Goal: Task Accomplishment & Management: Complete application form

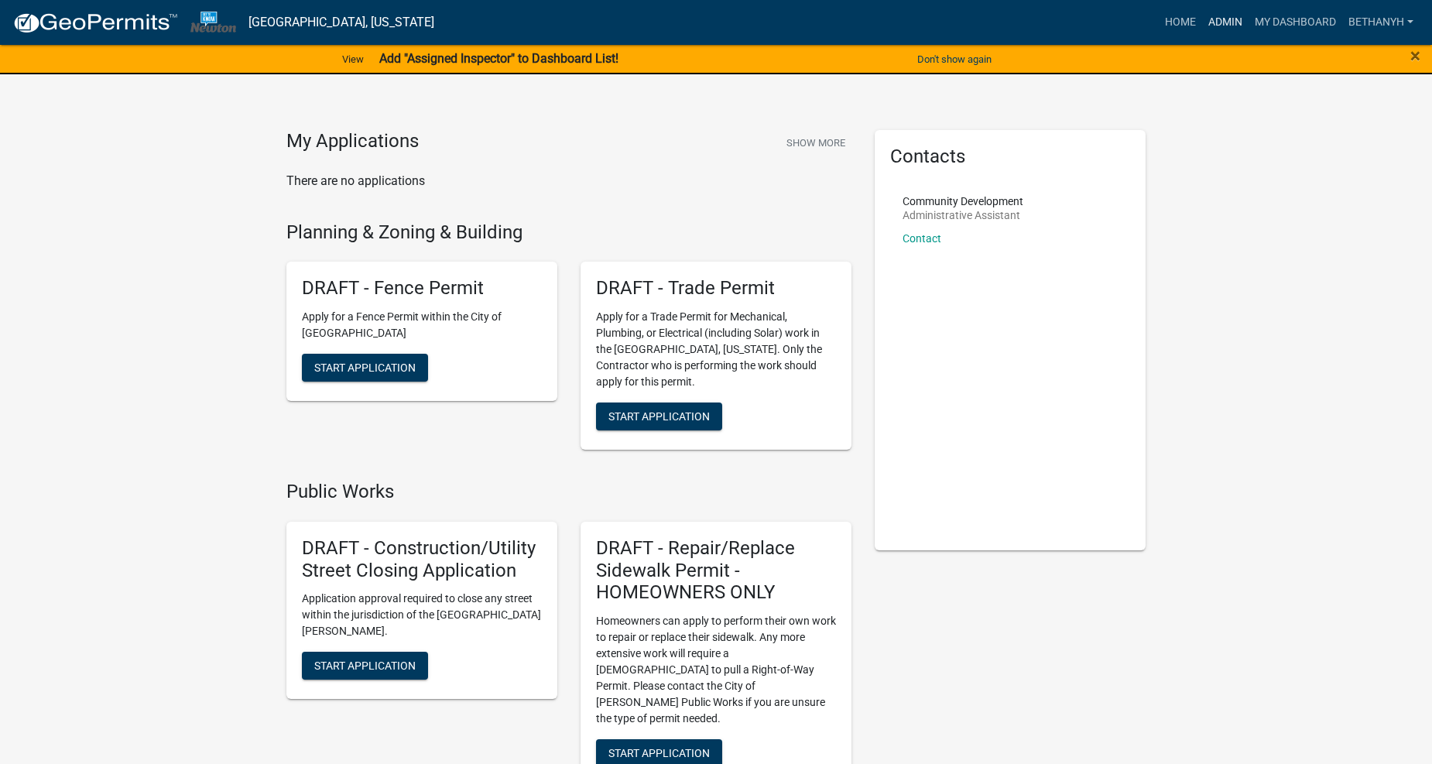
click at [1213, 20] on link "Admin" at bounding box center [1225, 22] width 46 height 29
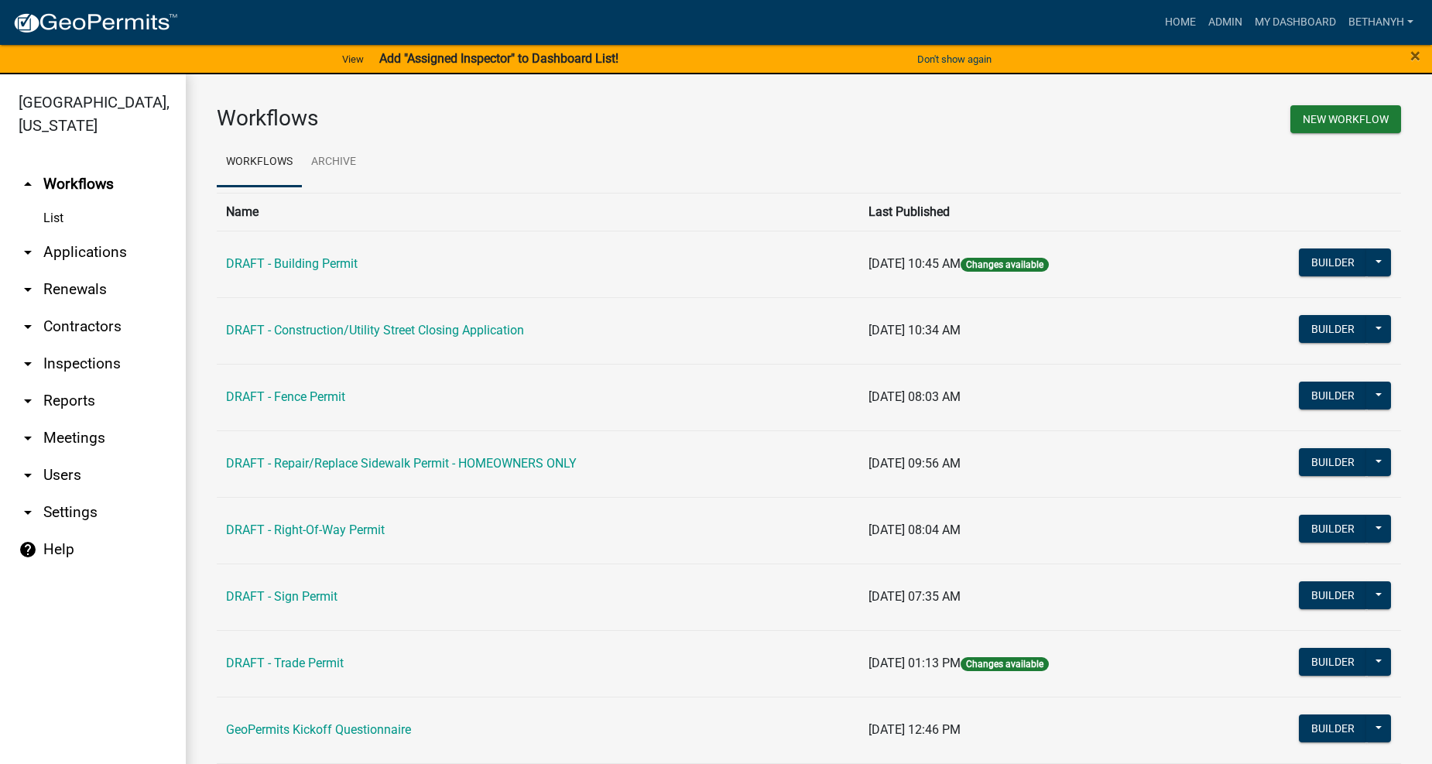
scroll to position [90, 0]
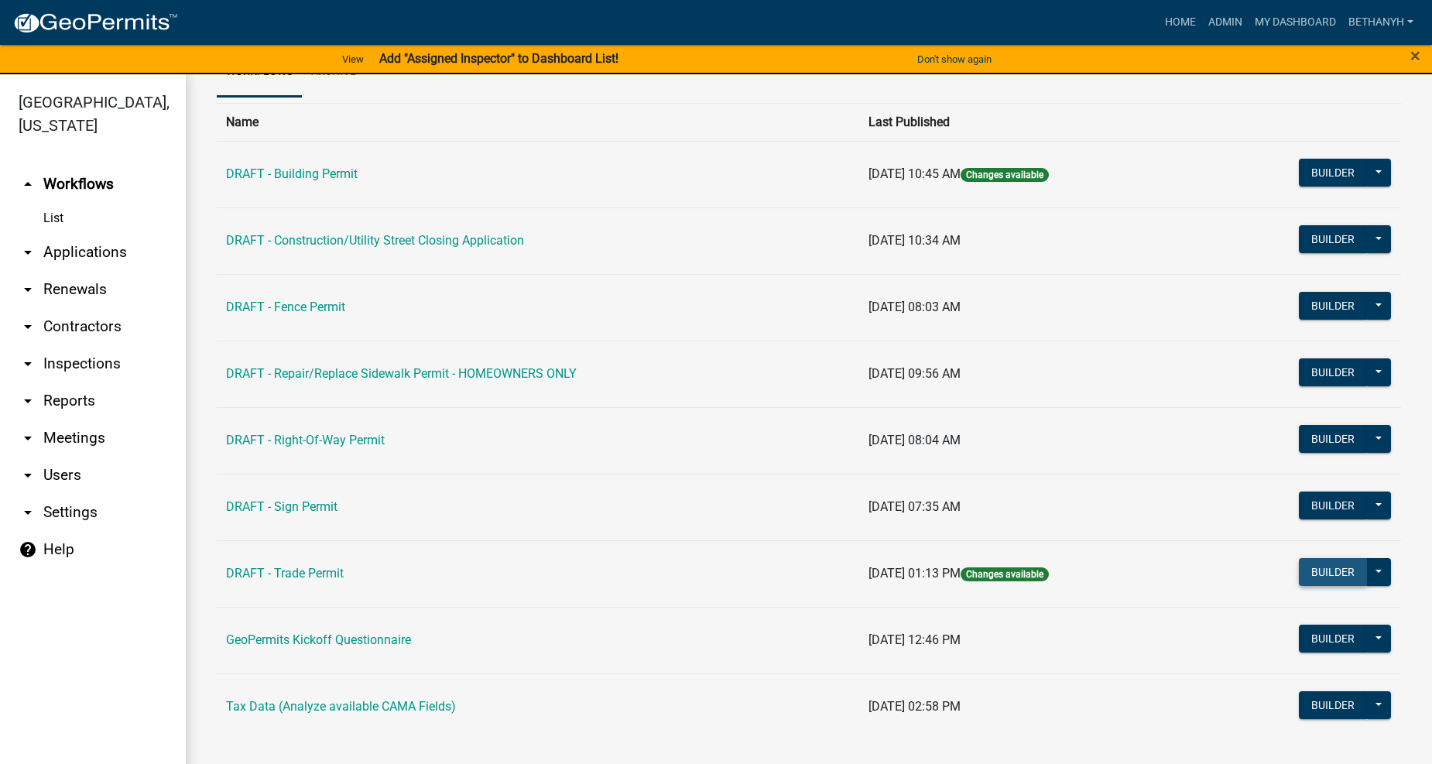
click at [1322, 571] on button "Builder" at bounding box center [1333, 572] width 68 height 28
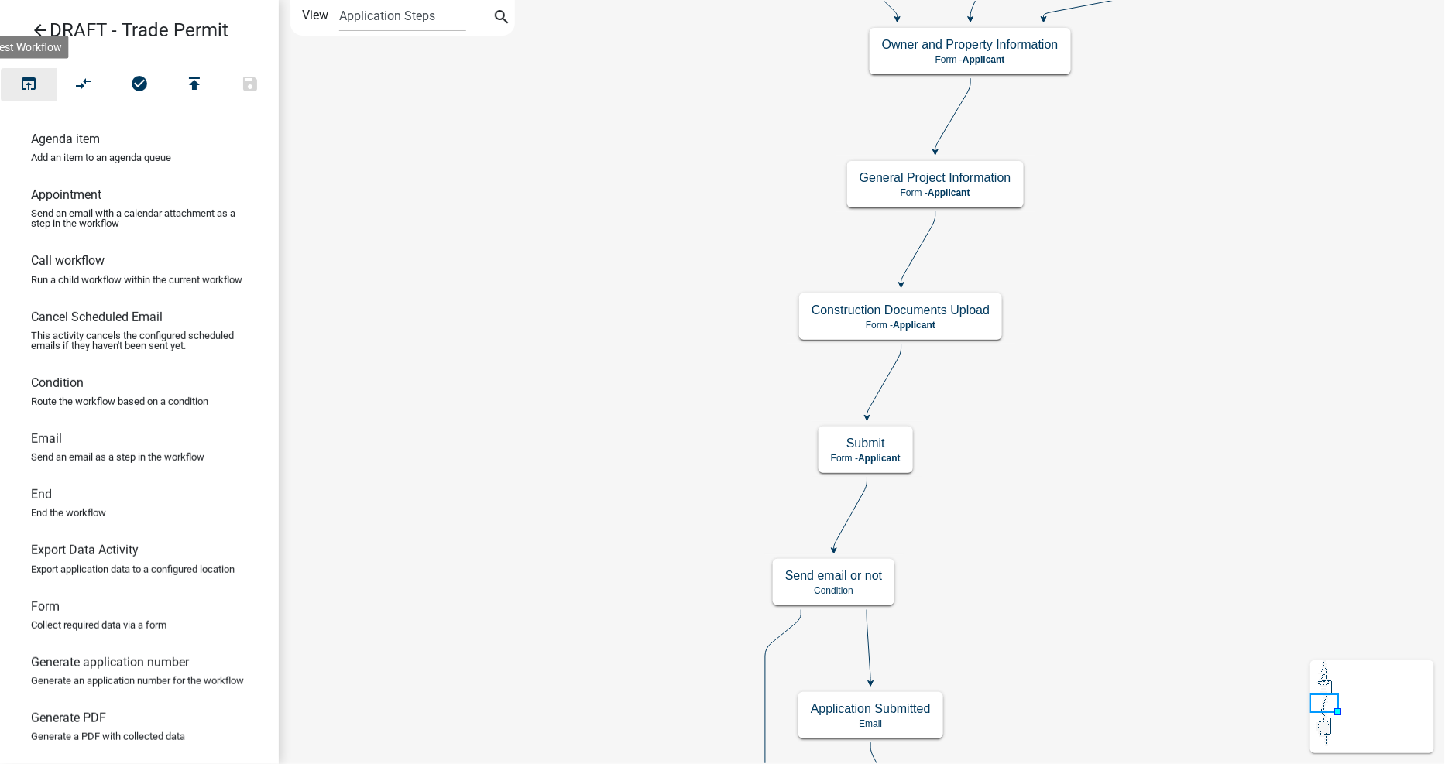
click at [28, 79] on icon "open_in_browser" at bounding box center [28, 85] width 19 height 22
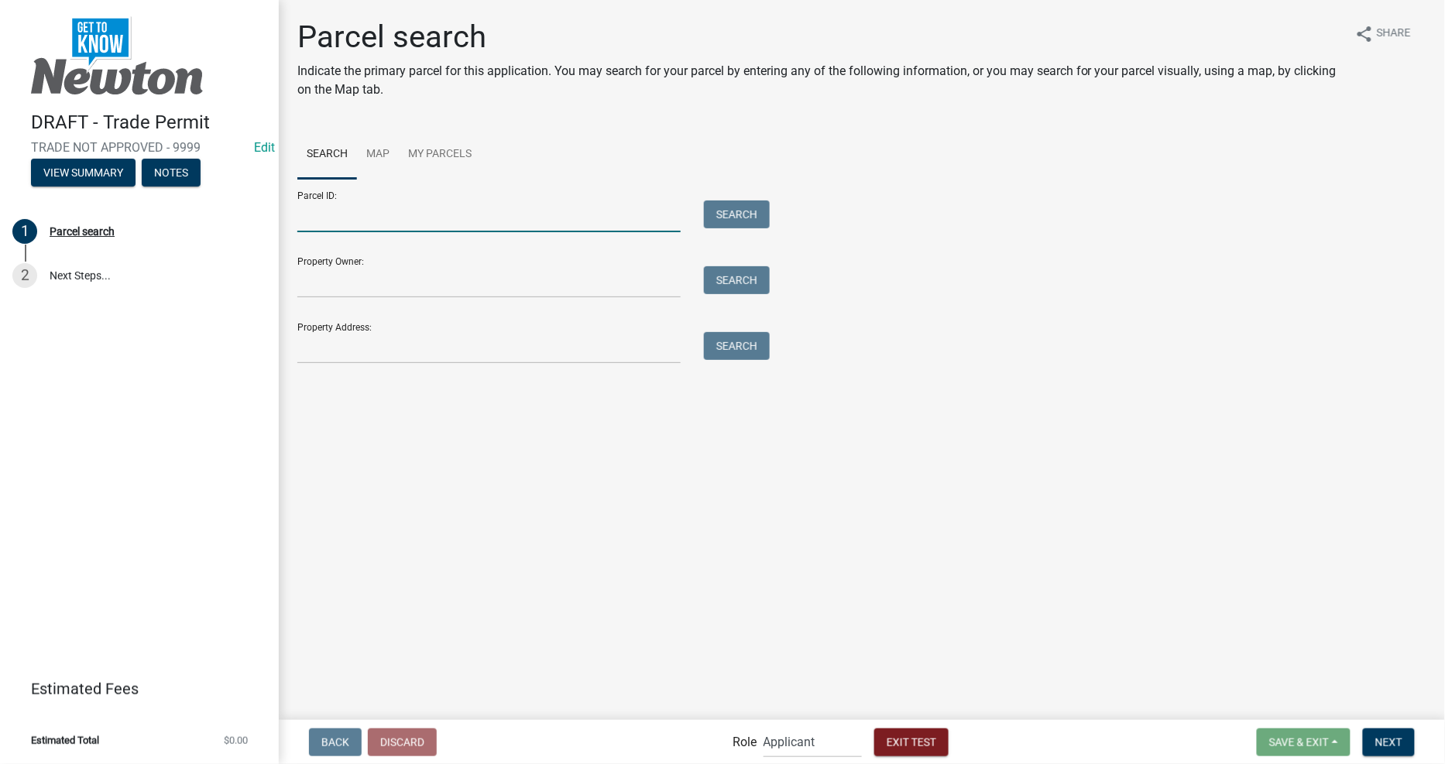
click at [379, 213] on input "Parcel ID:" at bounding box center [488, 217] width 383 height 32
drag, startPoint x: 365, startPoint y: 271, endPoint x: 358, endPoint y: 296, distance: 25.7
click at [365, 271] on input "Property Owner:" at bounding box center [488, 282] width 383 height 32
drag, startPoint x: 358, startPoint y: 342, endPoint x: 359, endPoint y: 351, distance: 8.6
click at [358, 342] on input "Property Address:" at bounding box center [488, 348] width 383 height 32
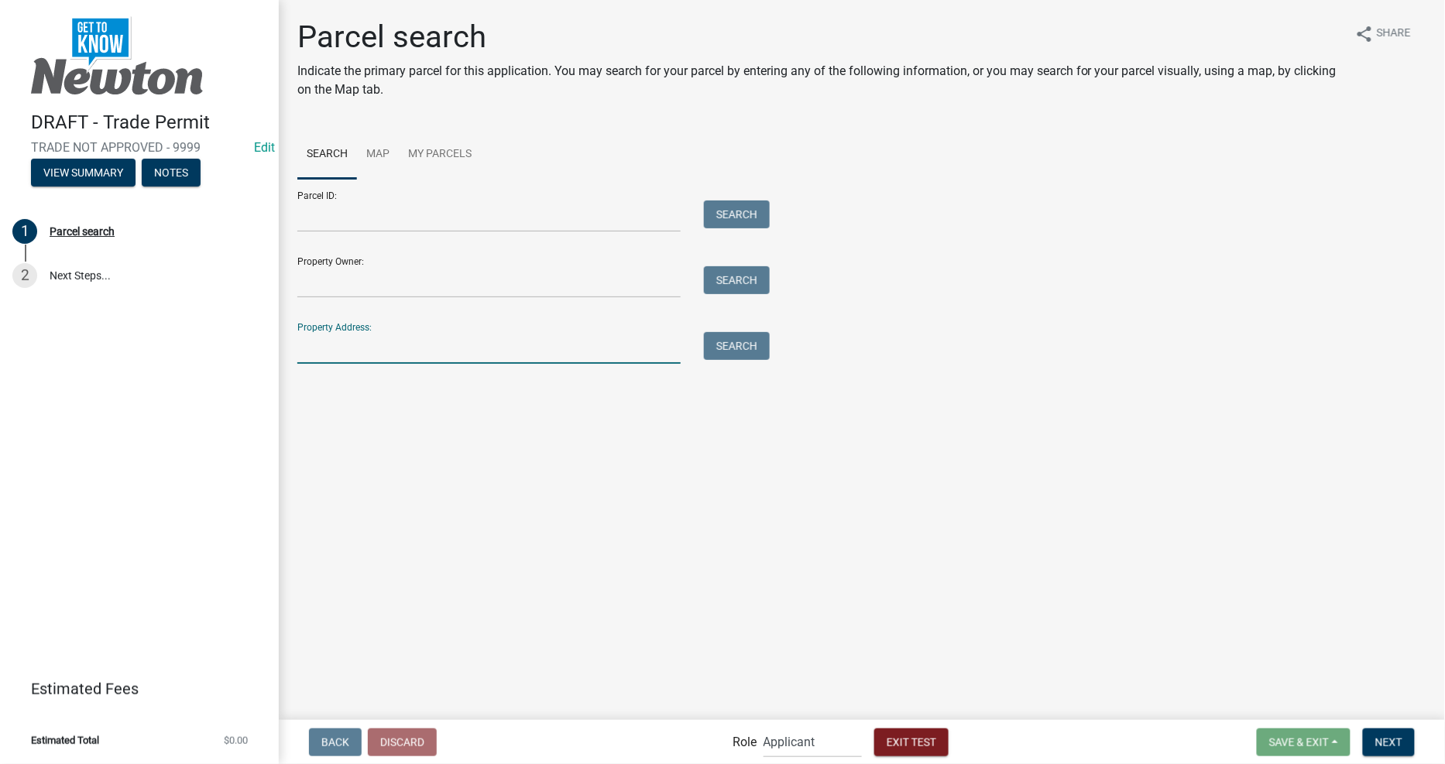
click at [345, 511] on main "Parcel search Indicate the primary parcel for this application. You may search …" at bounding box center [862, 359] width 1166 height 718
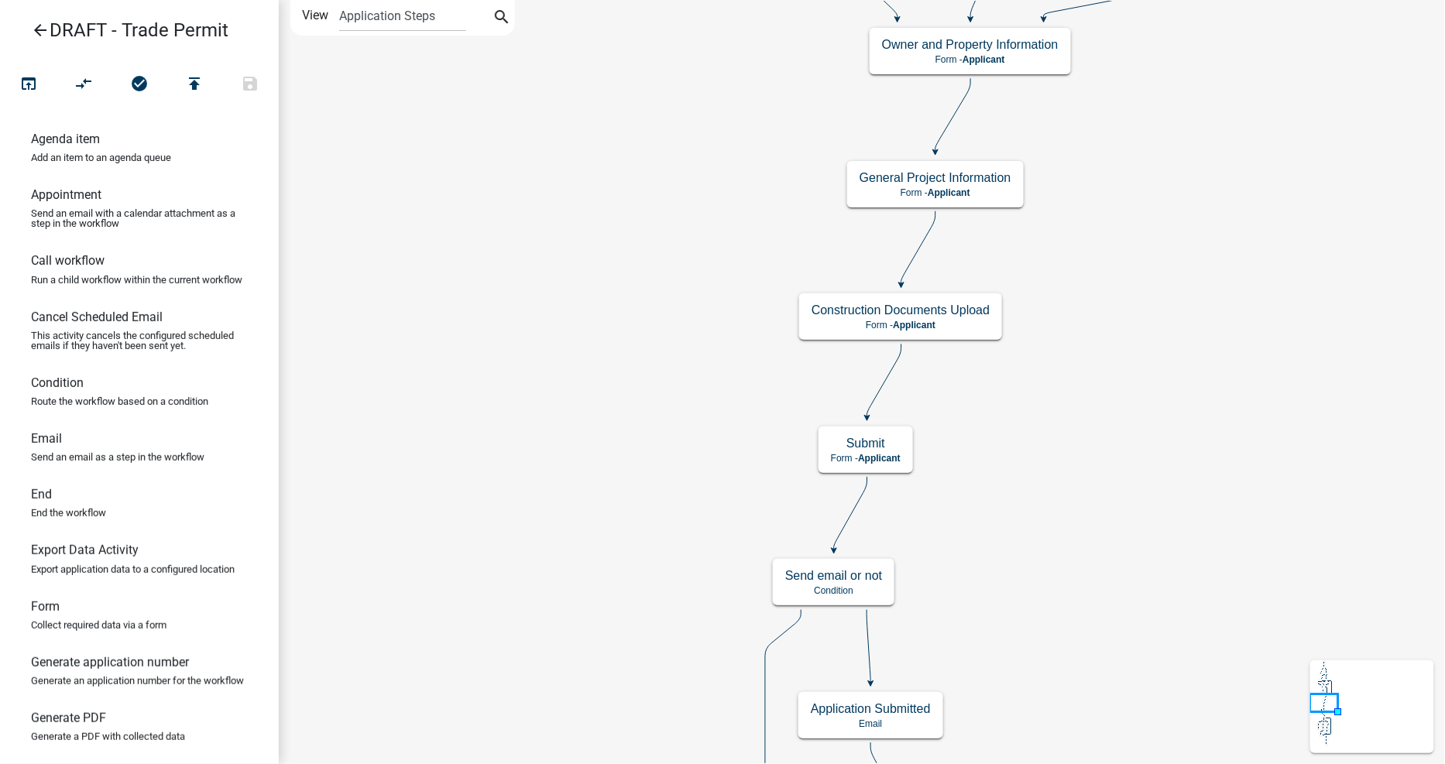
click at [36, 29] on icon "arrow_back" at bounding box center [40, 32] width 19 height 22
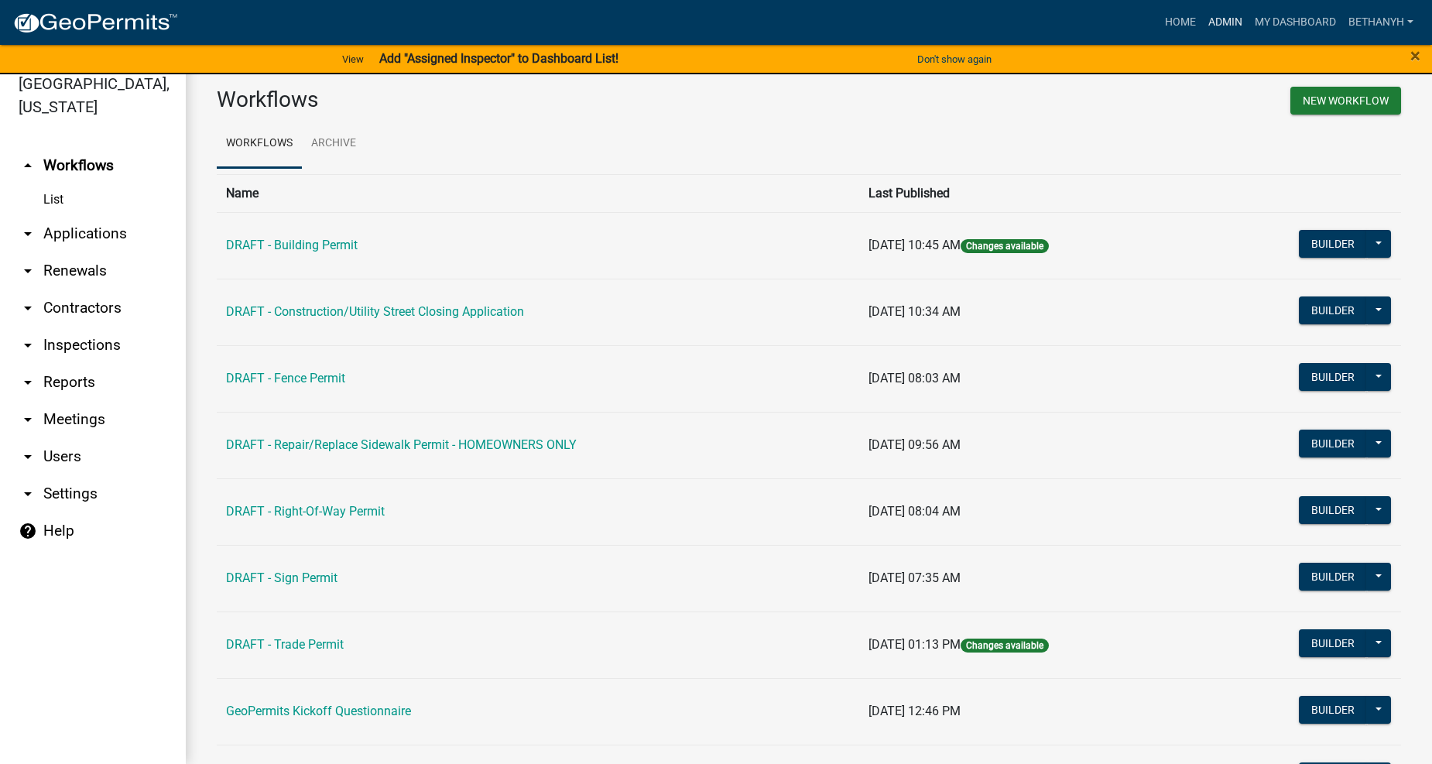
click at [1225, 18] on link "Admin" at bounding box center [1225, 22] width 46 height 29
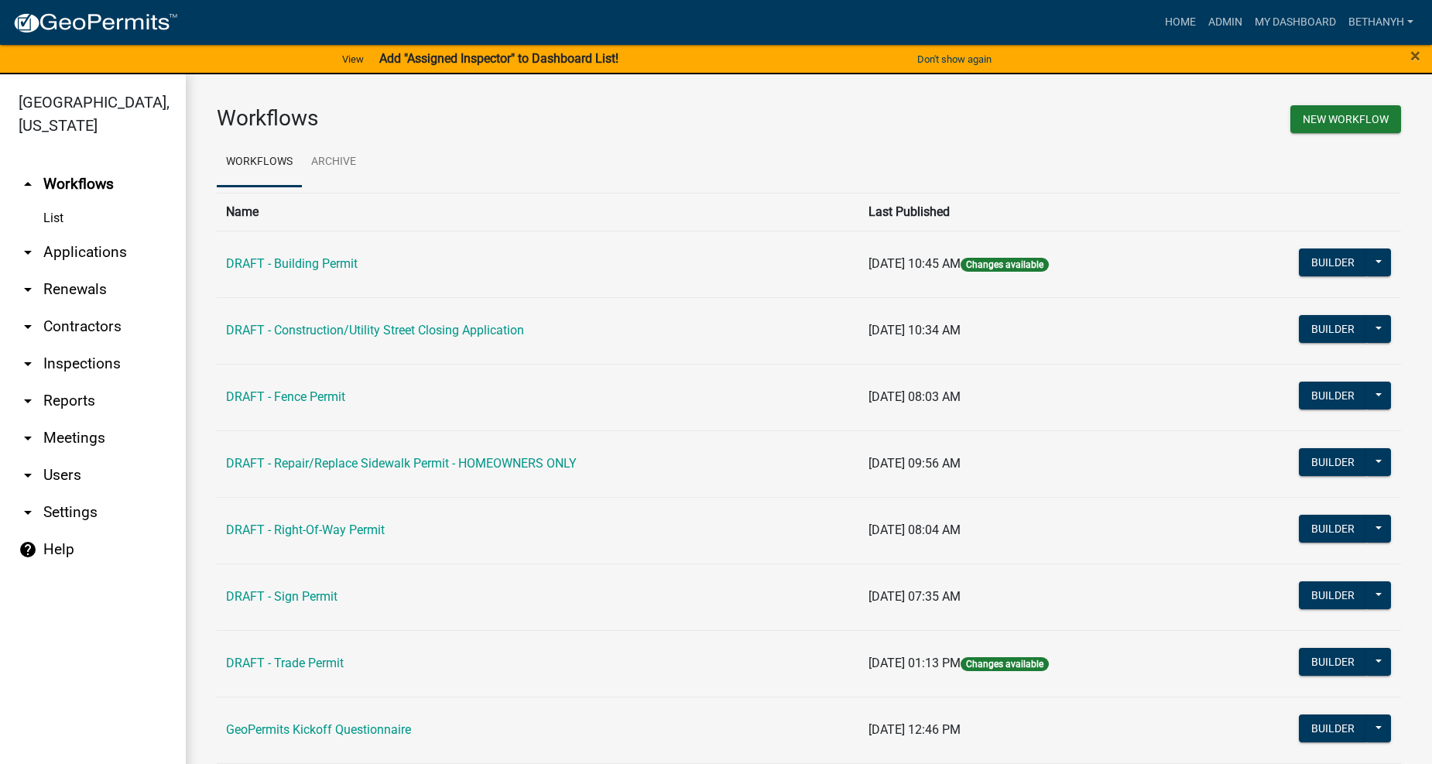
click at [94, 310] on link "arrow_drop_down Contractors" at bounding box center [93, 326] width 186 height 37
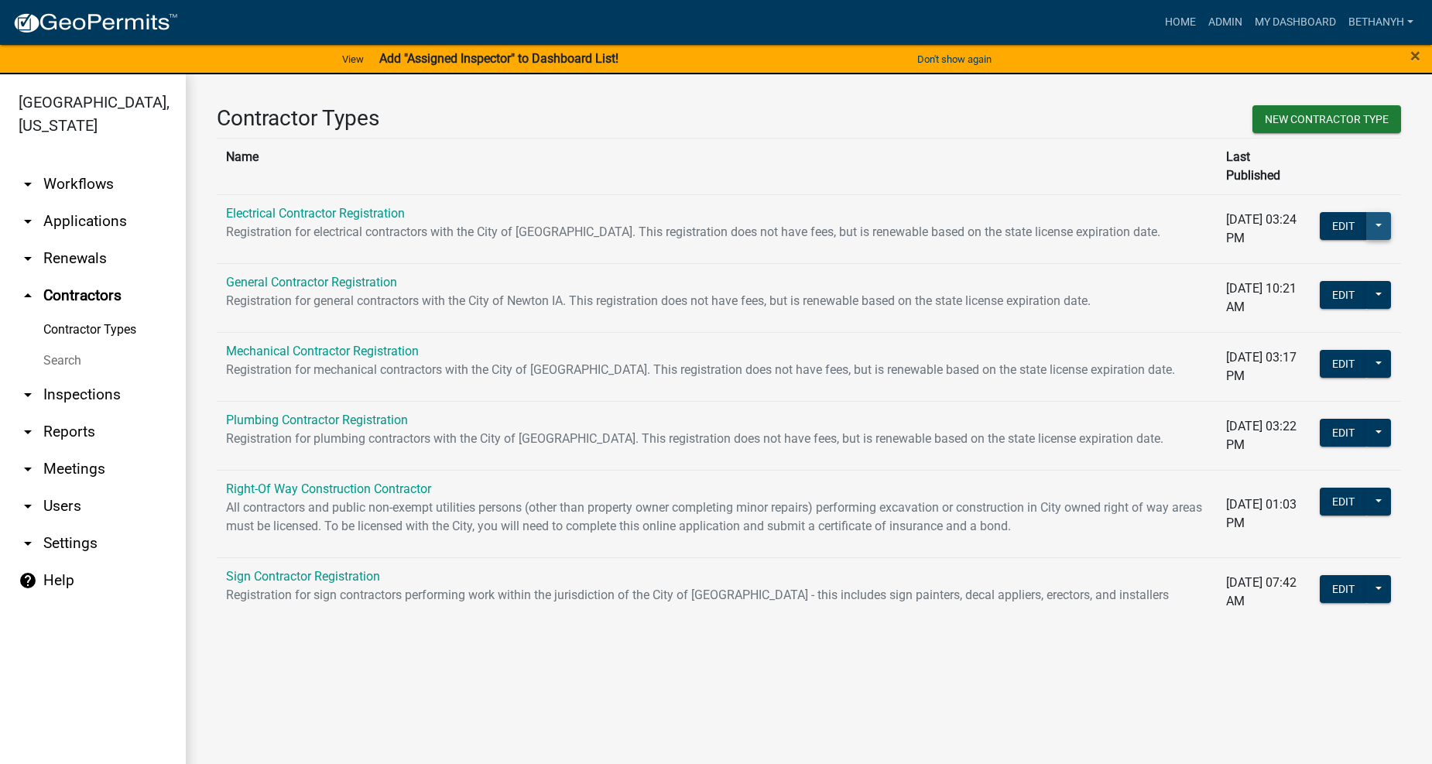
click at [1377, 212] on button at bounding box center [1379, 226] width 25 height 28
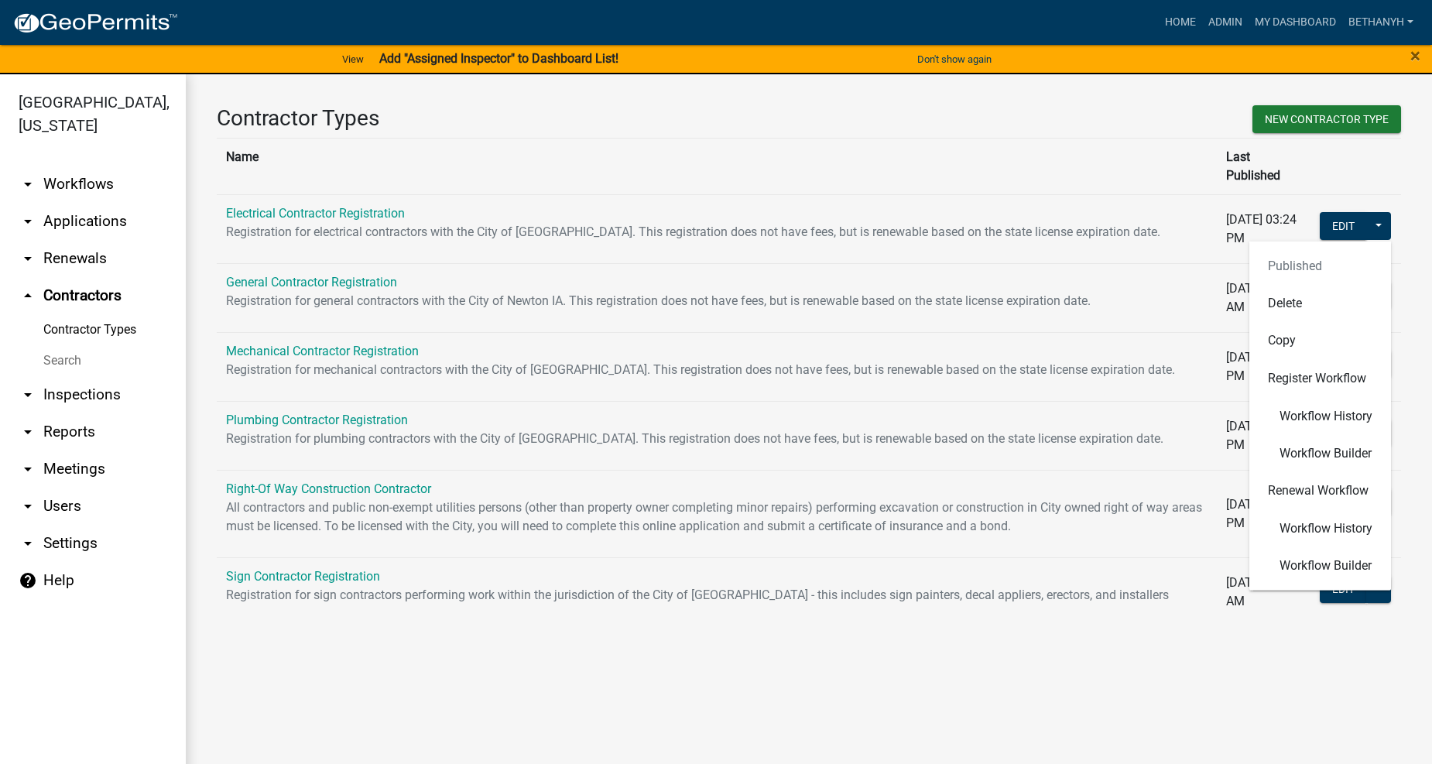
click at [1106, 223] on p "Registration for electrical contractors with the City of [GEOGRAPHIC_DATA]. Thi…" at bounding box center [717, 232] width 982 height 19
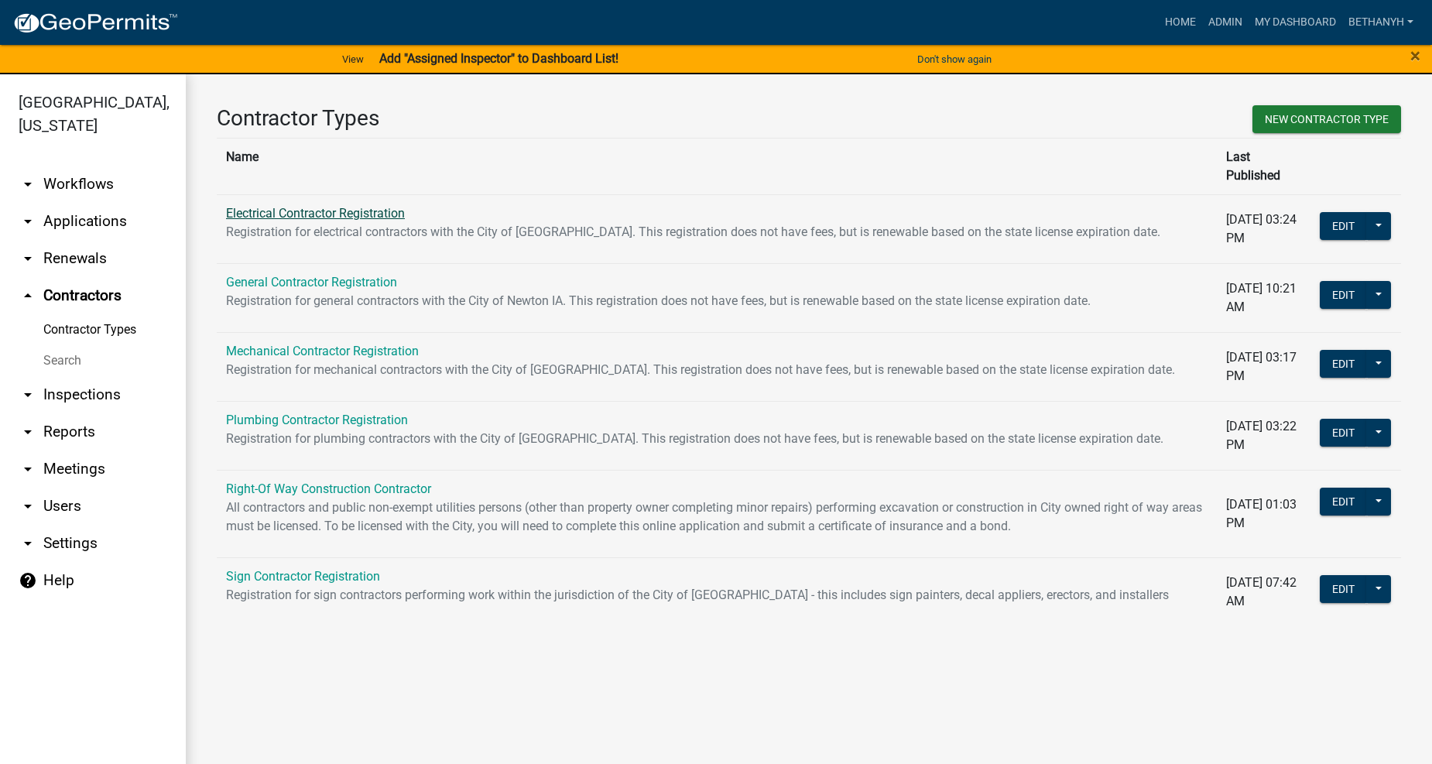
click at [334, 206] on link "Electrical Contractor Registration" at bounding box center [315, 213] width 179 height 15
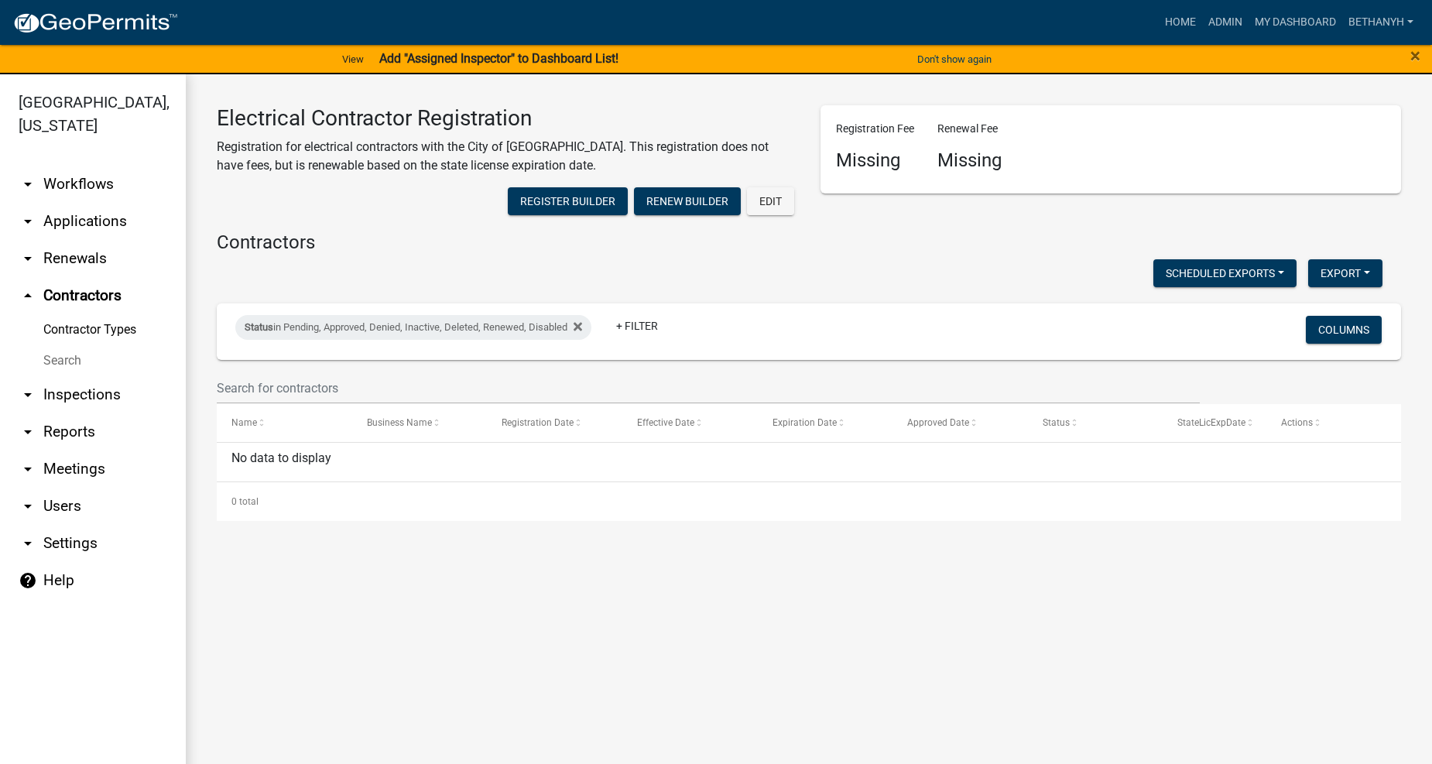
click at [647, 564] on main "Electrical Contractor Registration Registration for electrical contractors with…" at bounding box center [809, 428] width 1247 height 708
click at [396, 657] on main "Electrical Contractor Registration Registration for electrical contractors with…" at bounding box center [809, 428] width 1247 height 708
click at [266, 392] on input "text" at bounding box center [708, 388] width 983 height 32
click at [300, 323] on div "Status in Pending, Approved, Denied, Inactive, Deleted, Renewed, Disabled" at bounding box center [413, 327] width 356 height 25
select select "1: '0'"
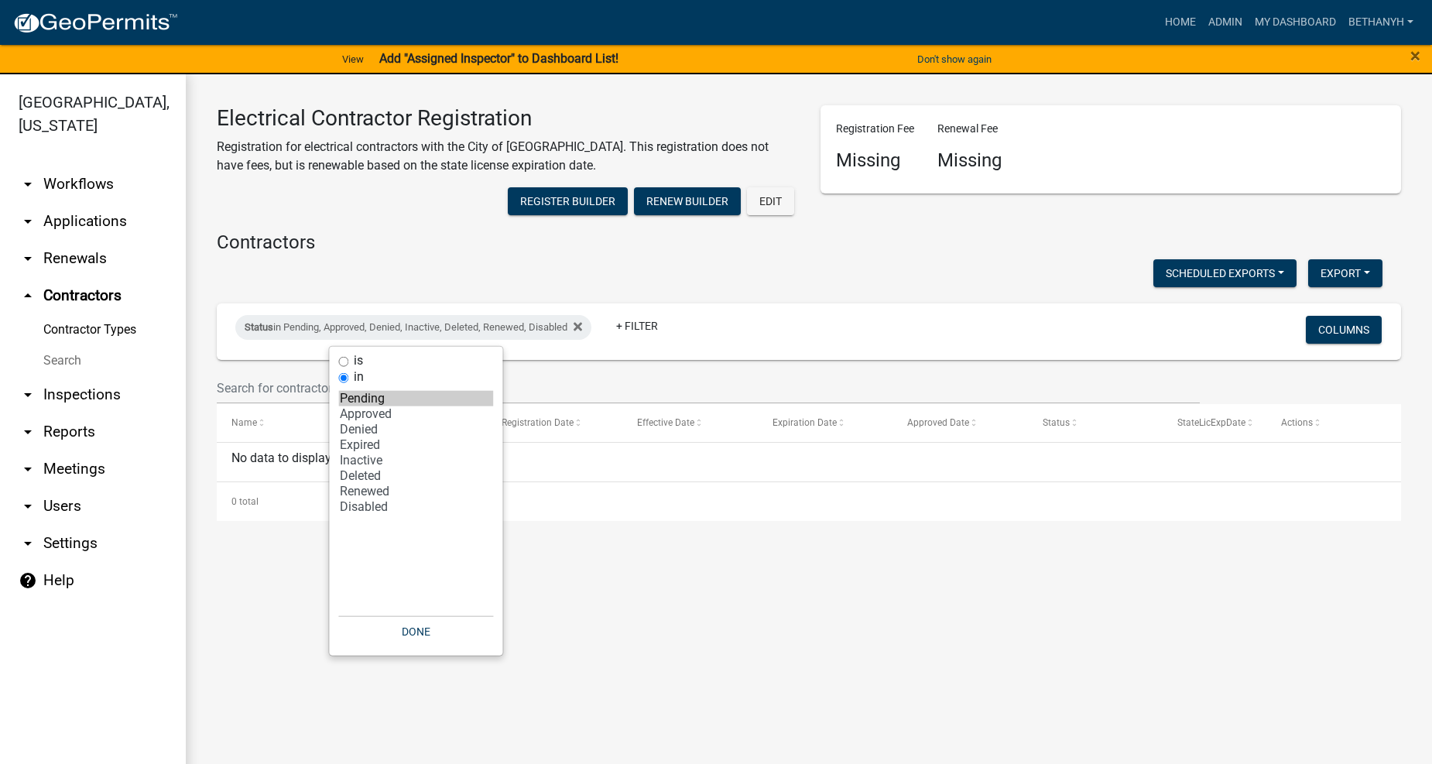
click at [307, 242] on h4 "Contractors" at bounding box center [809, 243] width 1185 height 22
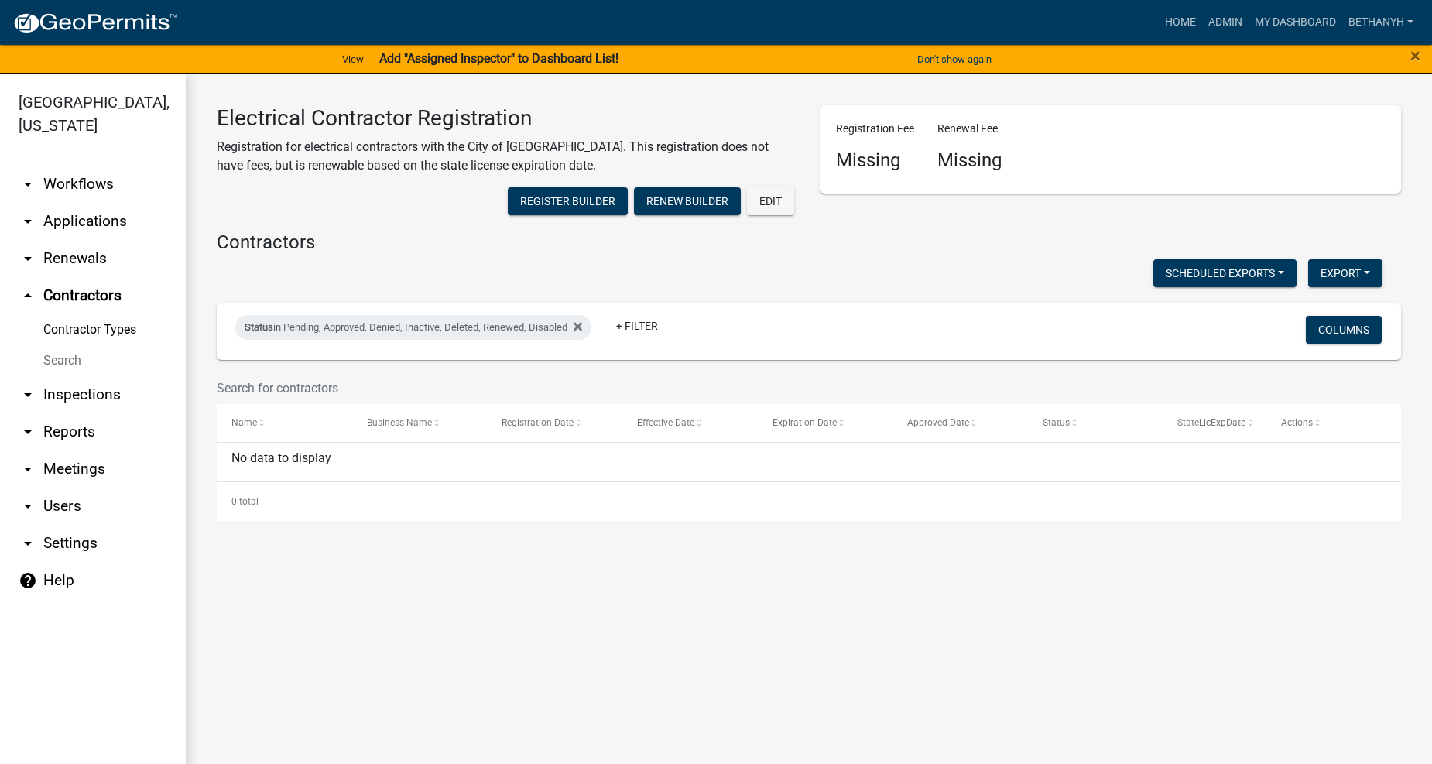
click at [320, 281] on div "Scheduled Exports + Create New Export Excel Format (.xlsx) CSV Format (.csv)" at bounding box center [799, 275] width 1189 height 32
click at [539, 203] on button "Register Builder" at bounding box center [568, 201] width 120 height 28
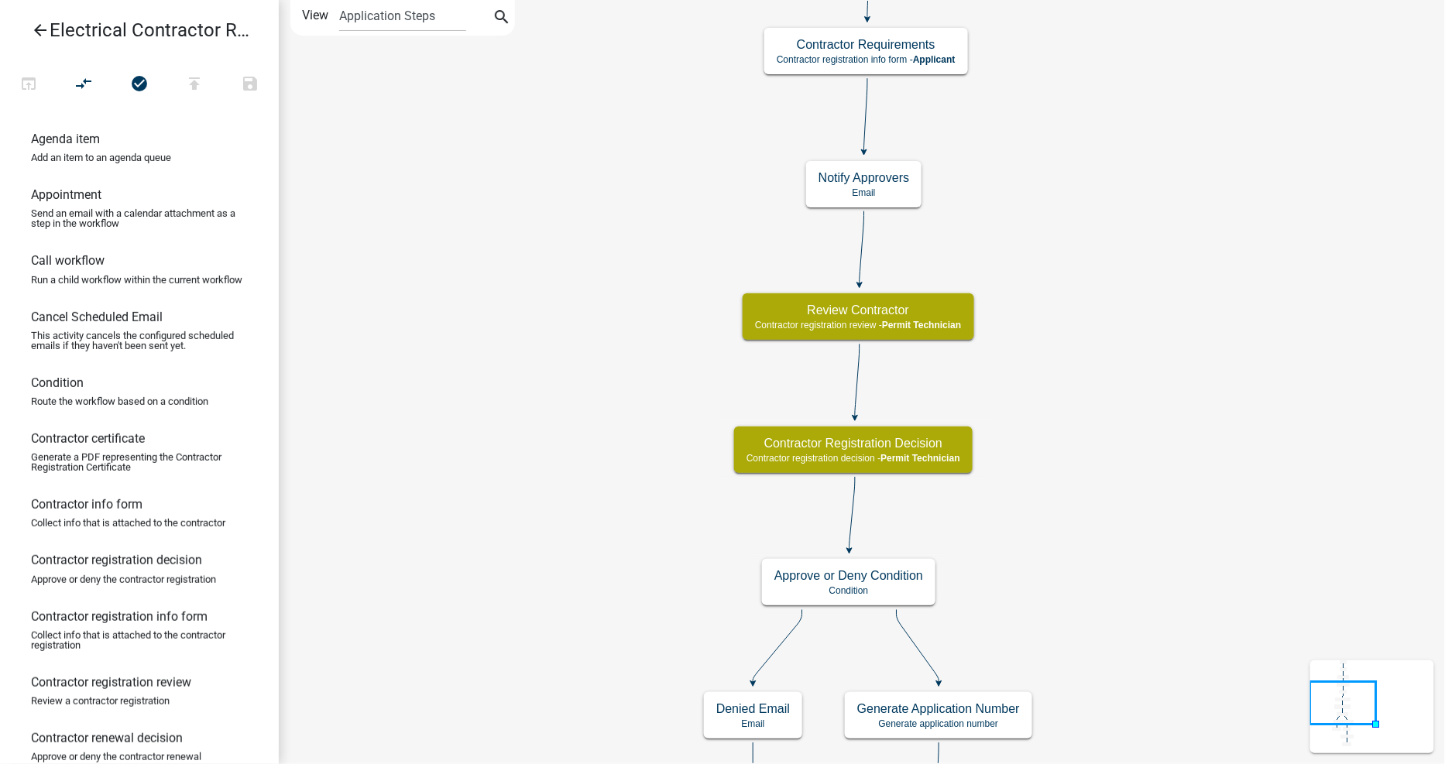
click at [43, 31] on icon "arrow_back" at bounding box center [40, 32] width 19 height 22
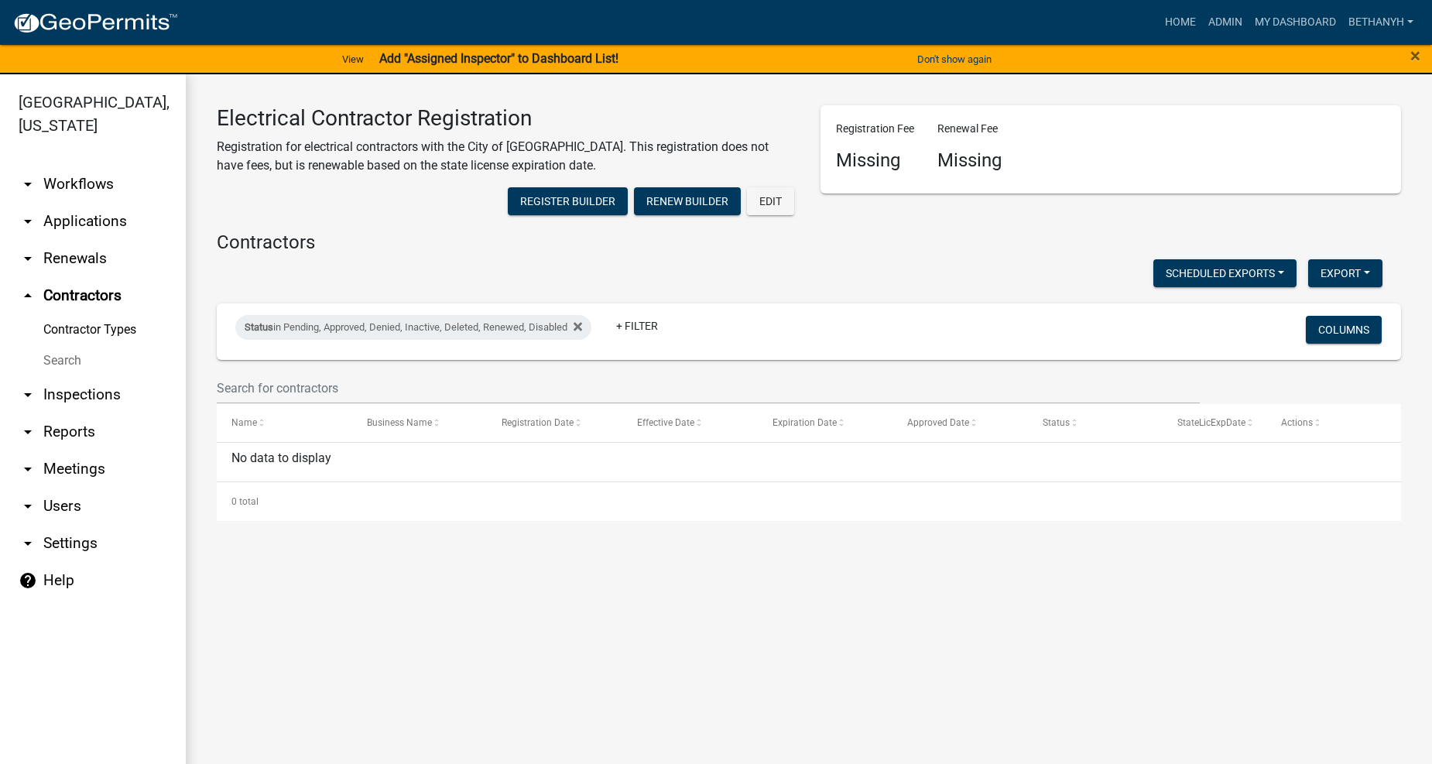
click at [847, 682] on main "Electrical Contractor Registration Registration for electrical contractors with…" at bounding box center [809, 428] width 1247 height 708
click at [849, 682] on main "Electrical Contractor Registration Registration for electrical contractors with…" at bounding box center [809, 428] width 1247 height 708
click at [95, 166] on link "arrow_drop_down Workflows" at bounding box center [93, 184] width 186 height 37
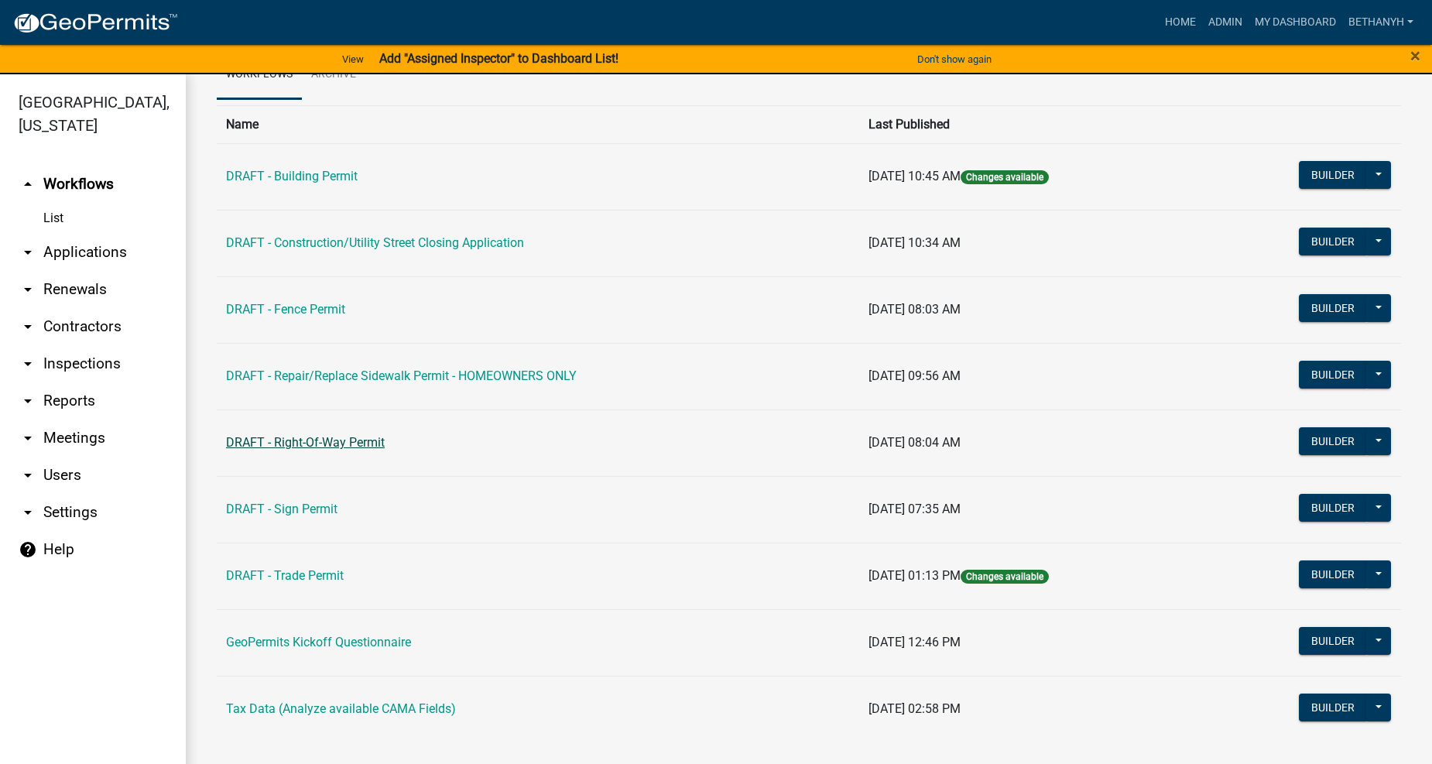
scroll to position [90, 0]
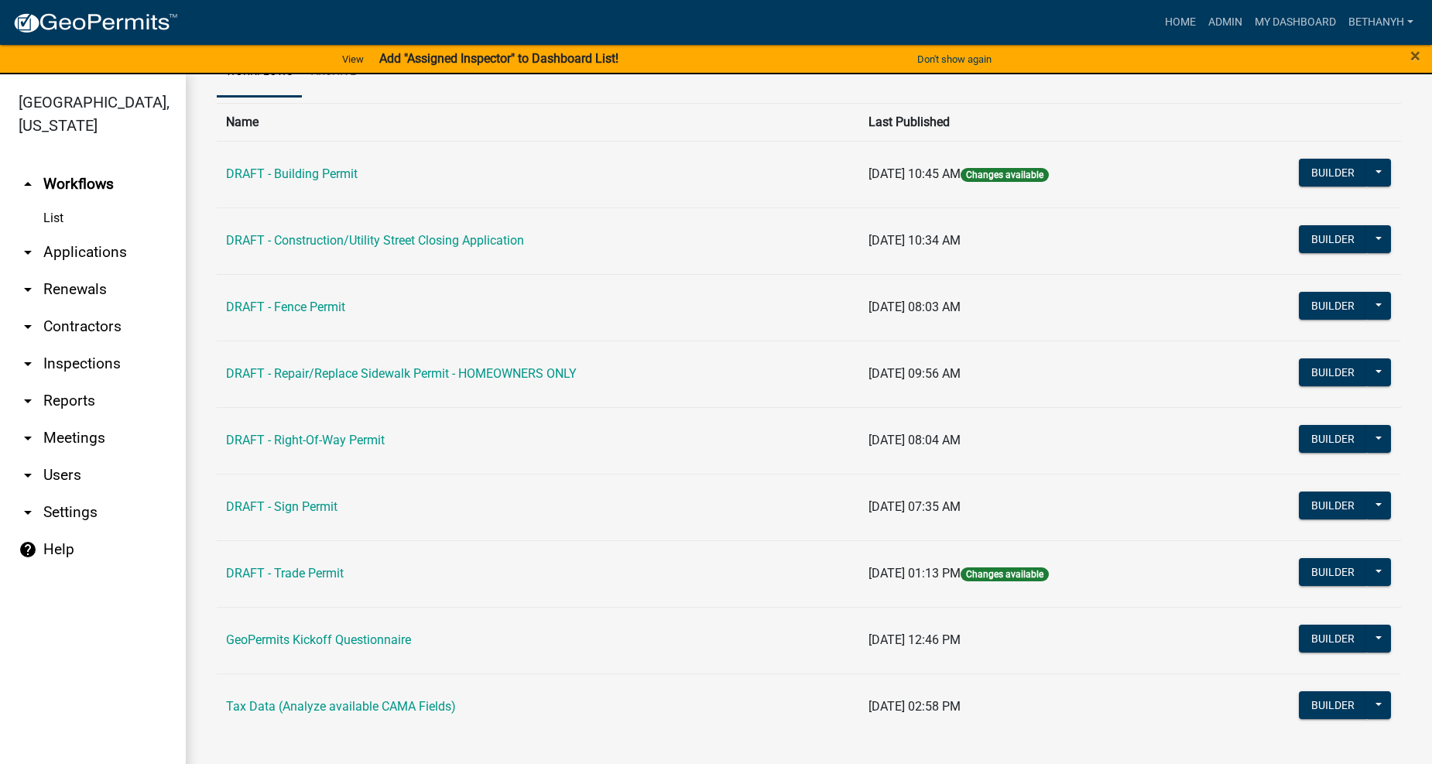
click at [97, 308] on link "arrow_drop_down Contractors" at bounding box center [93, 326] width 186 height 37
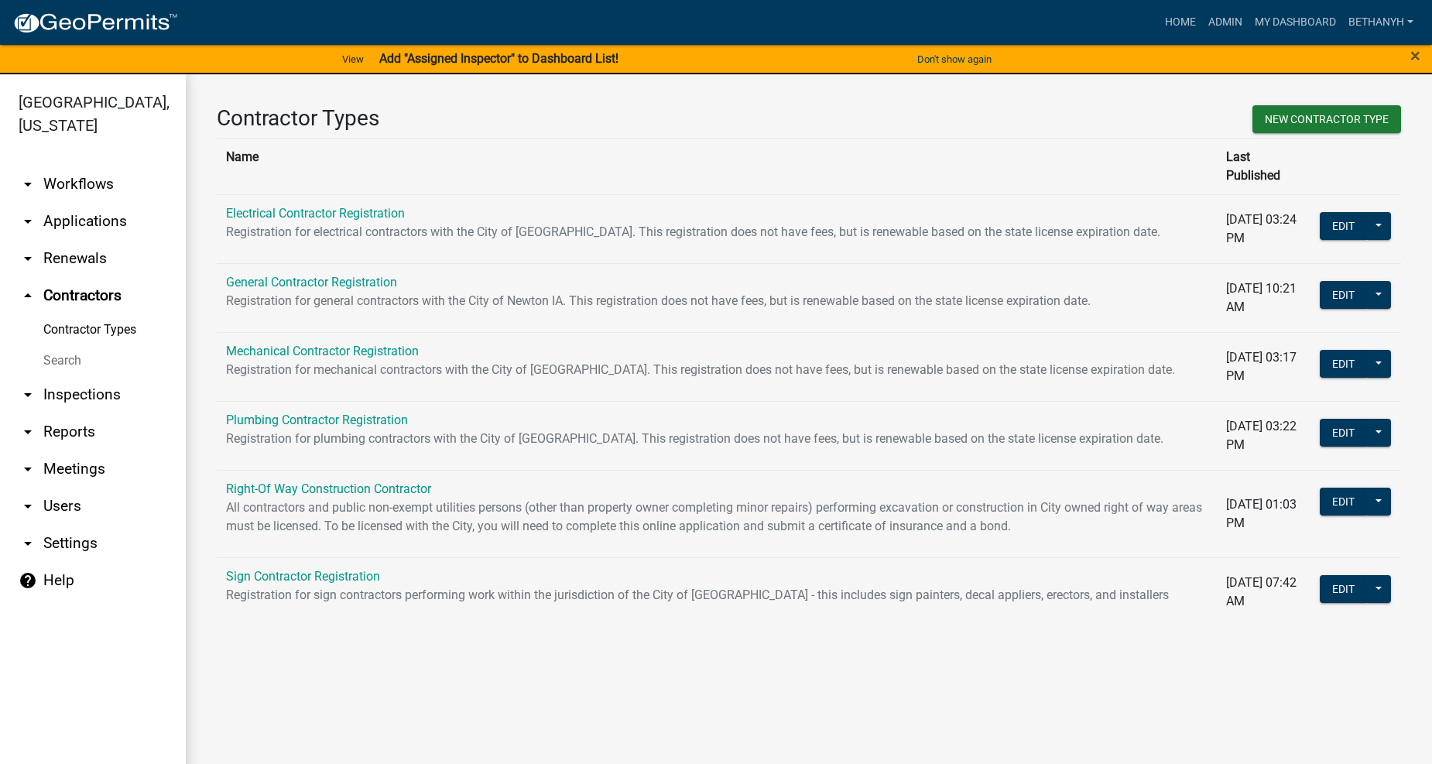
click at [269, 206] on link "Electrical Contractor Registration" at bounding box center [315, 213] width 179 height 15
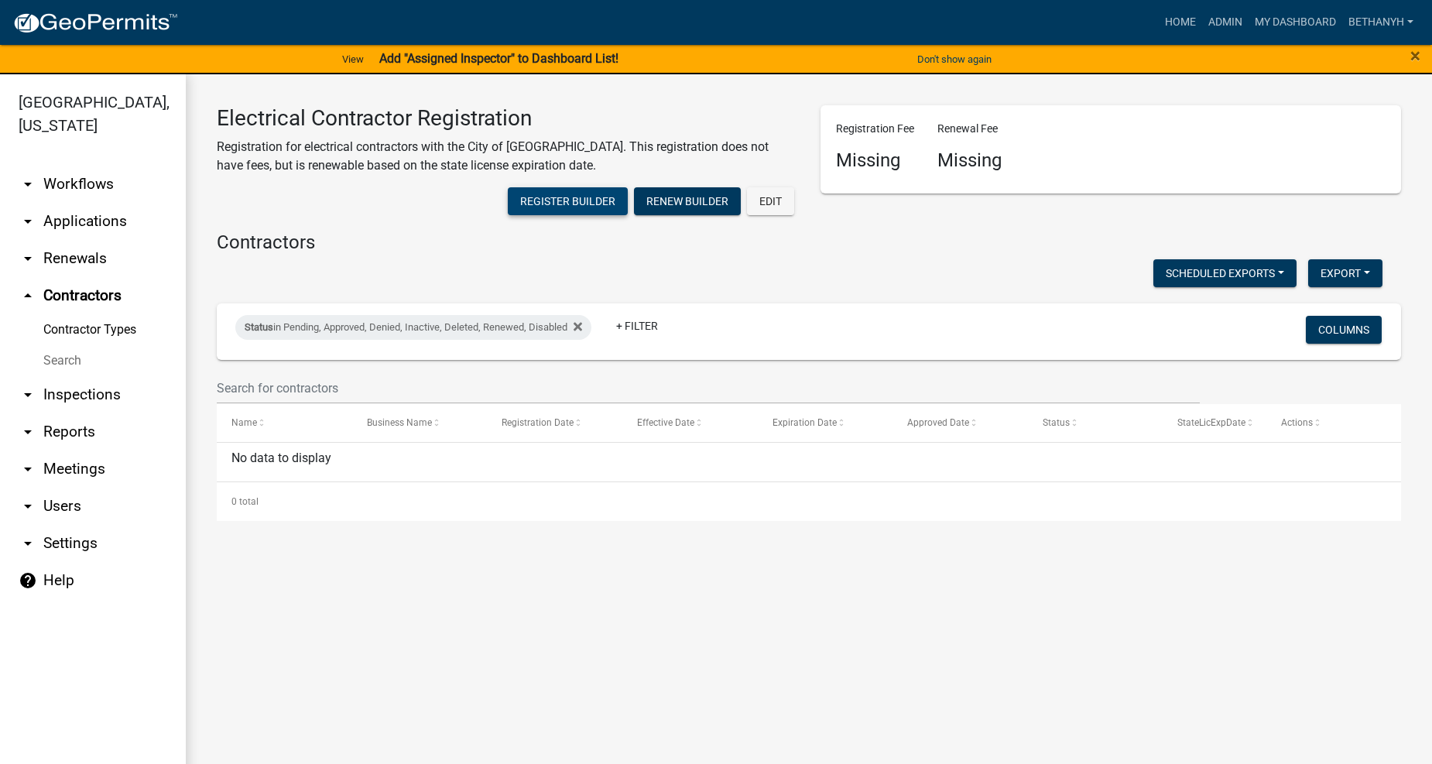
click at [568, 204] on button "Register Builder" at bounding box center [568, 201] width 120 height 28
click at [896, 543] on div "Electrical Contractor Registration Registration for electrical contractors with…" at bounding box center [809, 313] width 1247 height 478
click at [336, 454] on div "No data to display" at bounding box center [809, 462] width 1185 height 39
click at [323, 457] on div "No data to display" at bounding box center [809, 462] width 1185 height 39
click at [411, 334] on div "Status in Pending, Approved, Denied, Inactive, Deleted, Renewed, Disabled" at bounding box center [413, 327] width 356 height 25
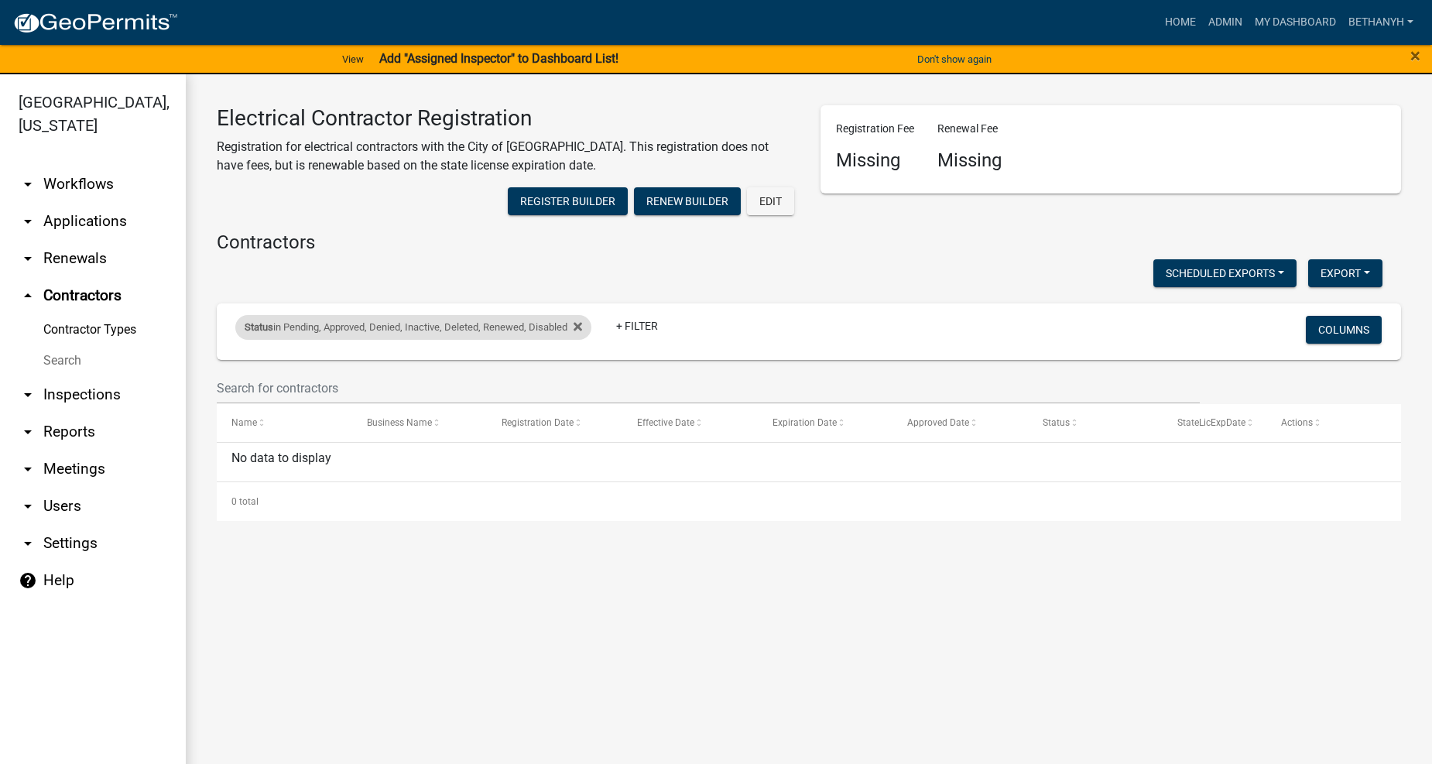
select select "1: '0'"
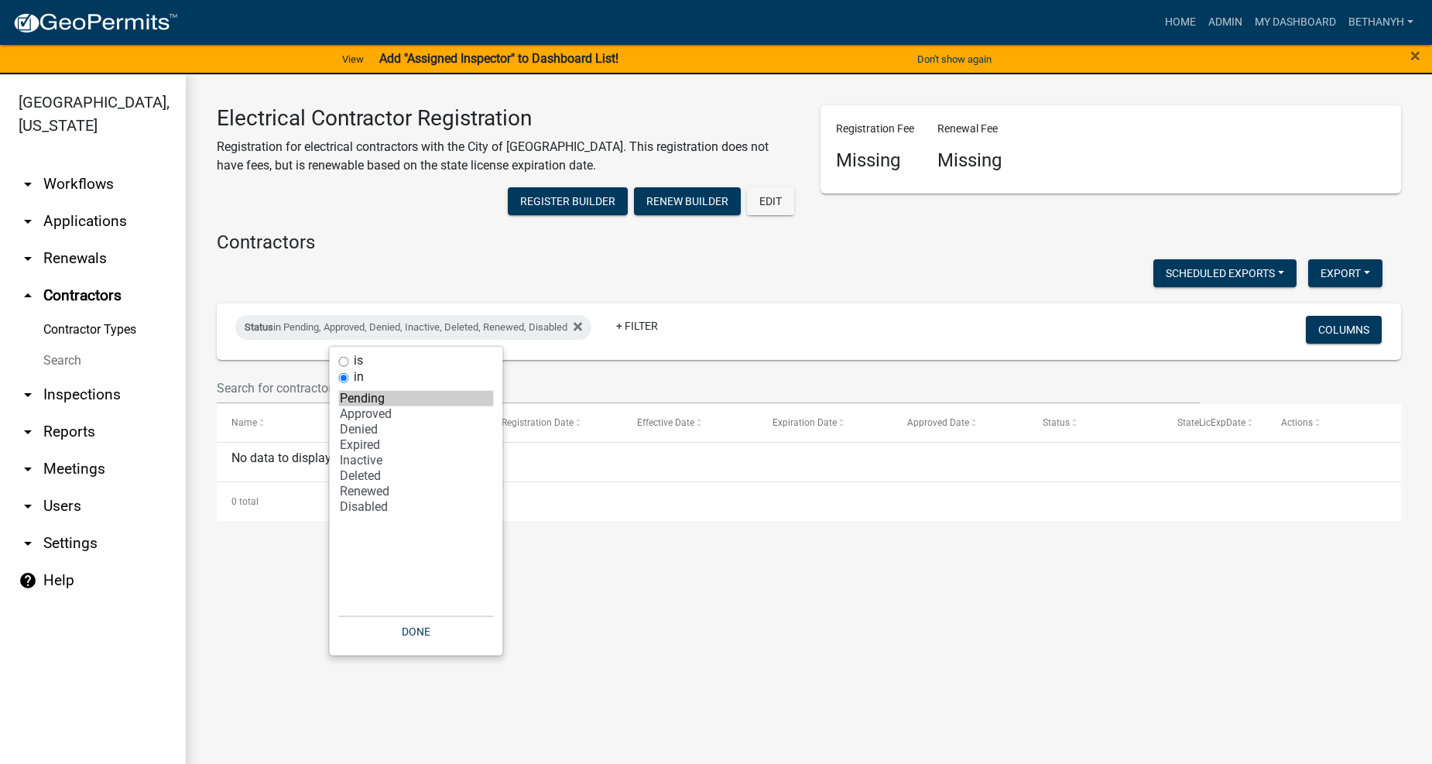
click at [818, 272] on div "Scheduled Exports + Create New Export Excel Format (.xlsx) CSV Format (.csv)" at bounding box center [799, 275] width 1189 height 32
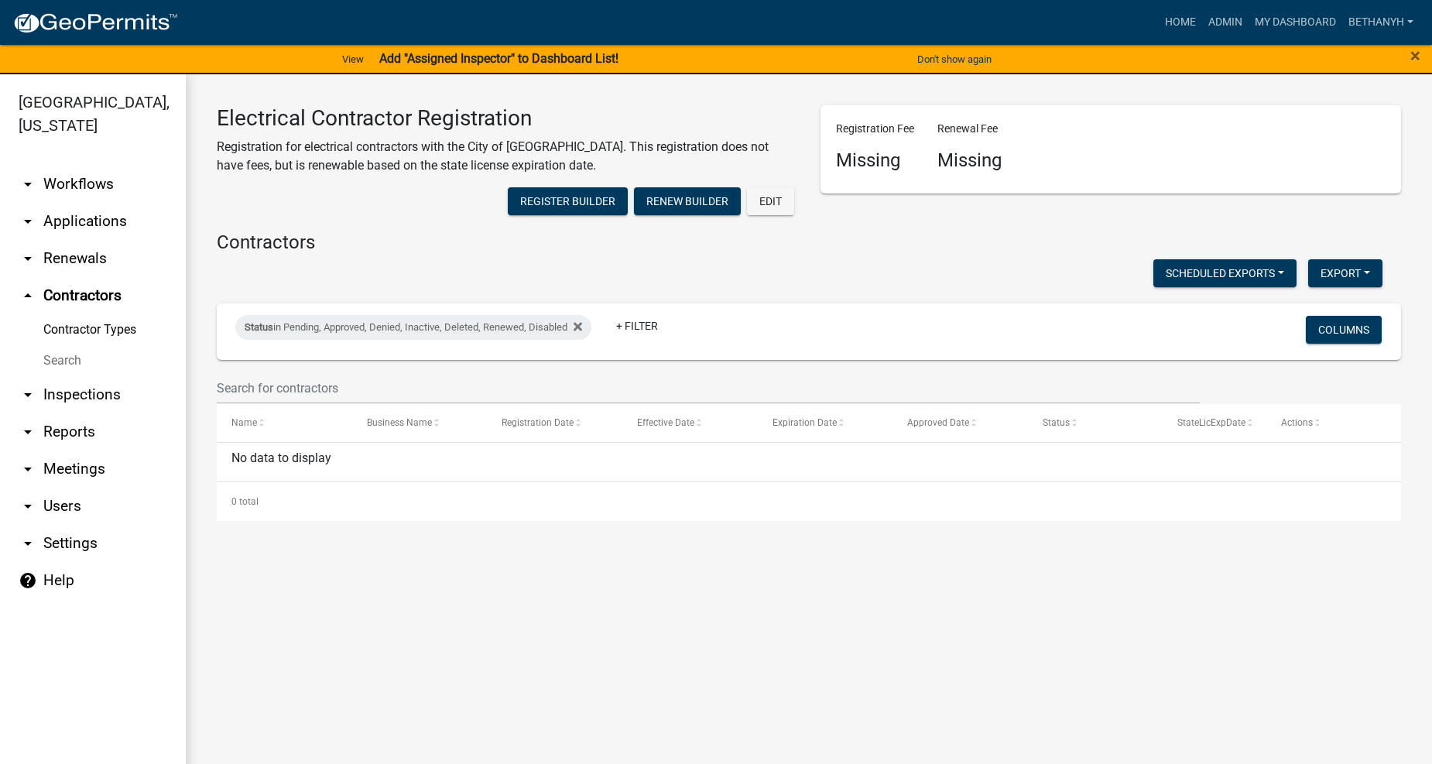
click at [962, 621] on main "Electrical Contractor Registration Registration for electrical contractors with…" at bounding box center [809, 428] width 1247 height 708
click at [1267, 637] on main "Electrical Contractor Registration Registration for electrical contractors with…" at bounding box center [809, 428] width 1247 height 708
click at [1057, 546] on div "Electrical Contractor Registration Registration for electrical contractors with…" at bounding box center [809, 313] width 1247 height 478
click at [284, 444] on div "No data to display" at bounding box center [809, 462] width 1185 height 39
click at [280, 461] on div "No data to display" at bounding box center [809, 462] width 1185 height 39
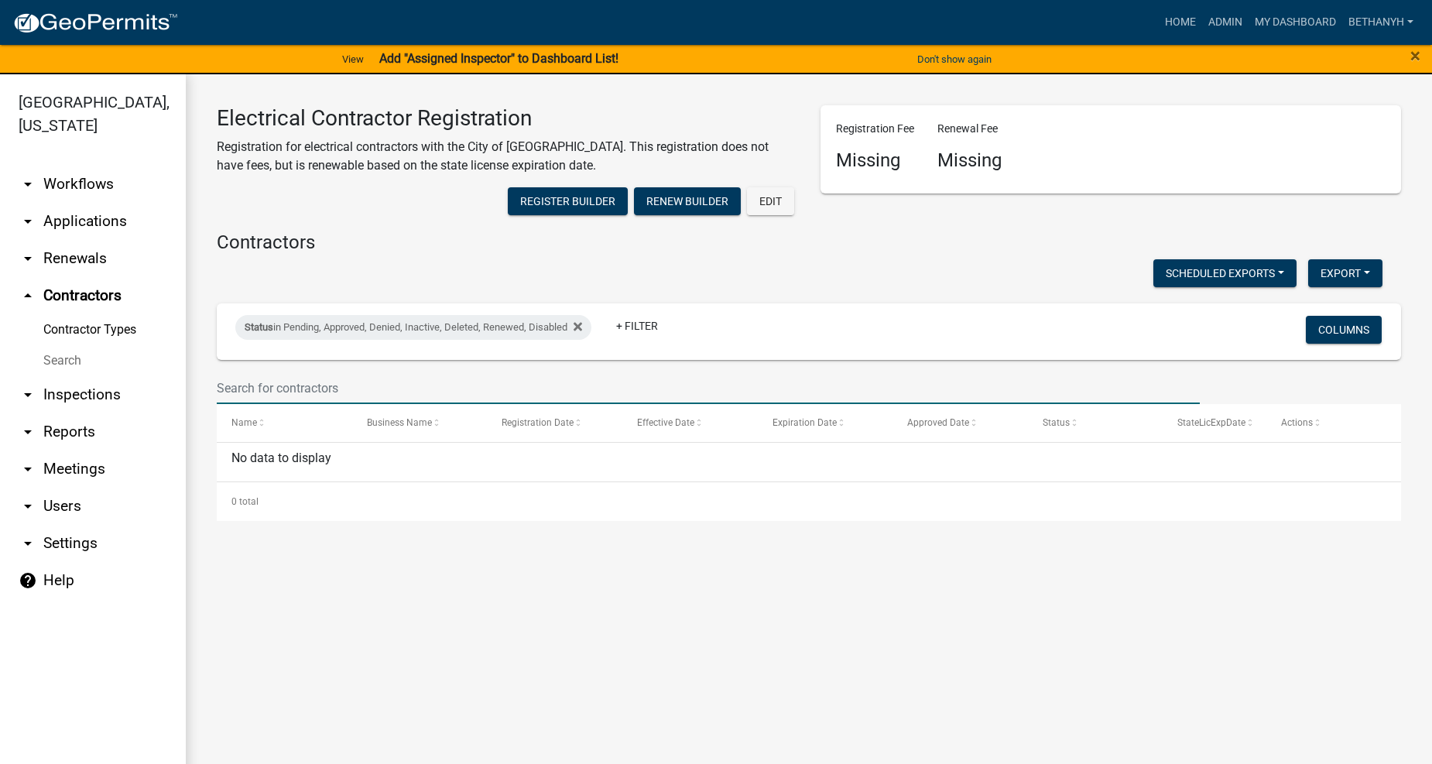
click at [284, 391] on input "text" at bounding box center [708, 388] width 983 height 32
click at [286, 439] on datatable-header-cell "Name" at bounding box center [284, 422] width 135 height 37
click at [291, 489] on div "0 total" at bounding box center [809, 501] width 1185 height 39
click at [346, 588] on main "Electrical Contractor Registration Registration for electrical contractors with…" at bounding box center [809, 428] width 1247 height 708
click at [1094, 609] on main "Electrical Contractor Registration Registration for electrical contractors with…" at bounding box center [809, 428] width 1247 height 708
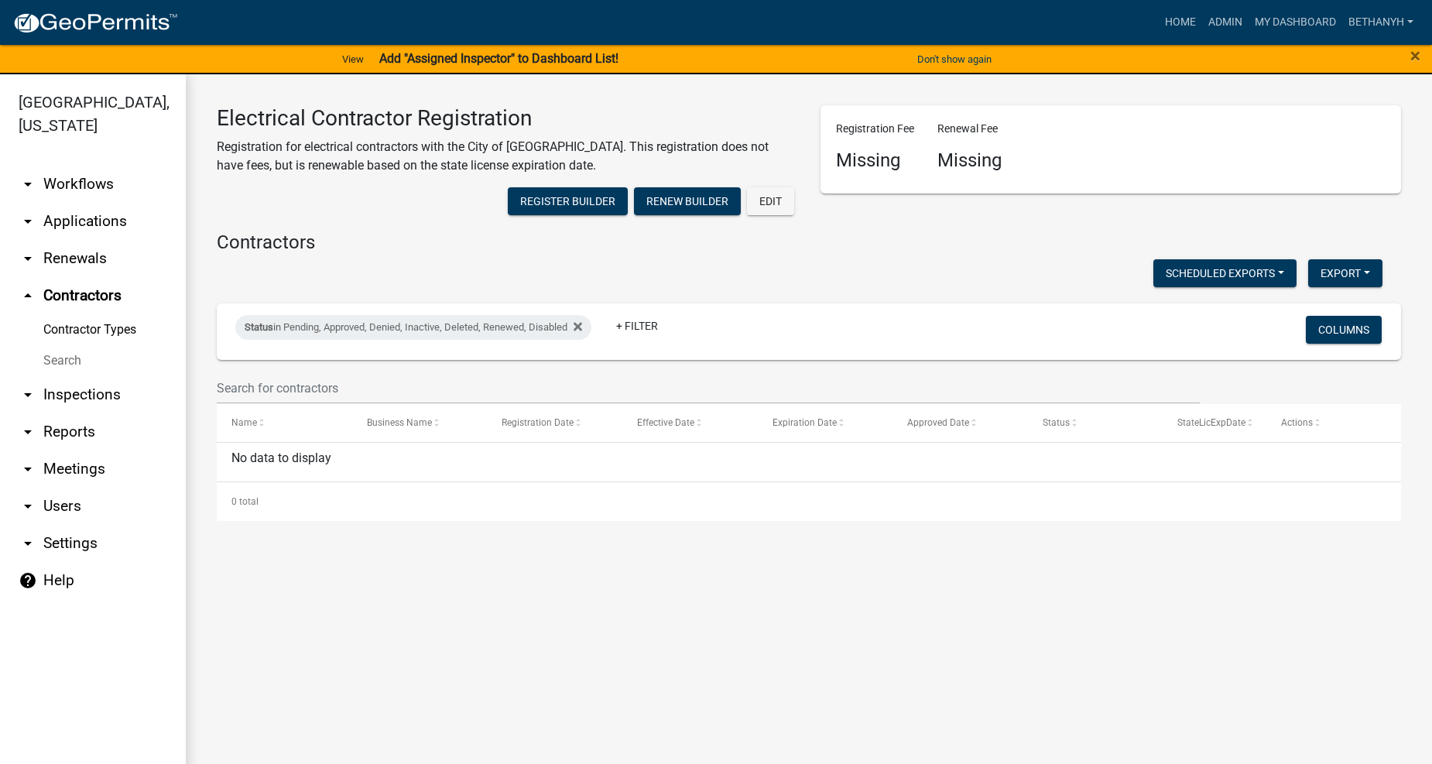
click at [939, 581] on main "Electrical Contractor Registration Registration for electrical contractors with…" at bounding box center [809, 428] width 1247 height 708
click at [445, 294] on div "Contractors Scheduled Exports + Create New Export Excel Format (.xlsx) CSV Form…" at bounding box center [809, 377] width 1208 height 290
click at [804, 530] on div "Electrical Contractor Registration Registration for electrical contractors with…" at bounding box center [809, 313] width 1247 height 478
click at [1113, 658] on main "Electrical Contractor Registration Registration for electrical contractors with…" at bounding box center [809, 428] width 1247 height 708
click at [66, 166] on link "arrow_drop_down Workflows" at bounding box center [93, 184] width 186 height 37
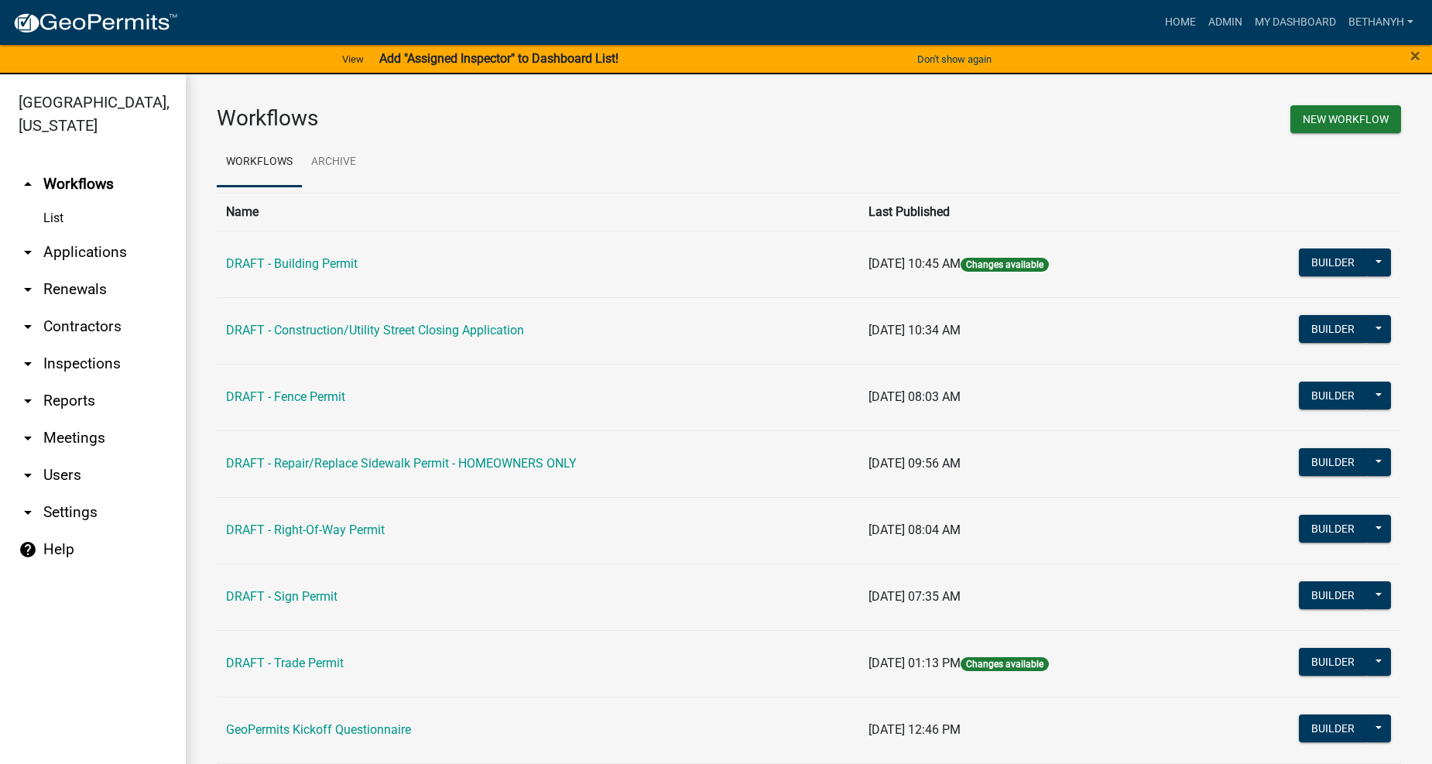
click at [522, 125] on h3 "Workflows" at bounding box center [507, 118] width 581 height 26
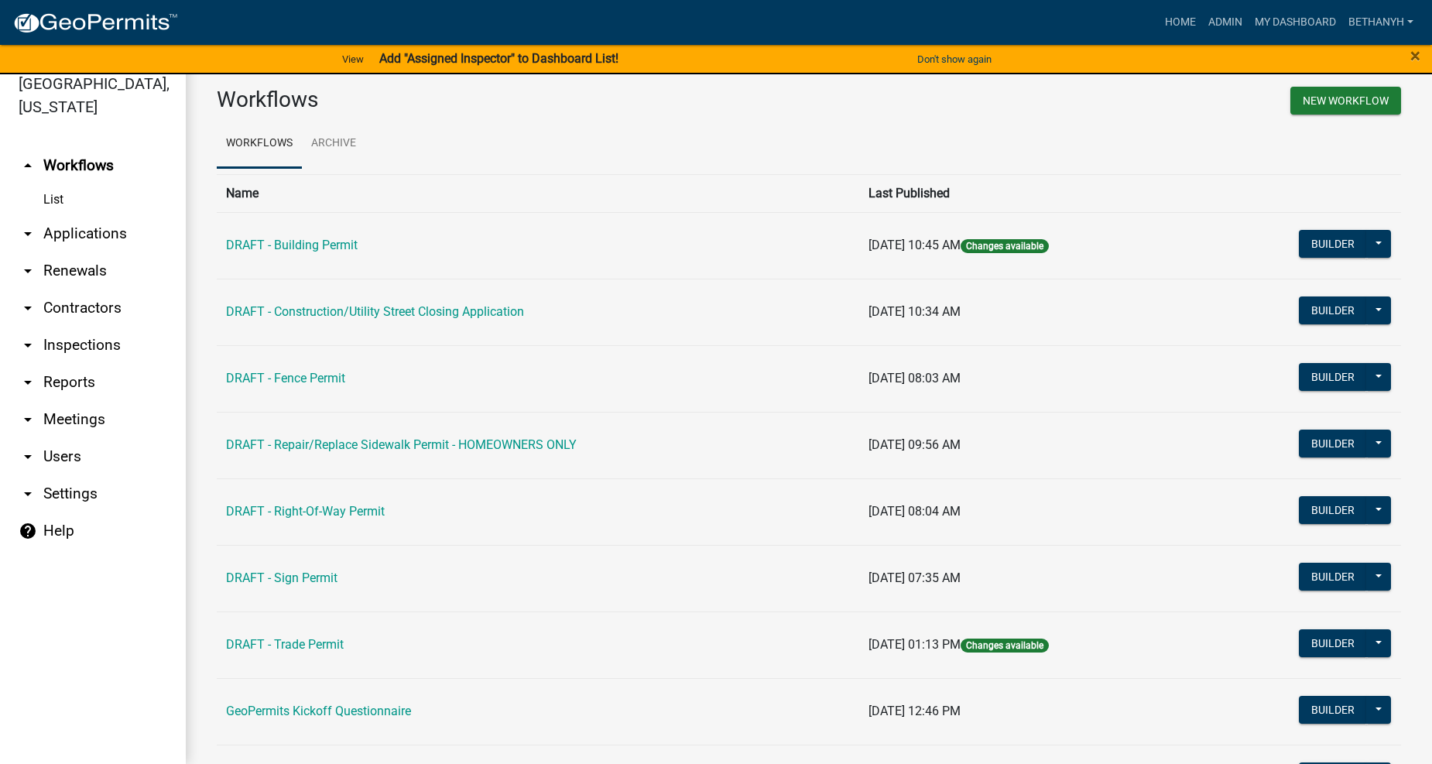
drag, startPoint x: 687, startPoint y: 143, endPoint x: 695, endPoint y: 125, distance: 19.7
click at [688, 139] on ul "Workflows Archive" at bounding box center [809, 143] width 1185 height 49
click at [79, 290] on link "arrow_drop_down Contractors" at bounding box center [93, 308] width 186 height 37
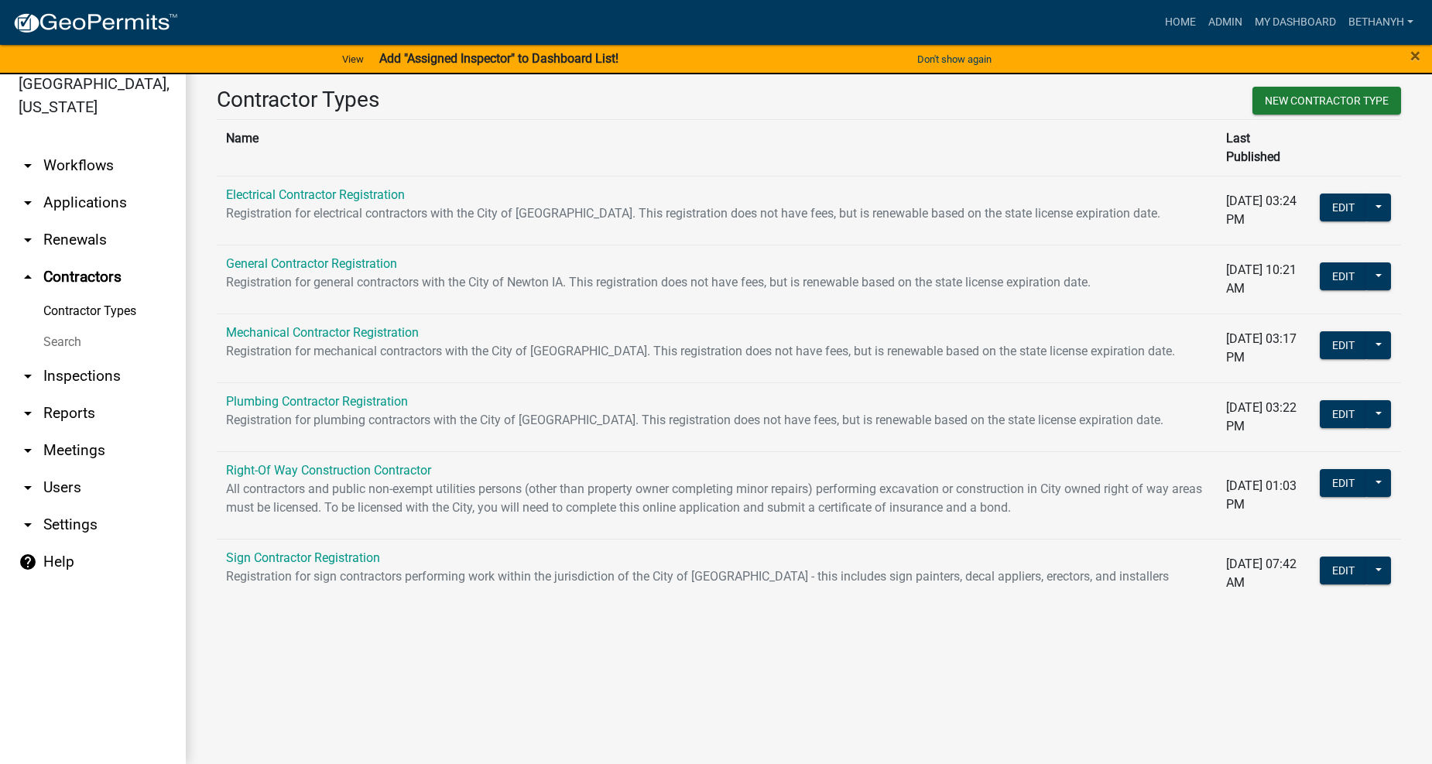
click at [345, 342] on p "Registration for mechanical contractors with the City of [GEOGRAPHIC_DATA]. Thi…" at bounding box center [717, 351] width 982 height 19
click at [1378, 331] on button at bounding box center [1379, 345] width 25 height 28
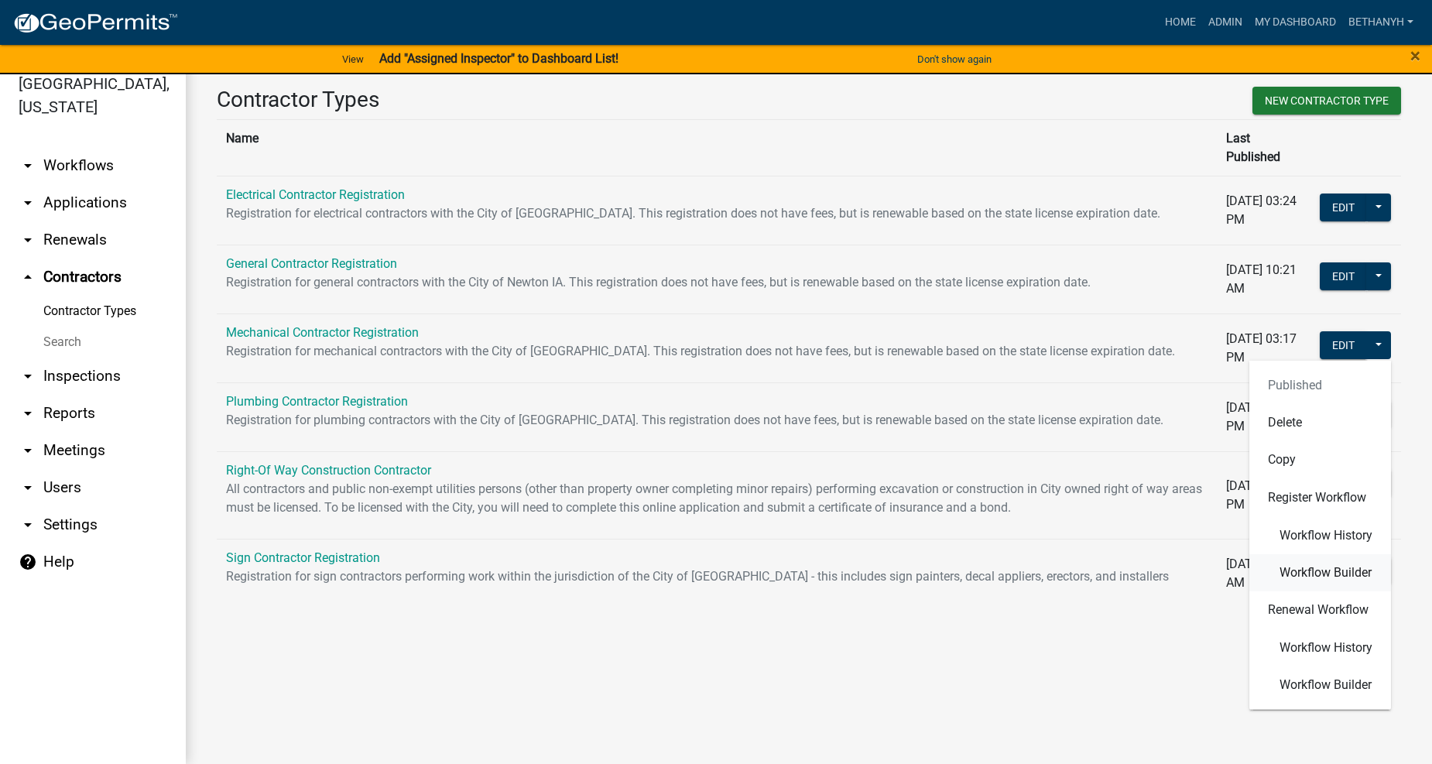
click at [1346, 566] on span "Workflow Builder" at bounding box center [1326, 572] width 92 height 12
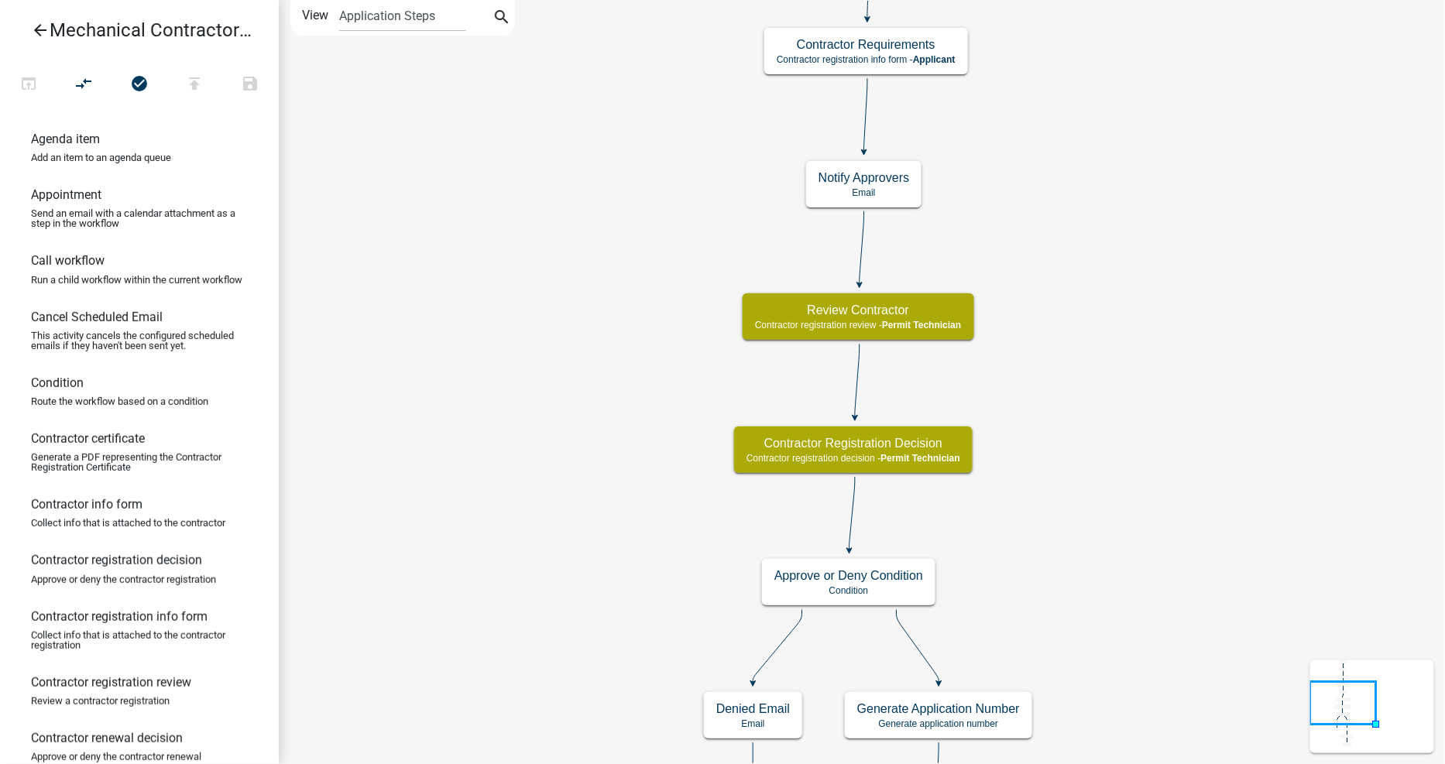
click at [36, 32] on icon "arrow_back" at bounding box center [40, 32] width 19 height 22
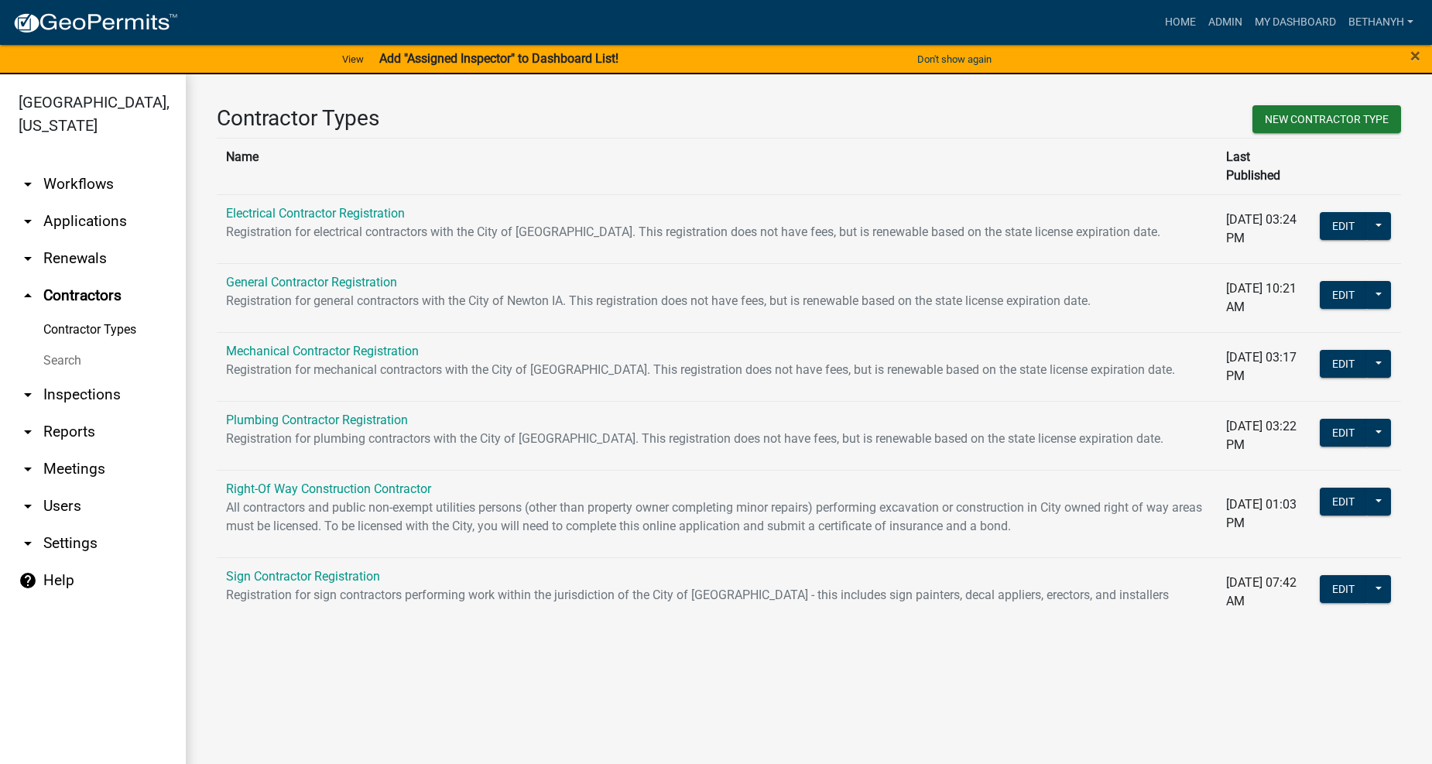
click at [834, 308] on td "General Contractor Registration Registration for general contractors with the C…" at bounding box center [717, 297] width 1000 height 69
click at [1230, 21] on link "Admin" at bounding box center [1225, 22] width 46 height 29
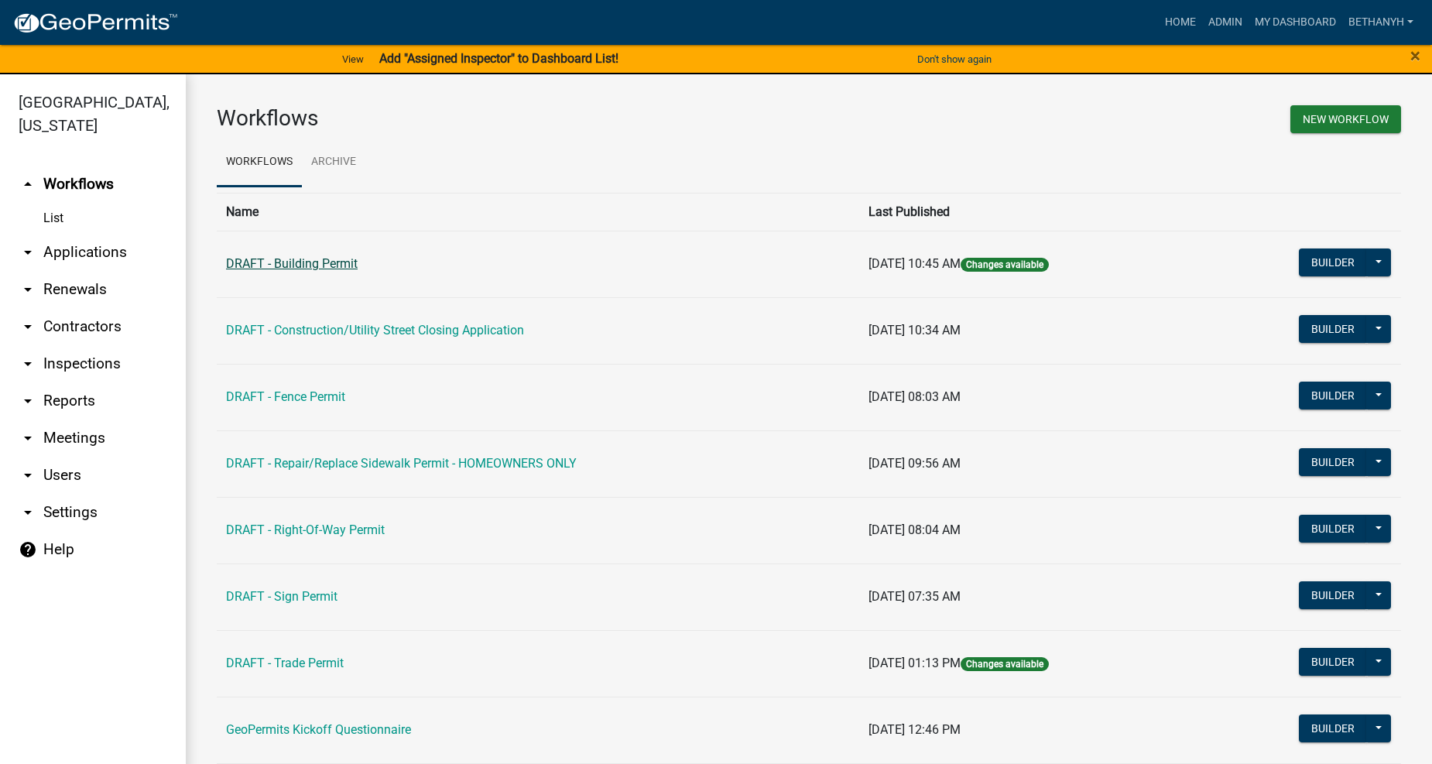
click at [310, 264] on link "DRAFT - Building Permit" at bounding box center [292, 263] width 132 height 15
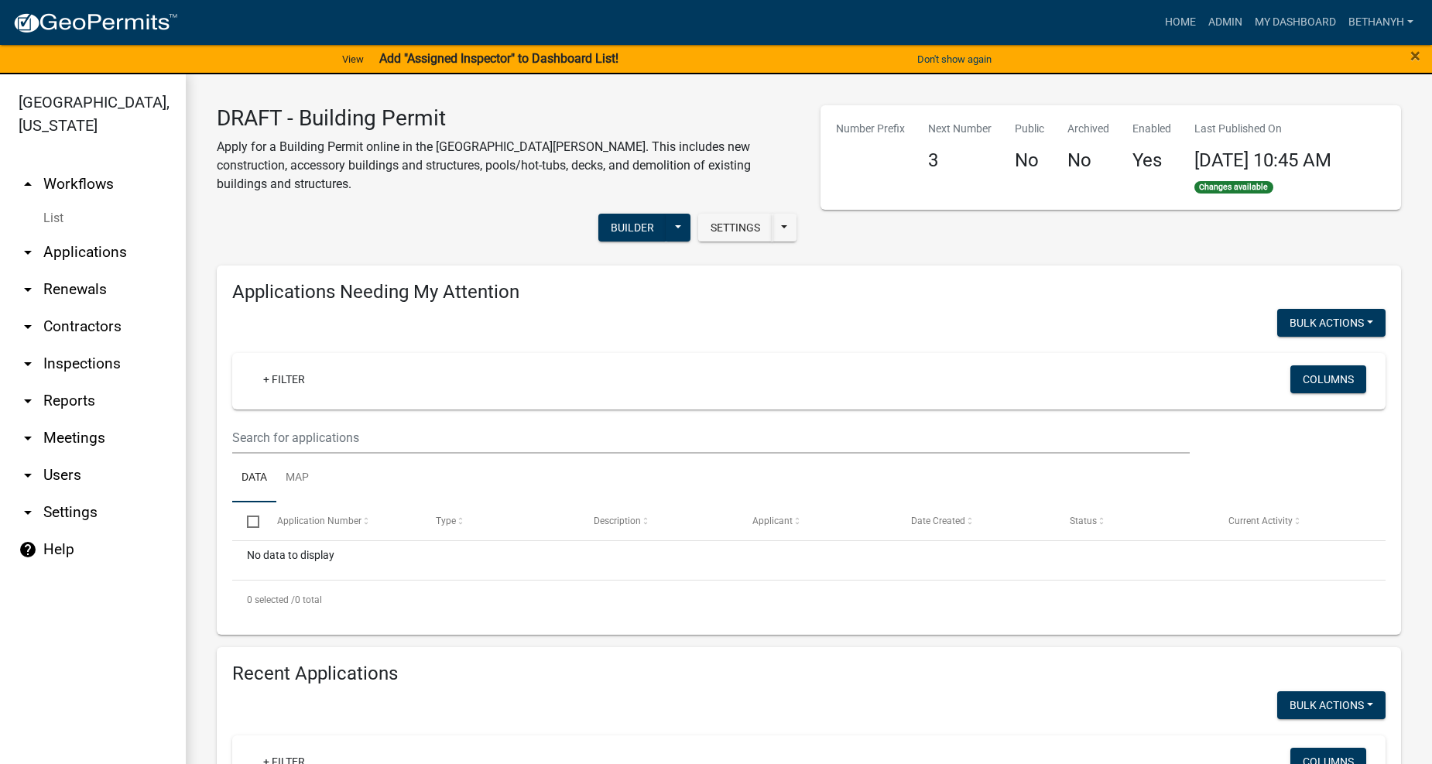
click at [568, 226] on div "Settings Start Application URL Start Application URL With Parcel ID Builder Pub…" at bounding box center [507, 229] width 604 height 47
click at [1220, 25] on link "Admin" at bounding box center [1225, 22] width 46 height 29
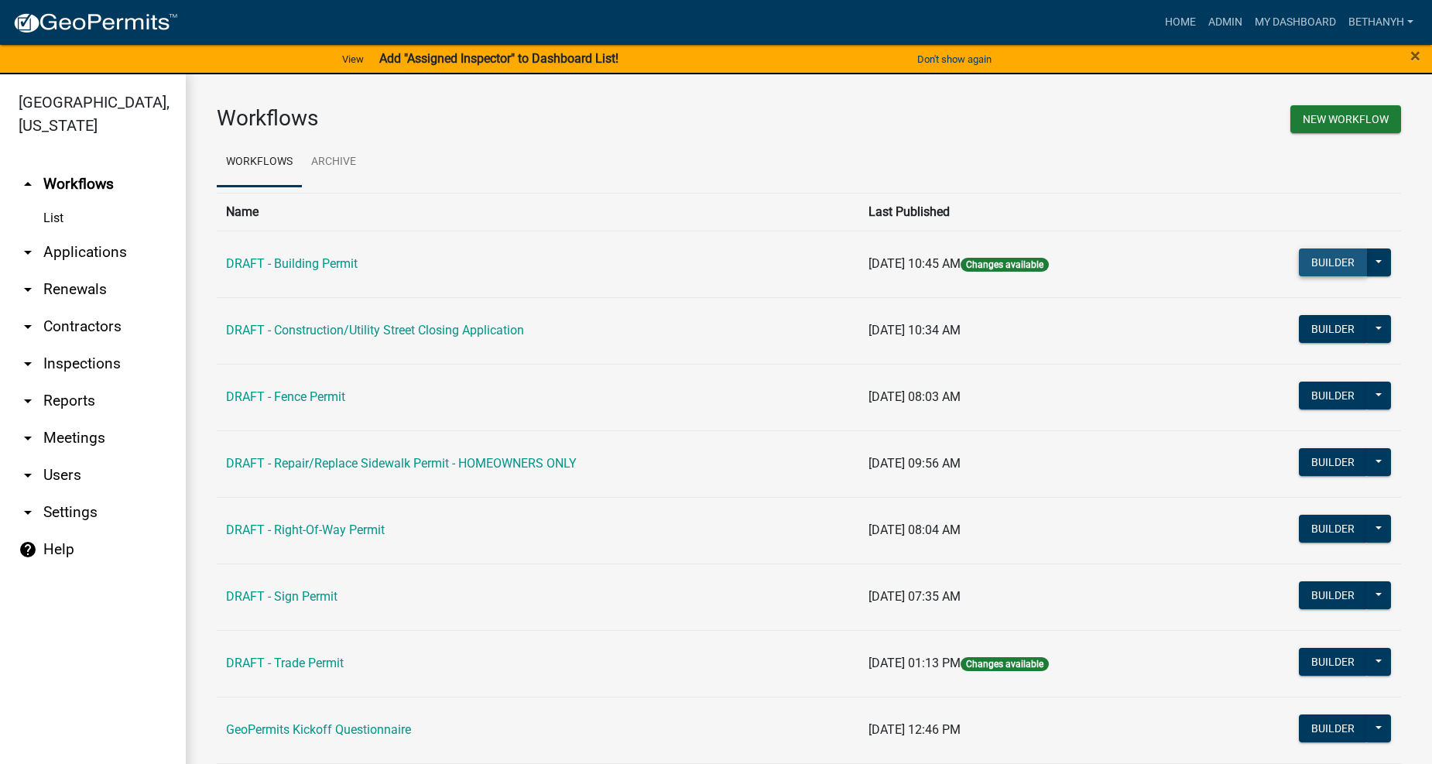
click at [1316, 256] on button "Builder" at bounding box center [1333, 263] width 68 height 28
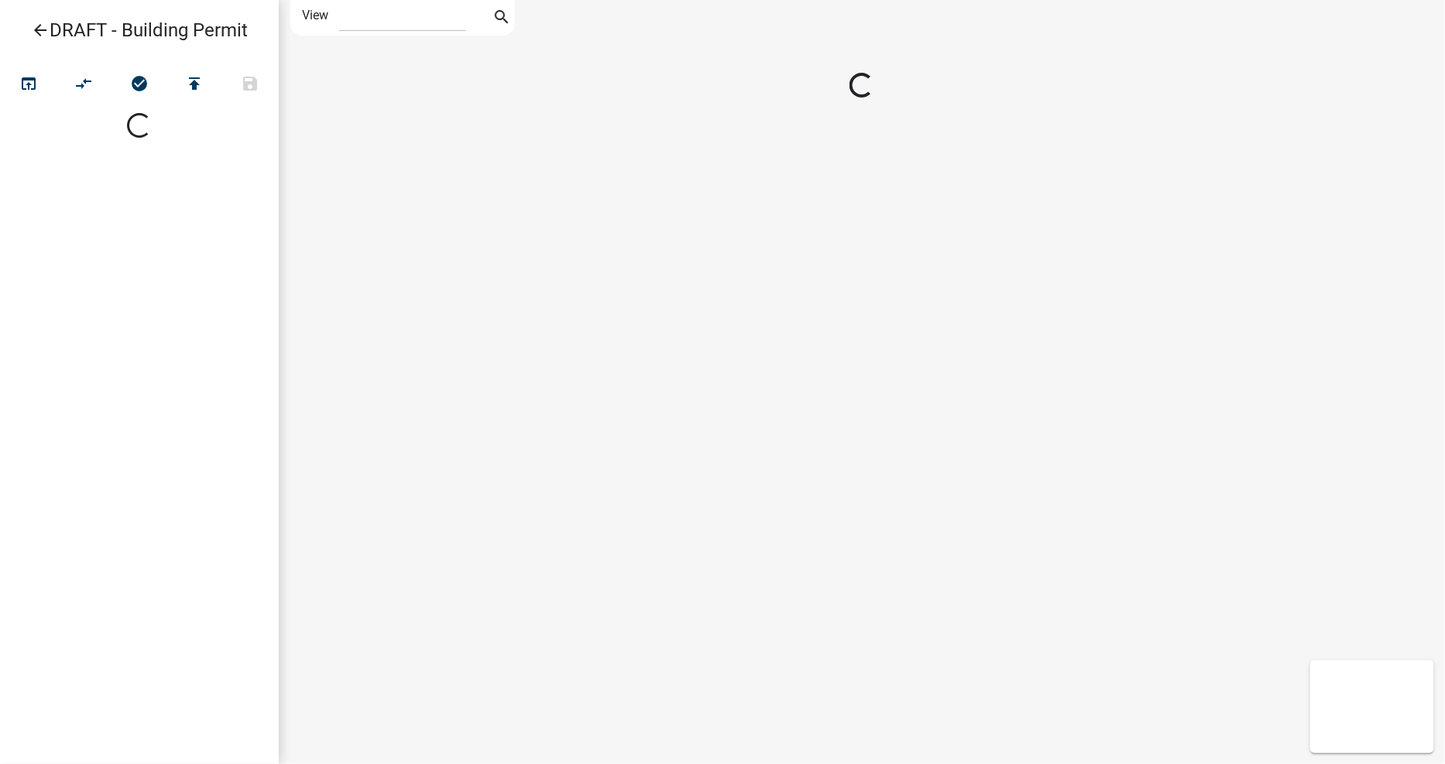
select select "1"
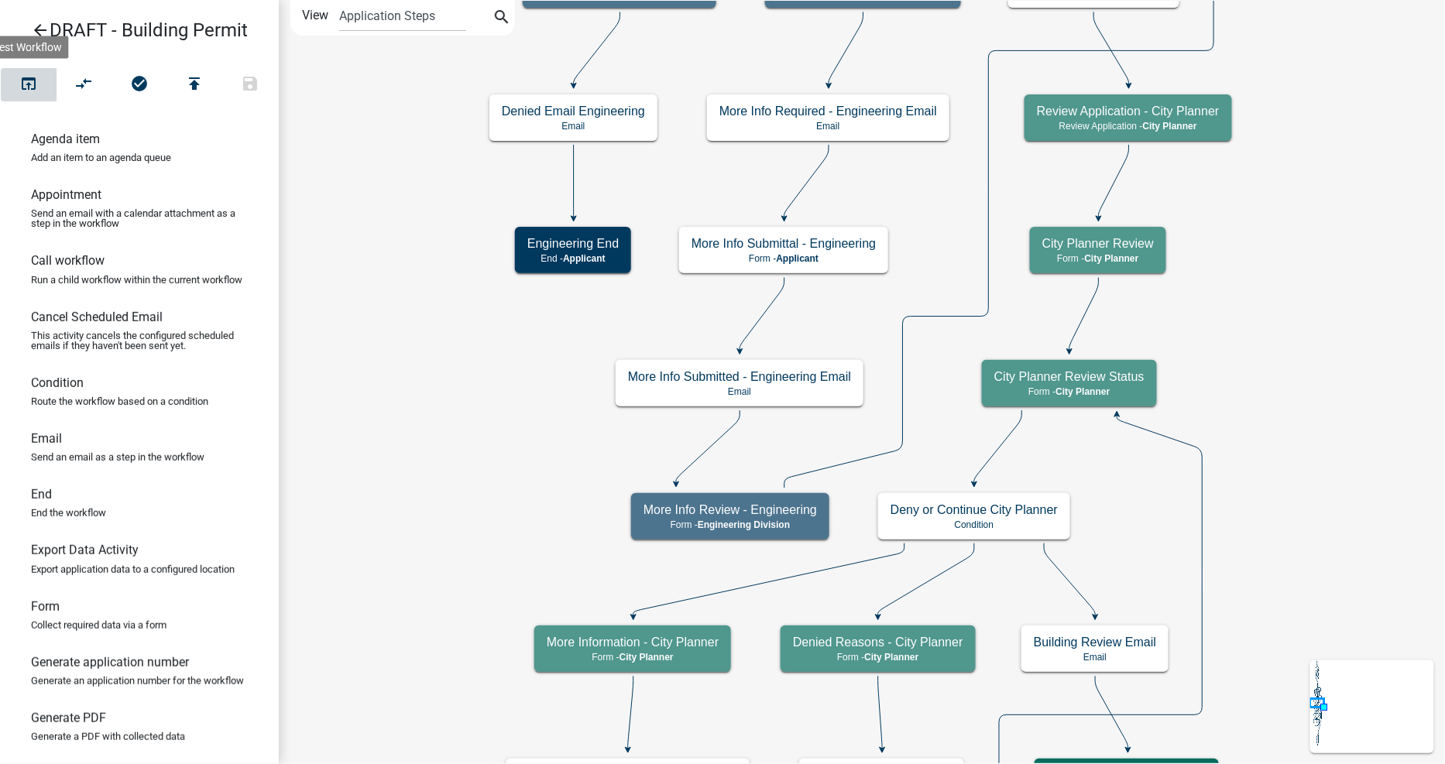
drag, startPoint x: 26, startPoint y: 80, endPoint x: 29, endPoint y: 88, distance: 9.1
click at [29, 88] on icon "open_in_browser" at bounding box center [28, 85] width 19 height 22
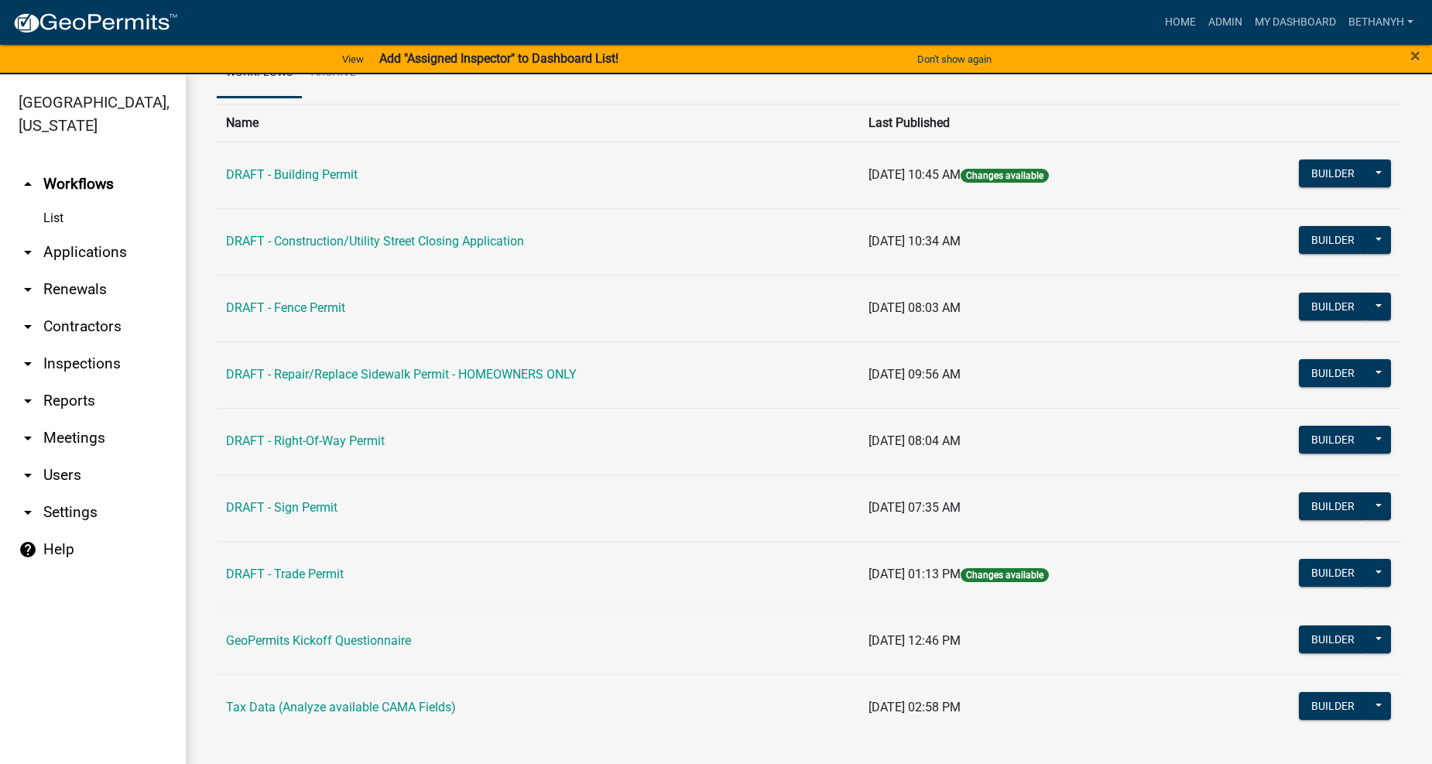
scroll to position [90, 0]
click at [68, 310] on link "arrow_drop_down Contractors" at bounding box center [93, 326] width 186 height 37
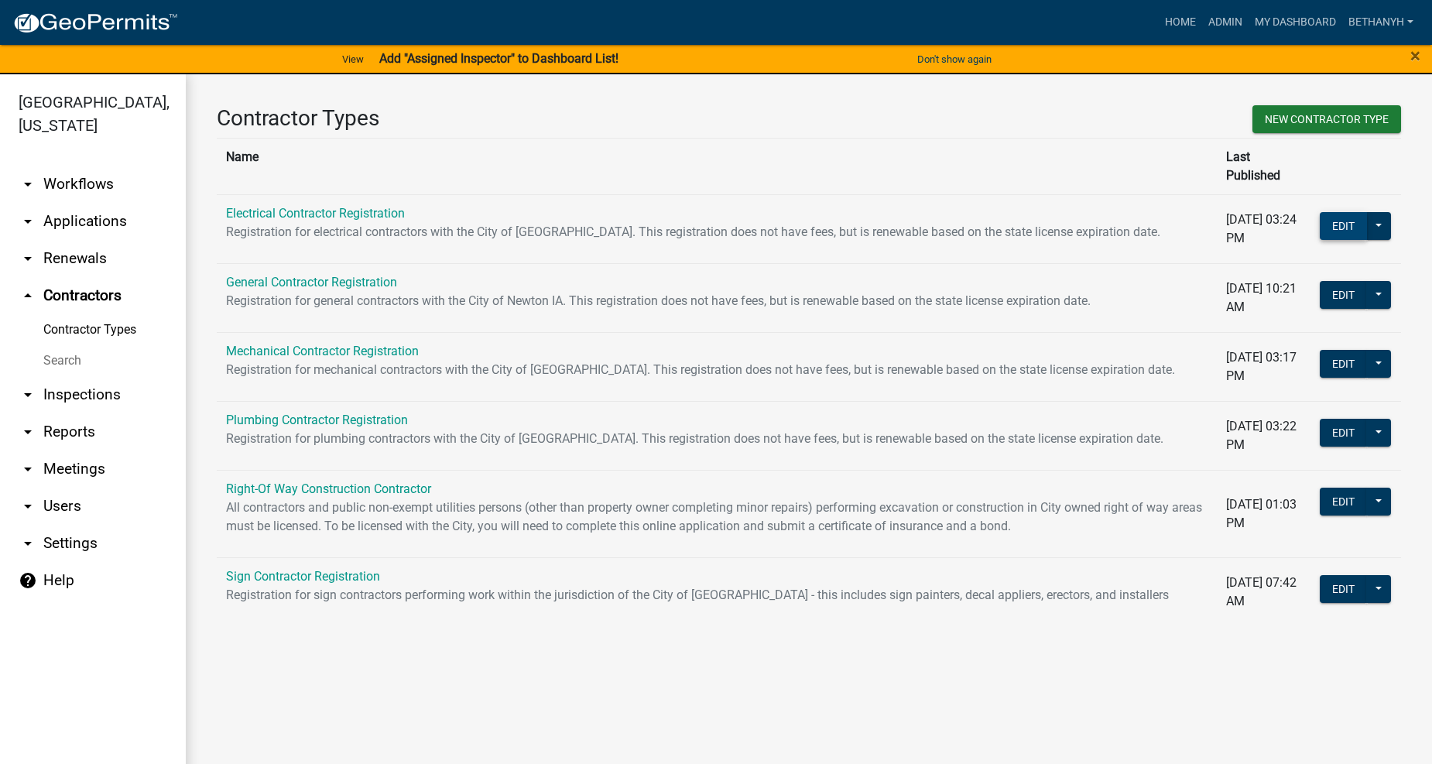
click at [1339, 212] on button "Edit" at bounding box center [1343, 226] width 47 height 28
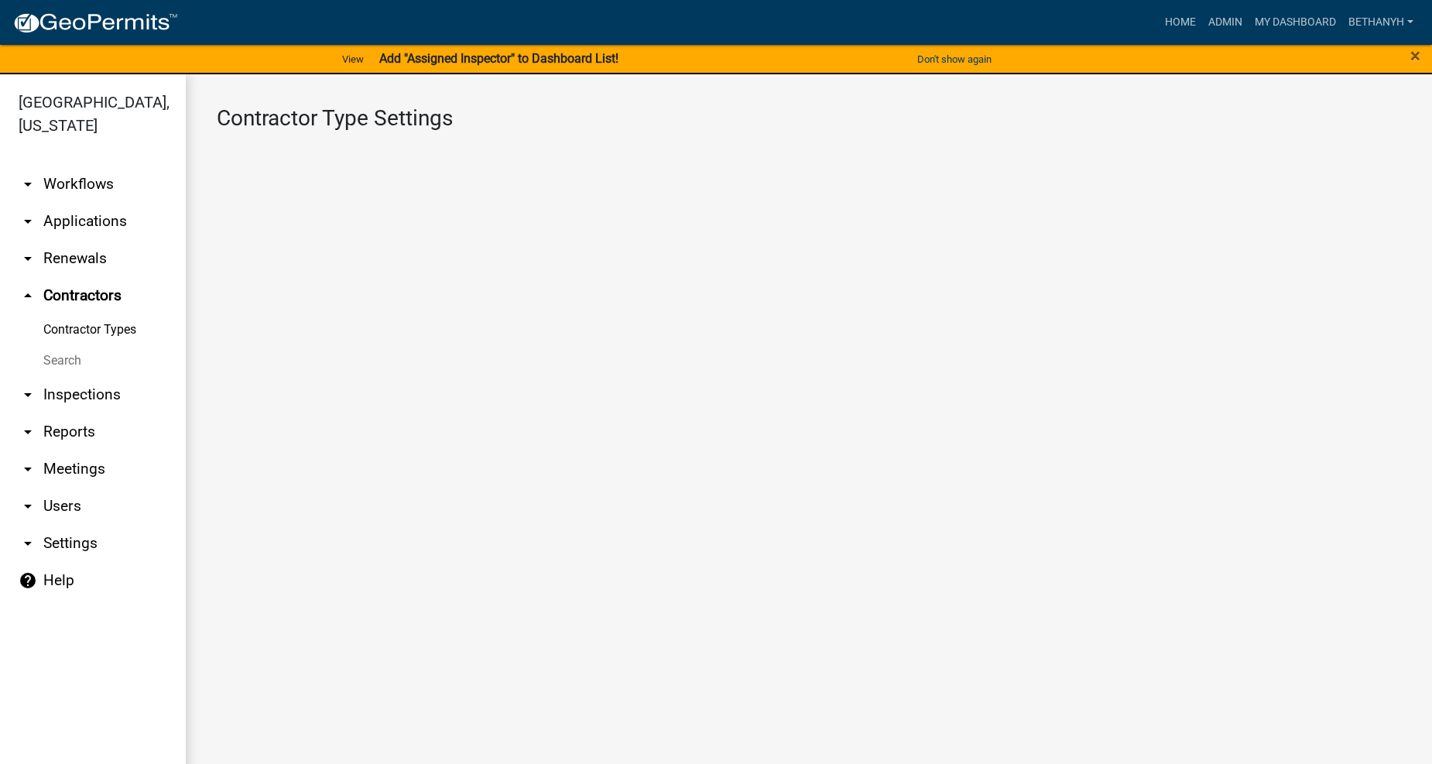
select select "3: Object"
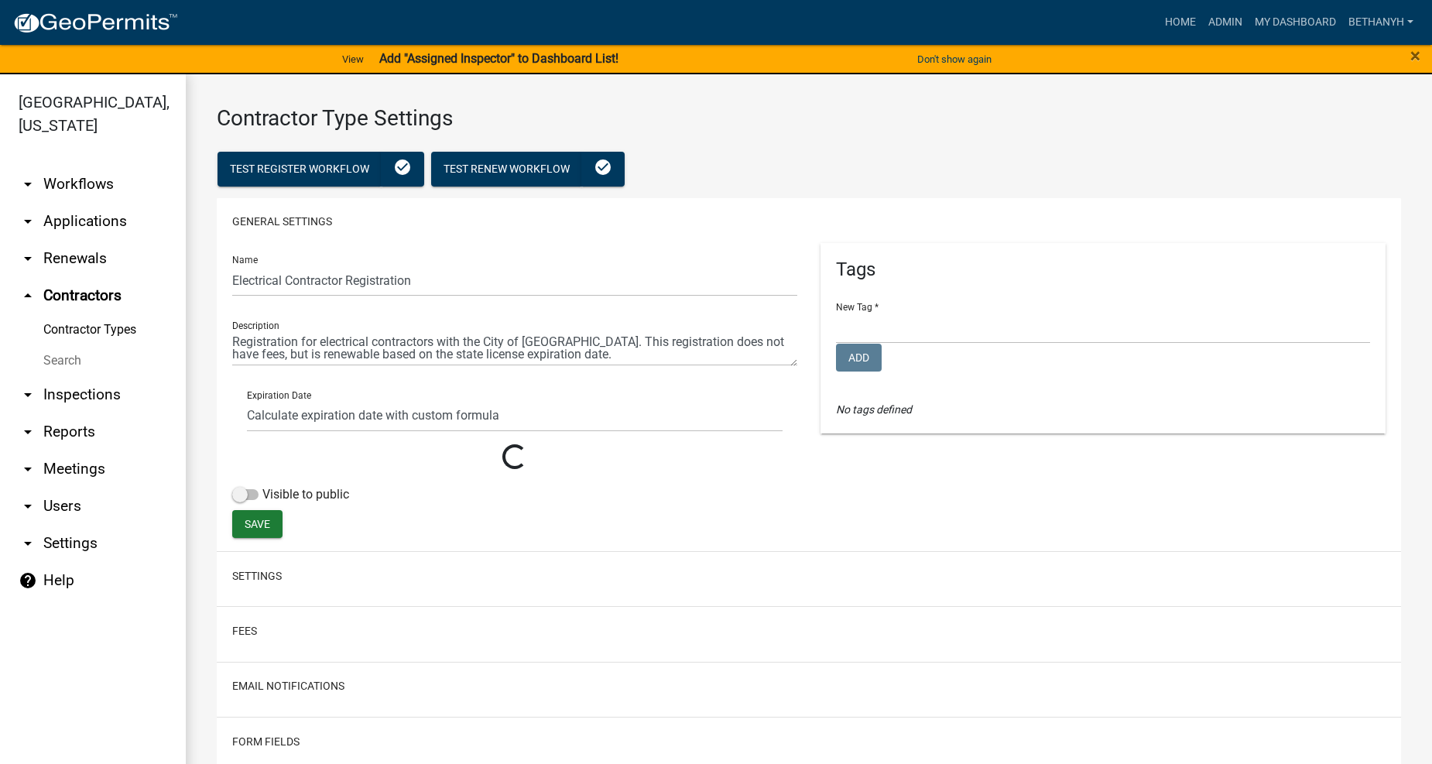
select select
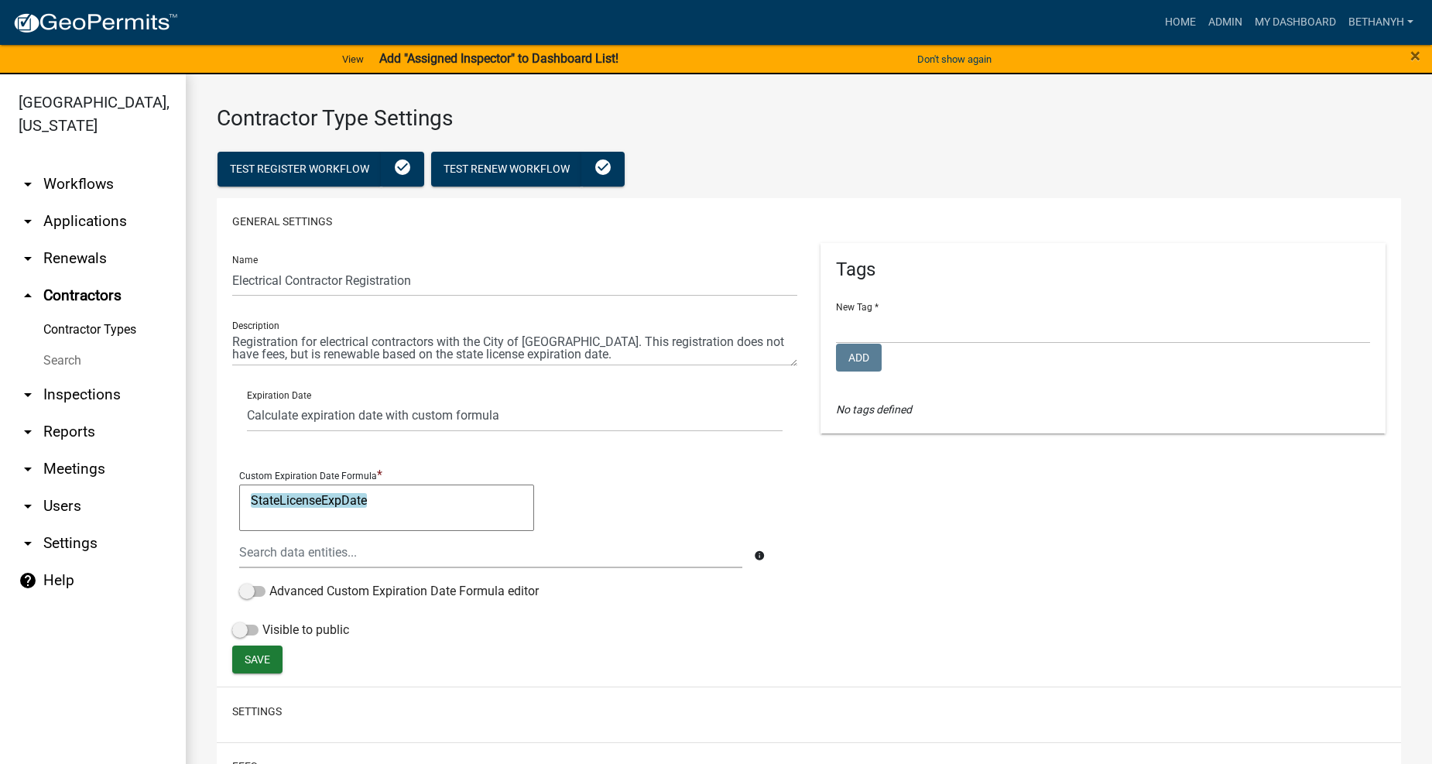
click at [1055, 591] on div "Tags New Tag * Community Development Planning & Zoning & Building Public Works …" at bounding box center [1103, 444] width 588 height 403
click at [287, 171] on span "Test Register Workflow" at bounding box center [299, 169] width 139 height 12
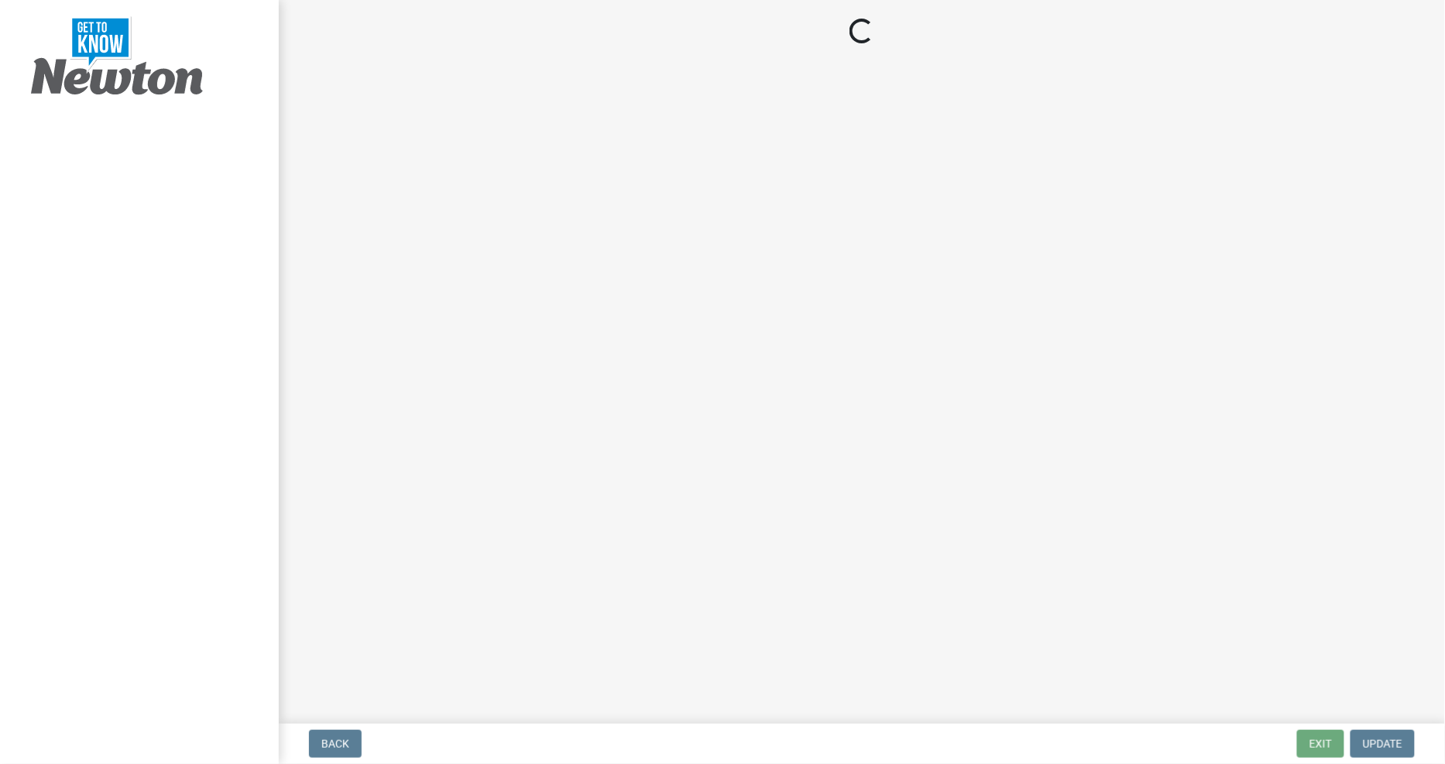
select select "IA"
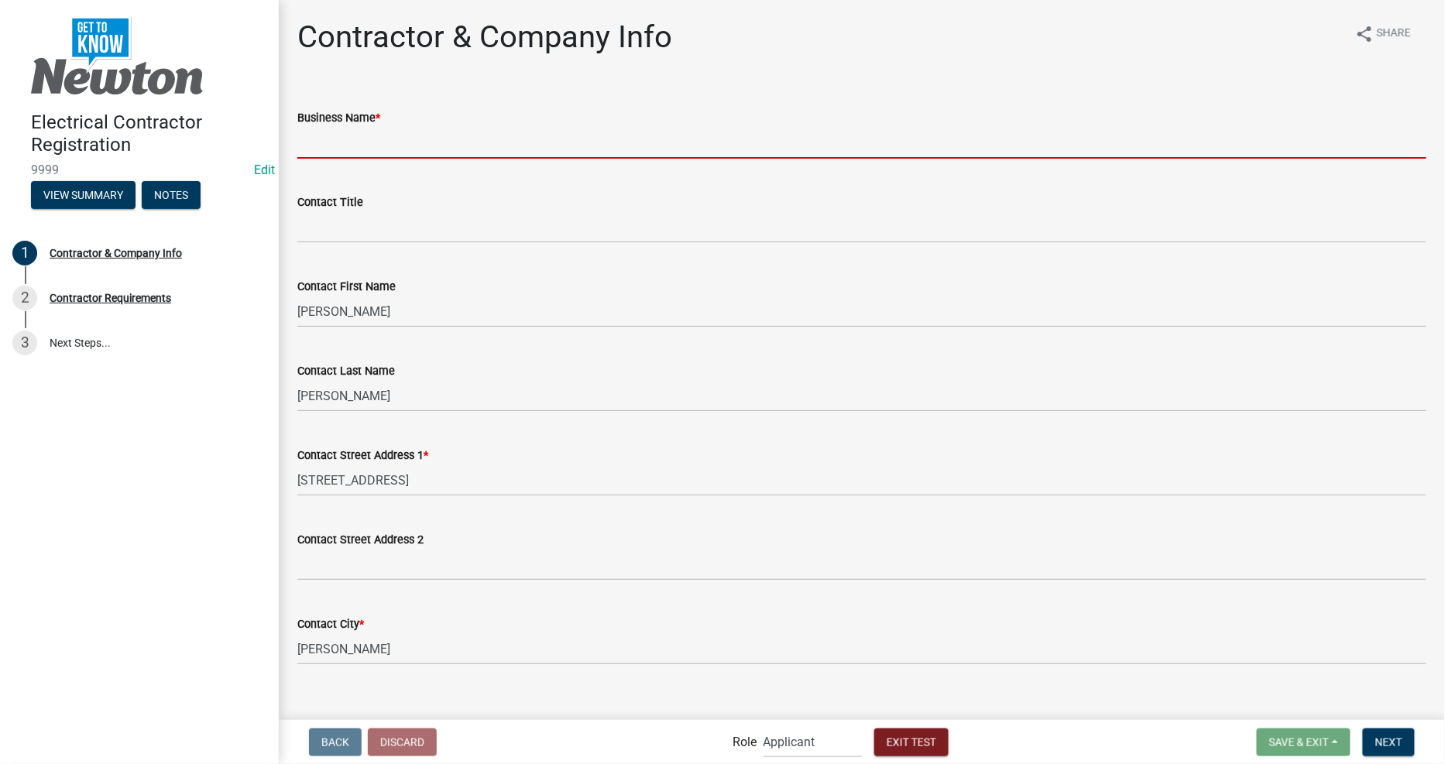
click at [469, 135] on input "Business Name *" at bounding box center [861, 143] width 1129 height 32
click at [887, 136] on input "Business Name *" at bounding box center [861, 143] width 1129 height 32
click at [1015, 78] on div "Contractor & Company Info share Share Business Name * Contact Title Contact Fir…" at bounding box center [862, 661] width 1152 height 1284
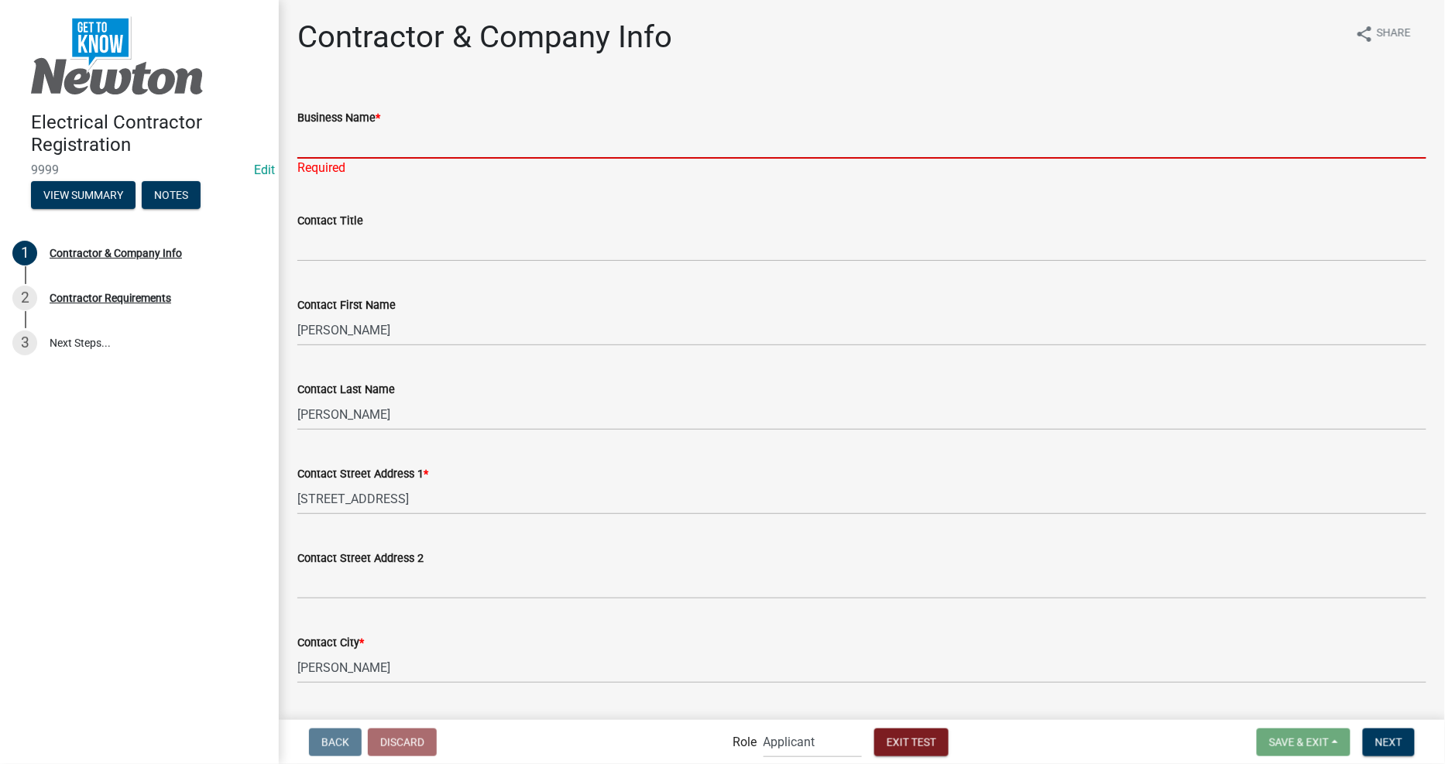
click at [515, 143] on input "Business Name *" at bounding box center [861, 143] width 1129 height 32
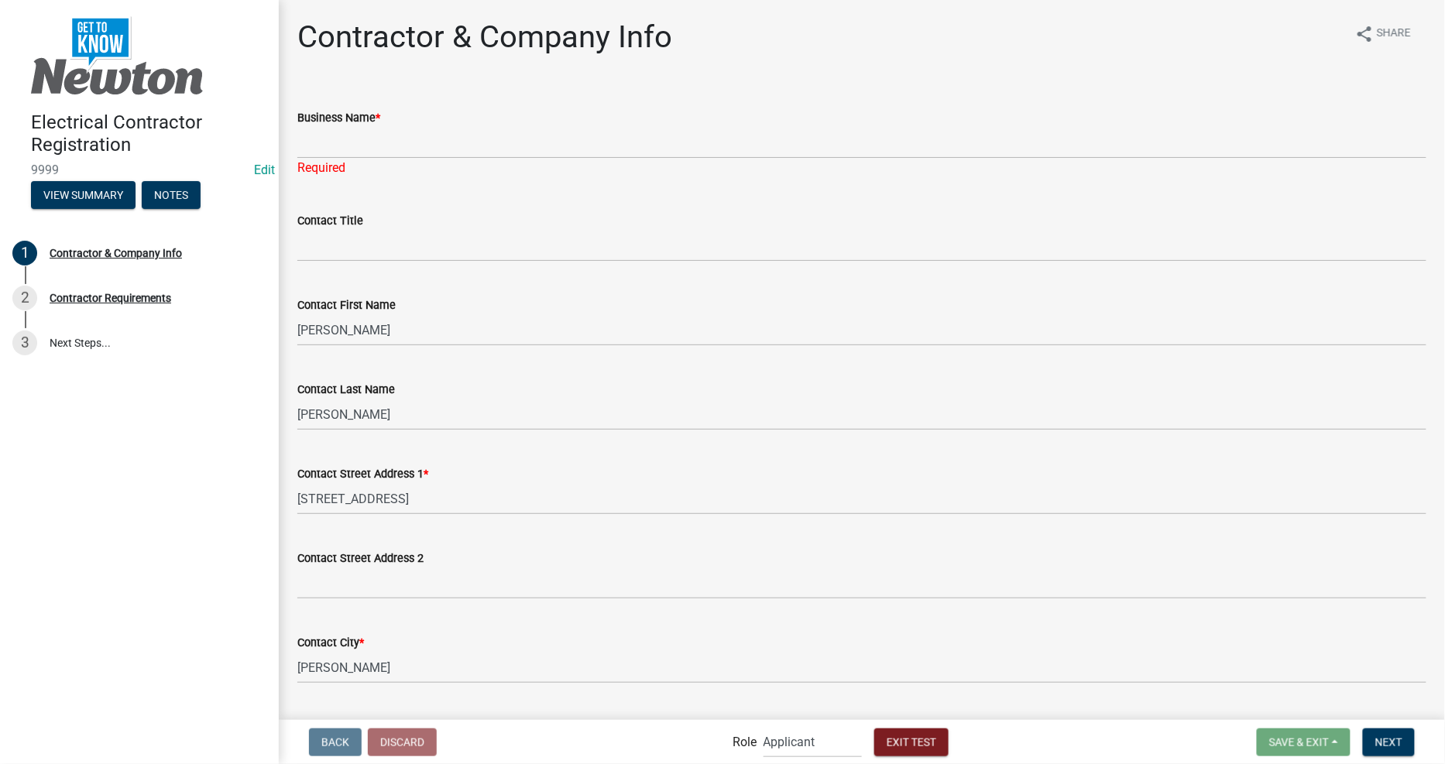
click at [155, 445] on div "Electrical Contractor Registration 9999 Edit View Summary Notes 1 Contractor & …" at bounding box center [139, 382] width 279 height 764
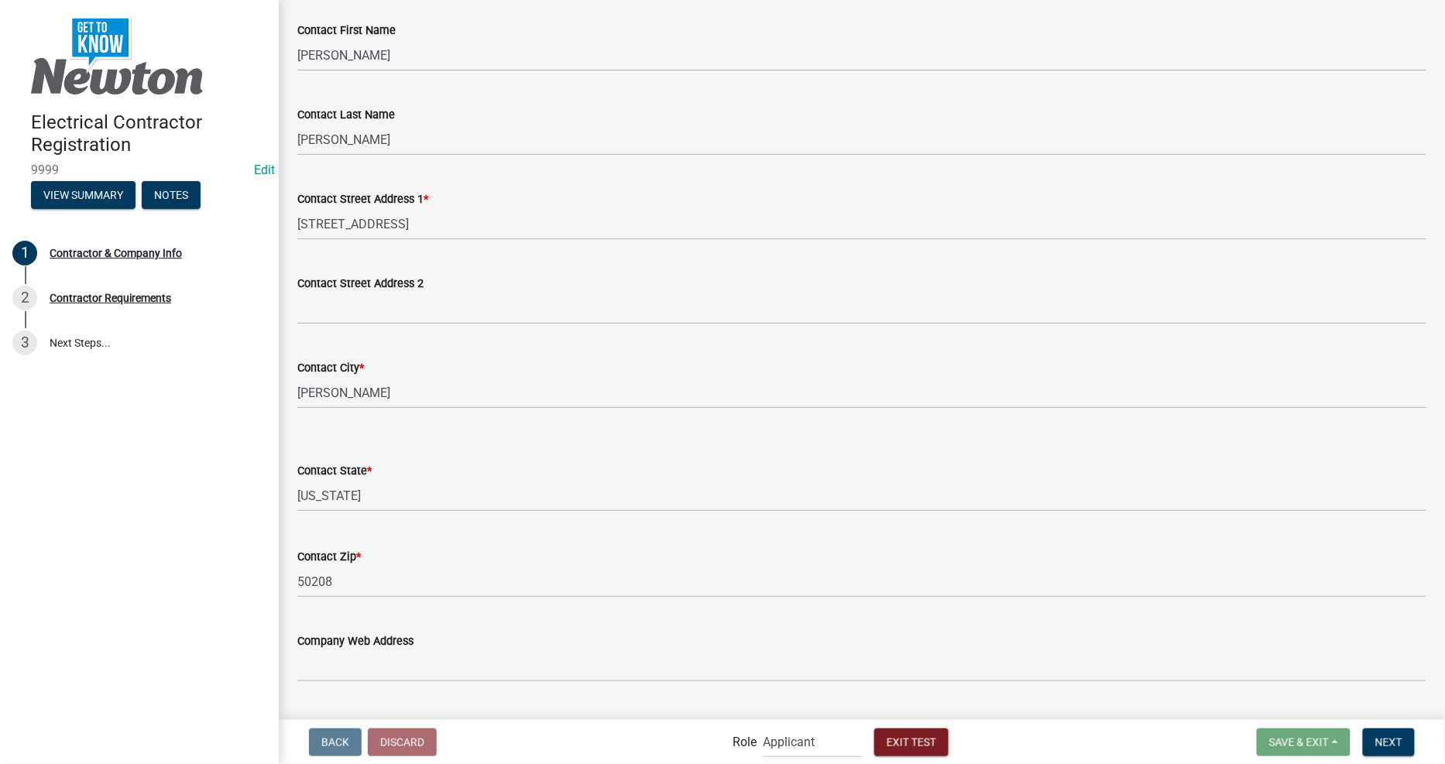
scroll to position [648, 0]
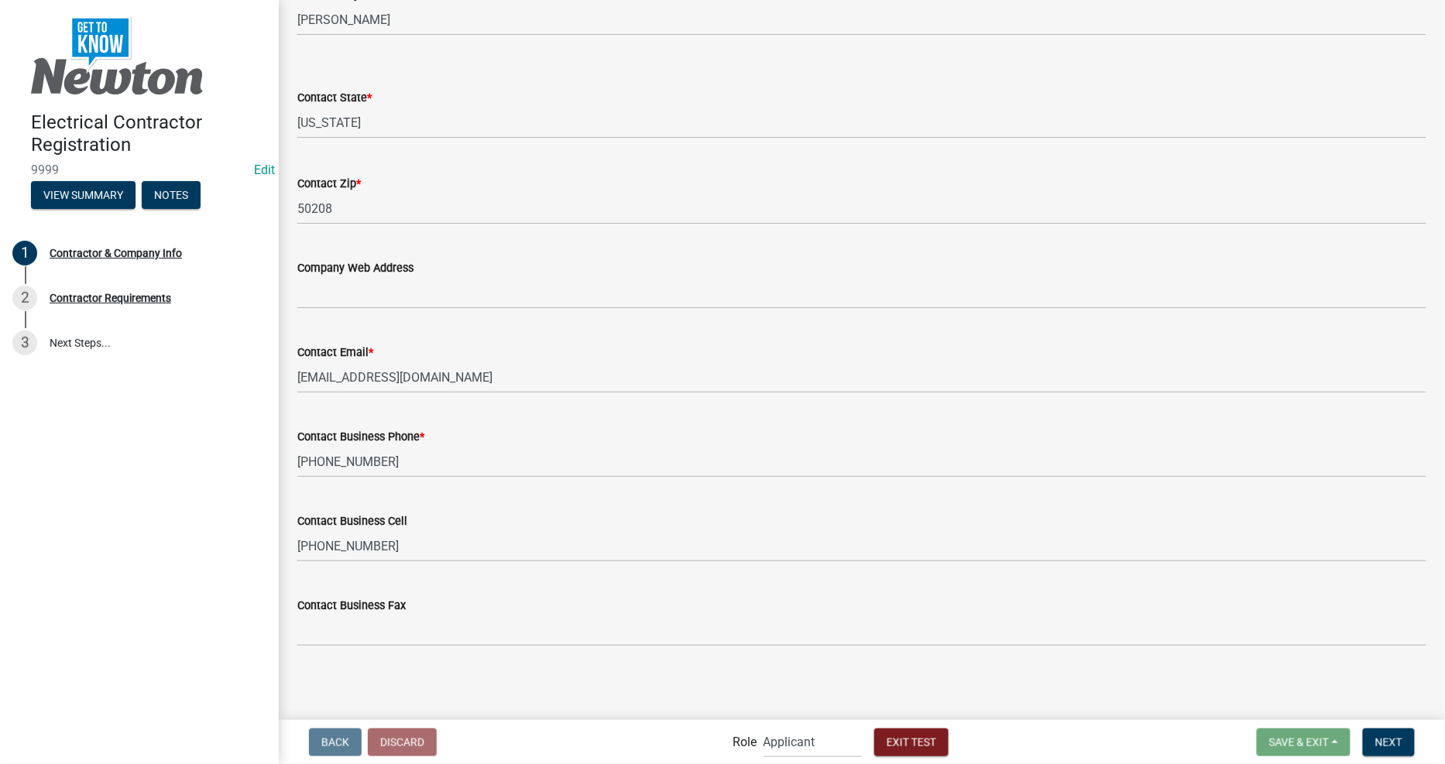
click at [1031, 674] on main "Contractor & Company Info share Share Business Name * Required Contact Title Co…" at bounding box center [862, 359] width 1166 height 718
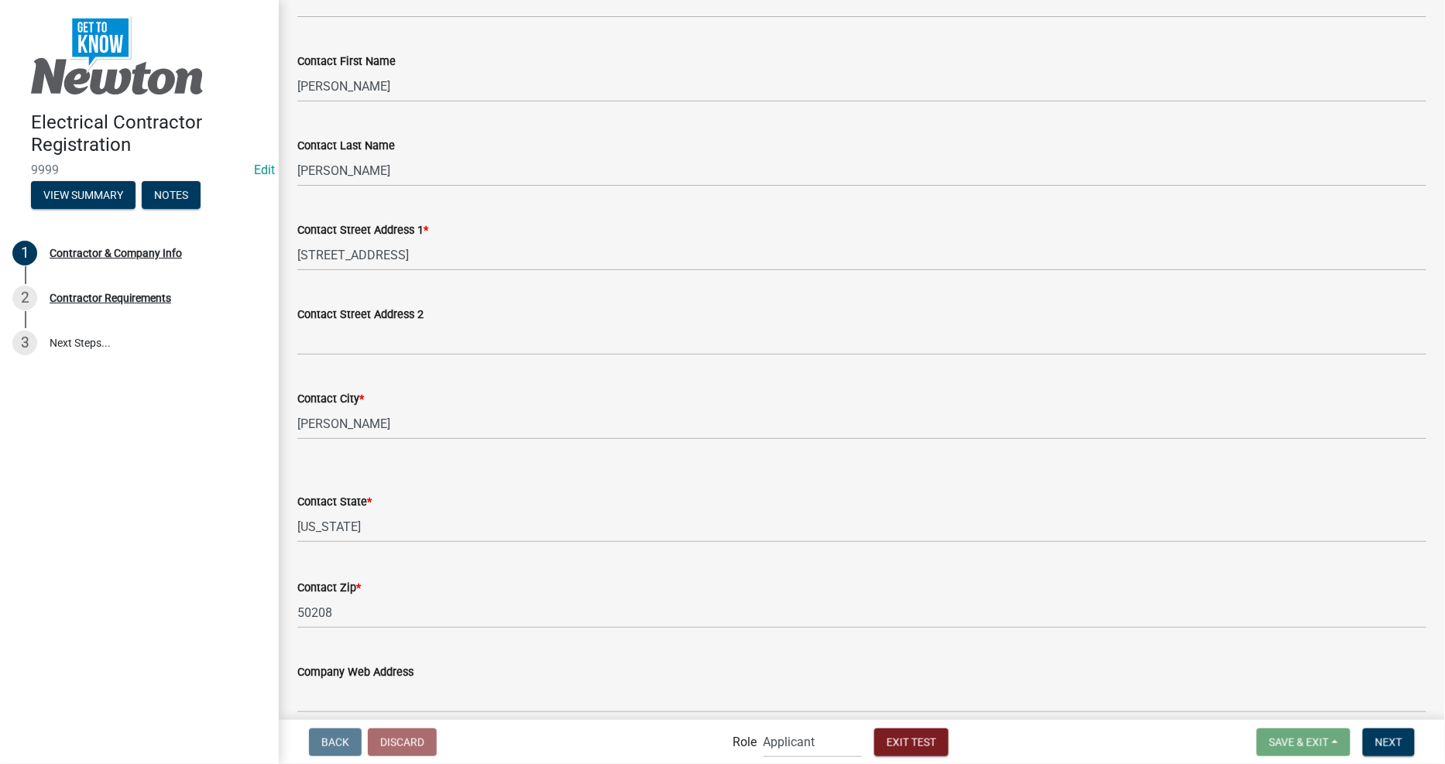
scroll to position [0, 0]
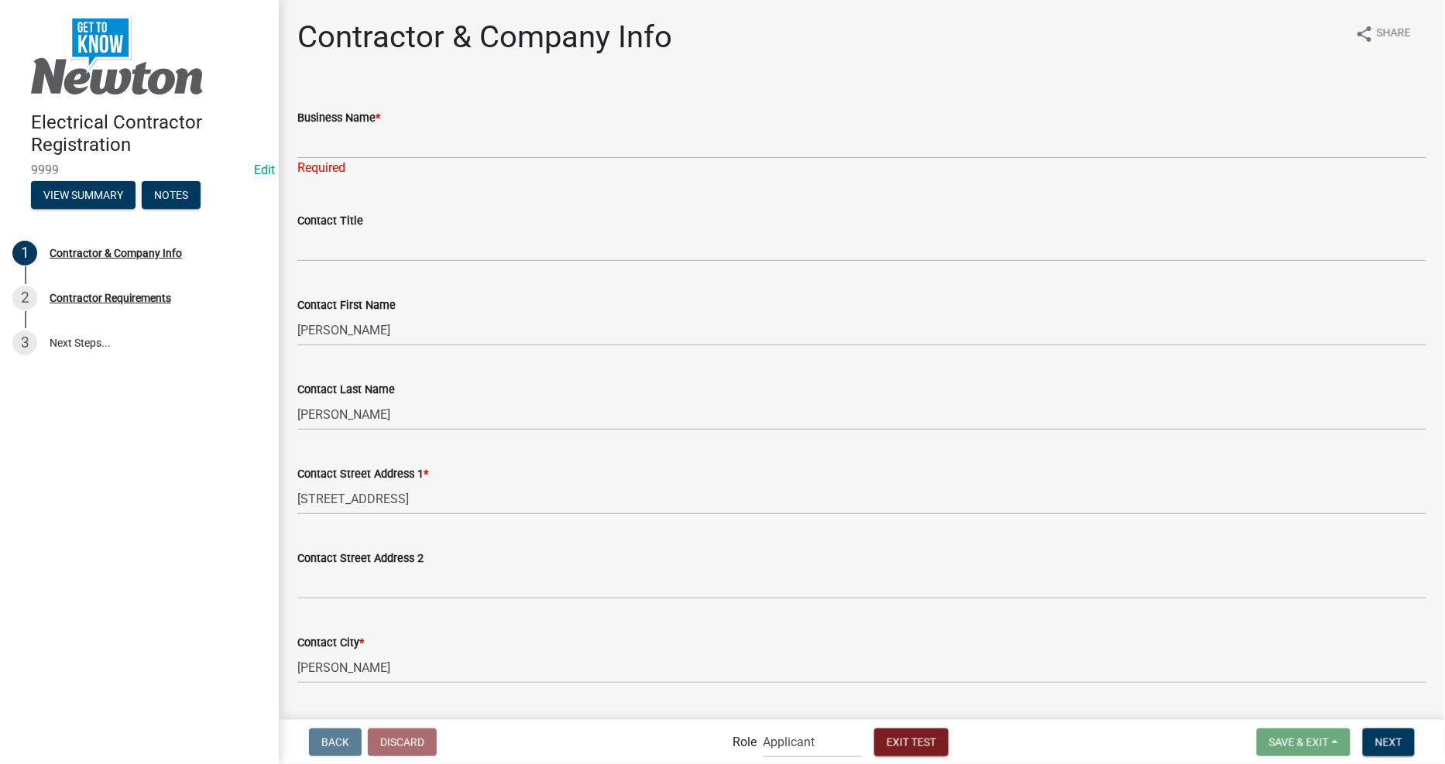
click at [724, 82] on div "Contractor & Company Info share Share Business Name * Required Contact Title Co…" at bounding box center [862, 670] width 1152 height 1302
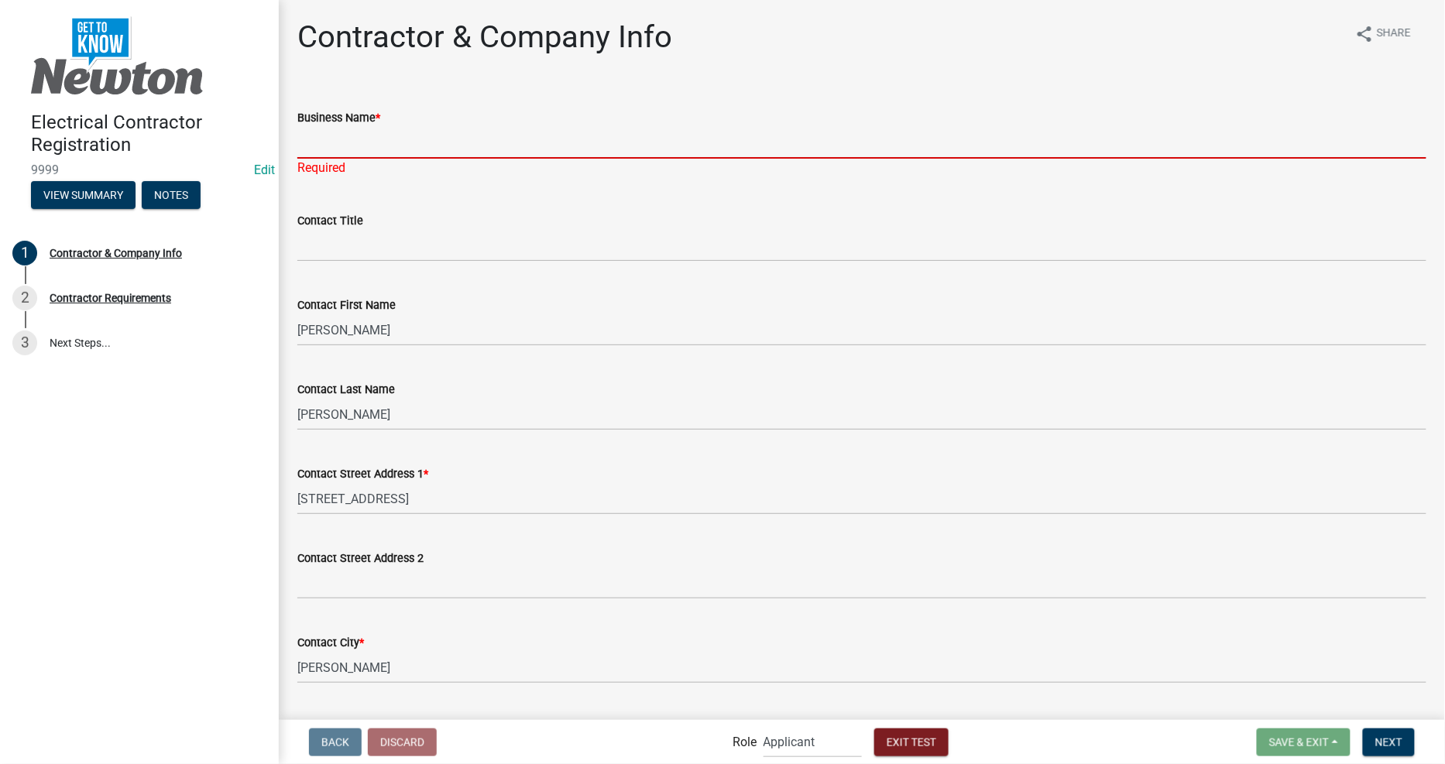
click at [678, 135] on input "Business Name *" at bounding box center [861, 143] width 1129 height 32
type input "City of [GEOGRAPHIC_DATA]"
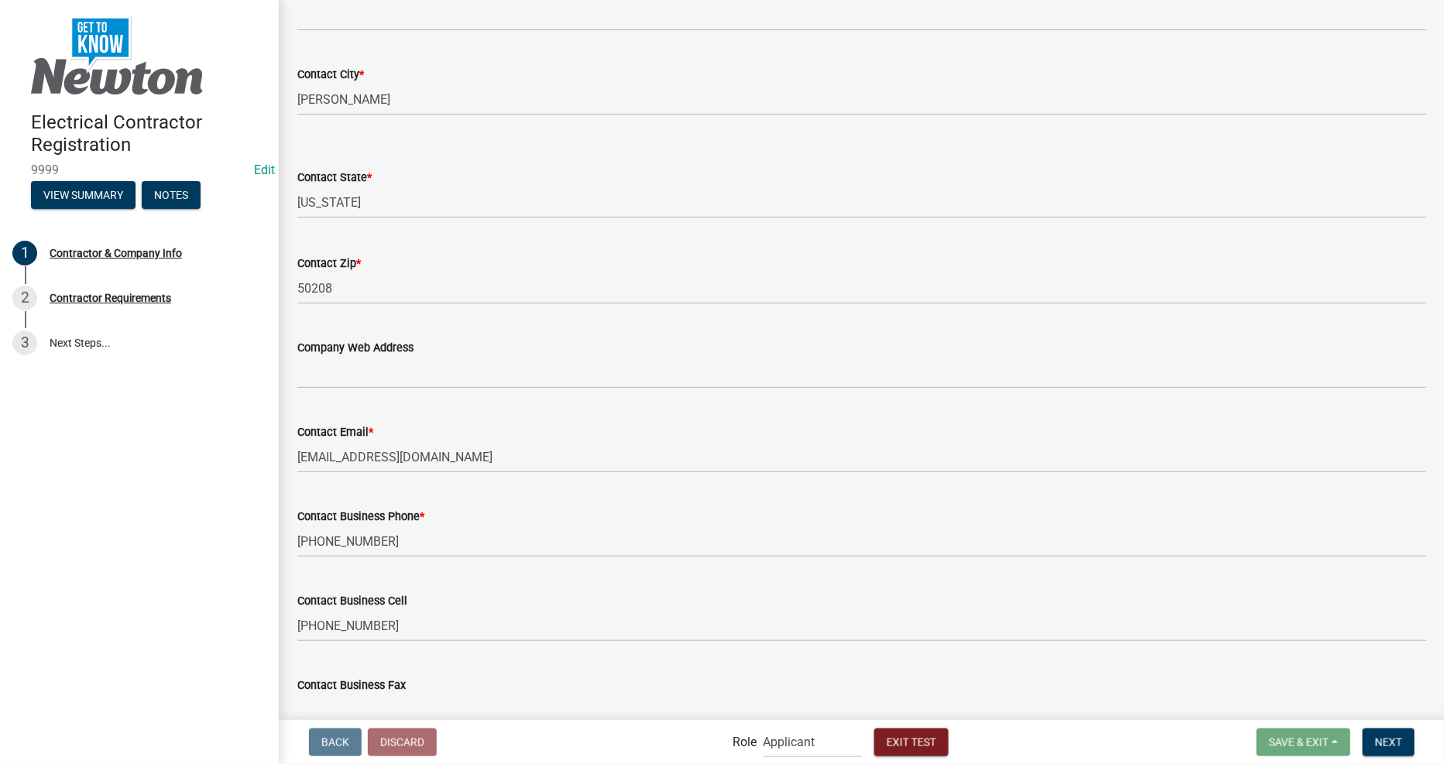
scroll to position [629, 0]
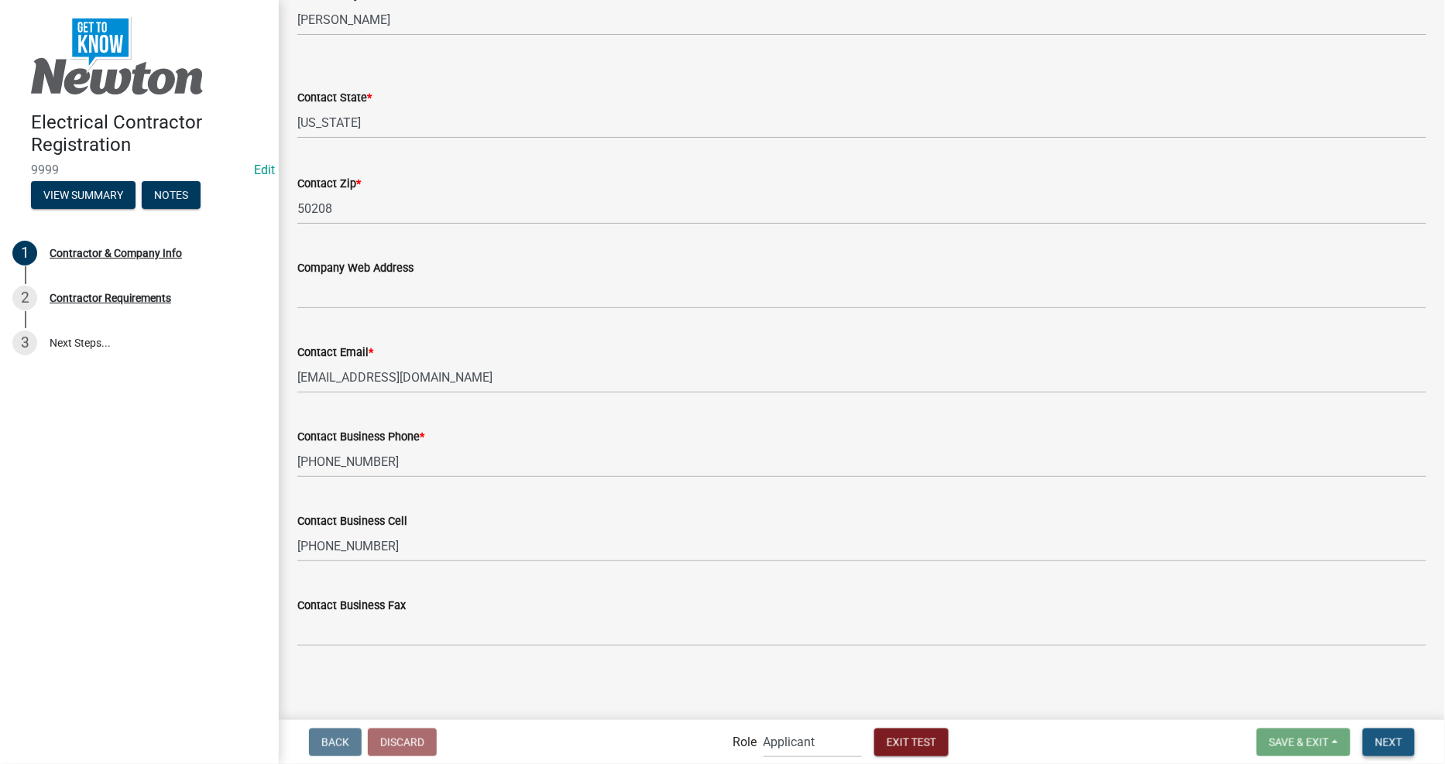
click at [1401, 742] on span "Next" at bounding box center [1388, 742] width 27 height 12
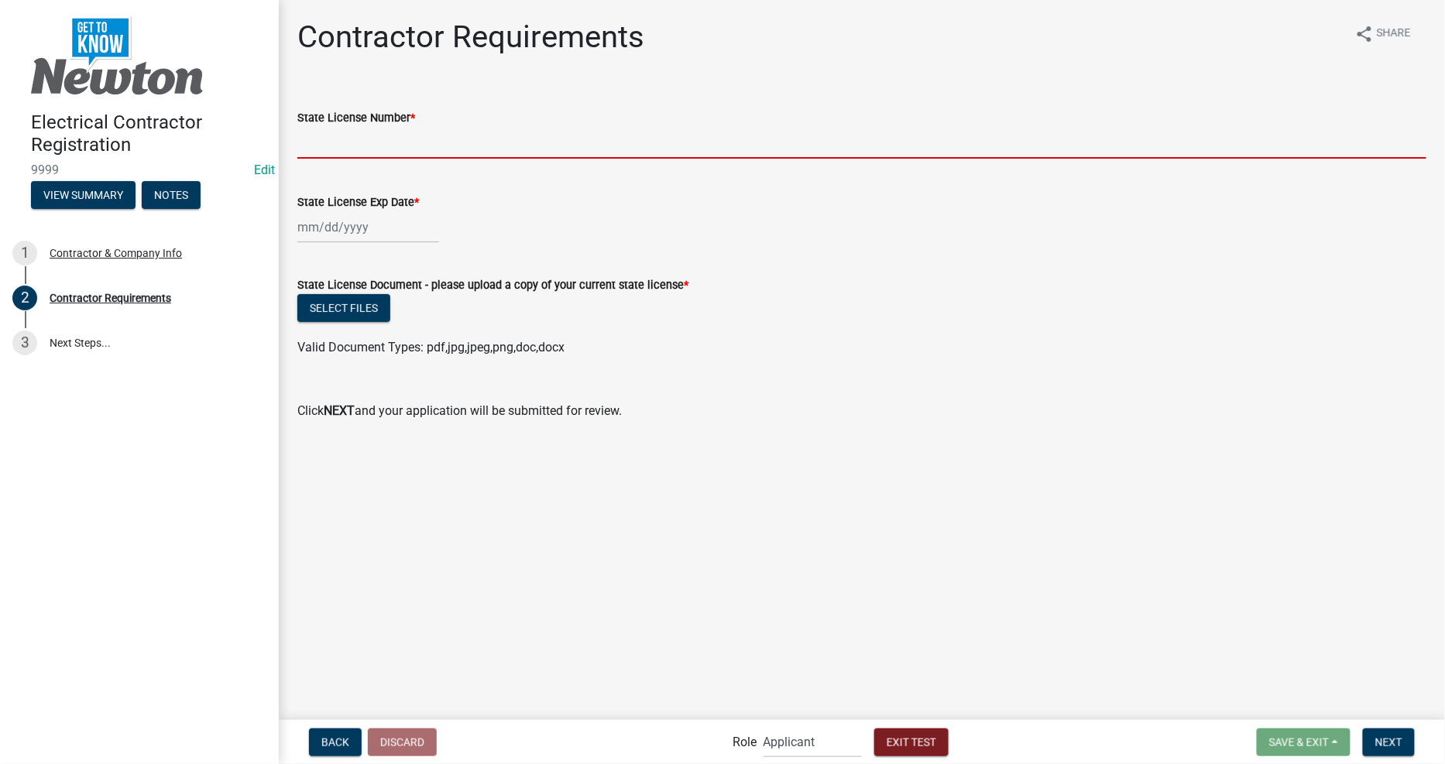
click at [378, 136] on input "State License Number *" at bounding box center [861, 143] width 1129 height 32
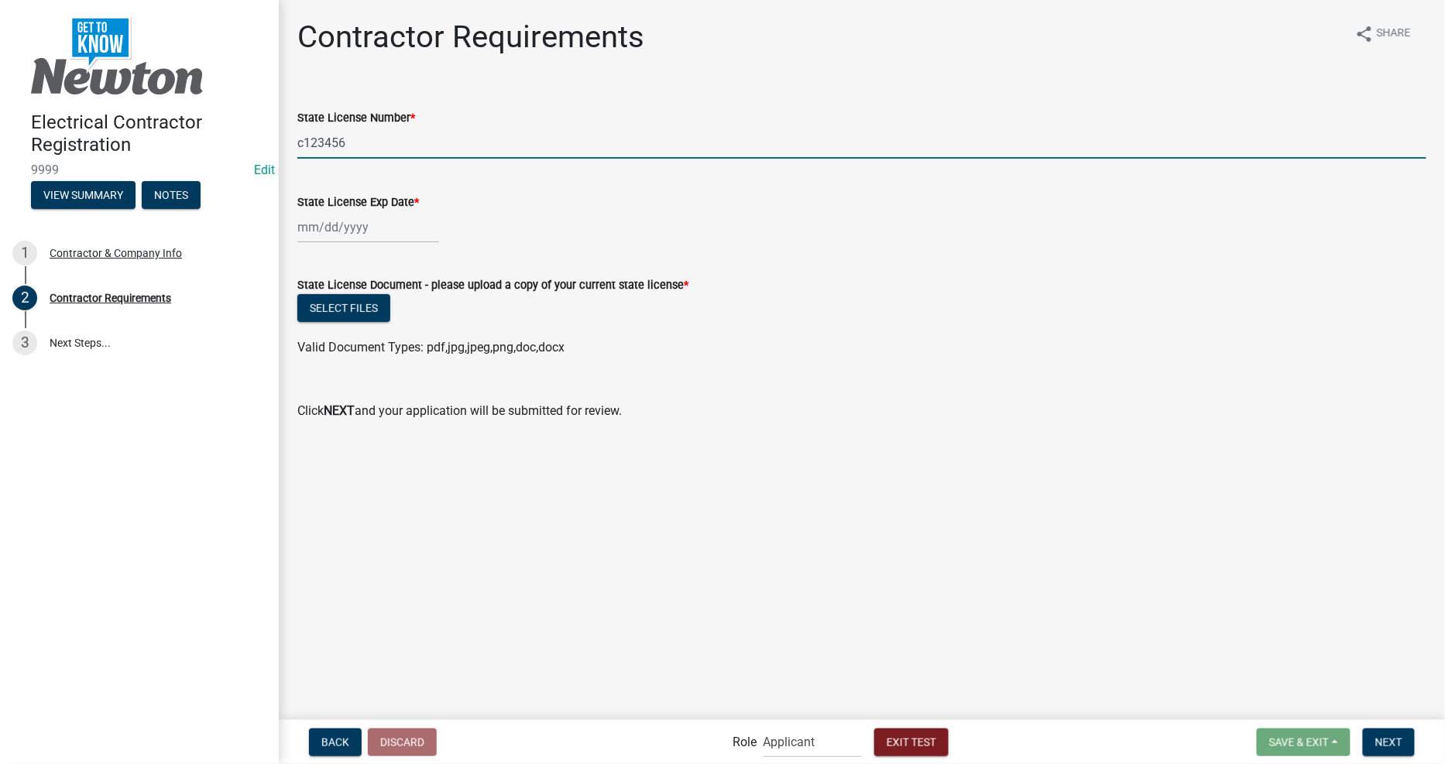
type input "c123456"
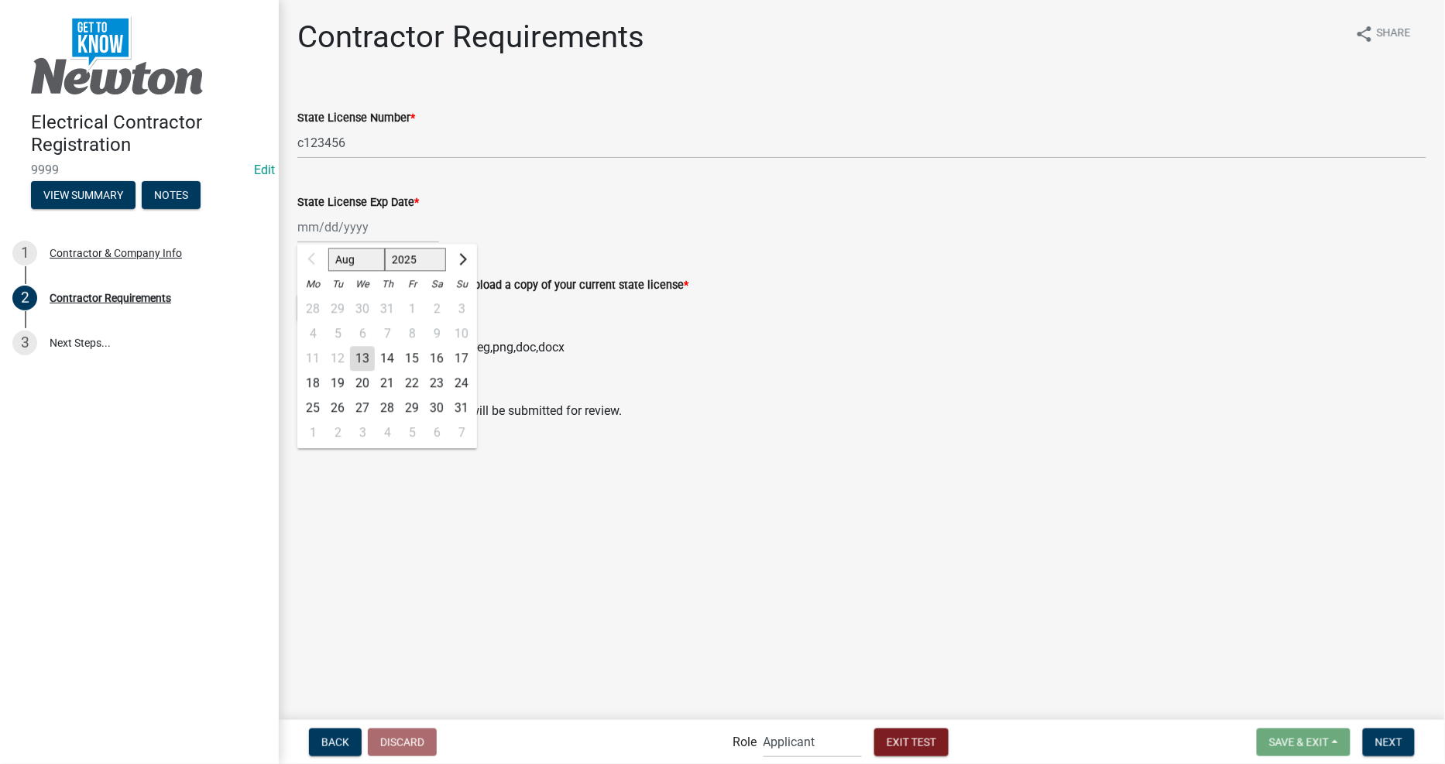
click at [375, 225] on div "Aug Sep Oct Nov [DATE] 2026 2027 2028 2029 2030 2031 2032 2033 2034 2035 2036 2…" at bounding box center [368, 227] width 142 height 32
click at [461, 254] on span "Next month" at bounding box center [461, 259] width 12 height 12
select select "9"
click at [408, 387] on div "26" at bounding box center [412, 383] width 25 height 25
type input "[DATE]"
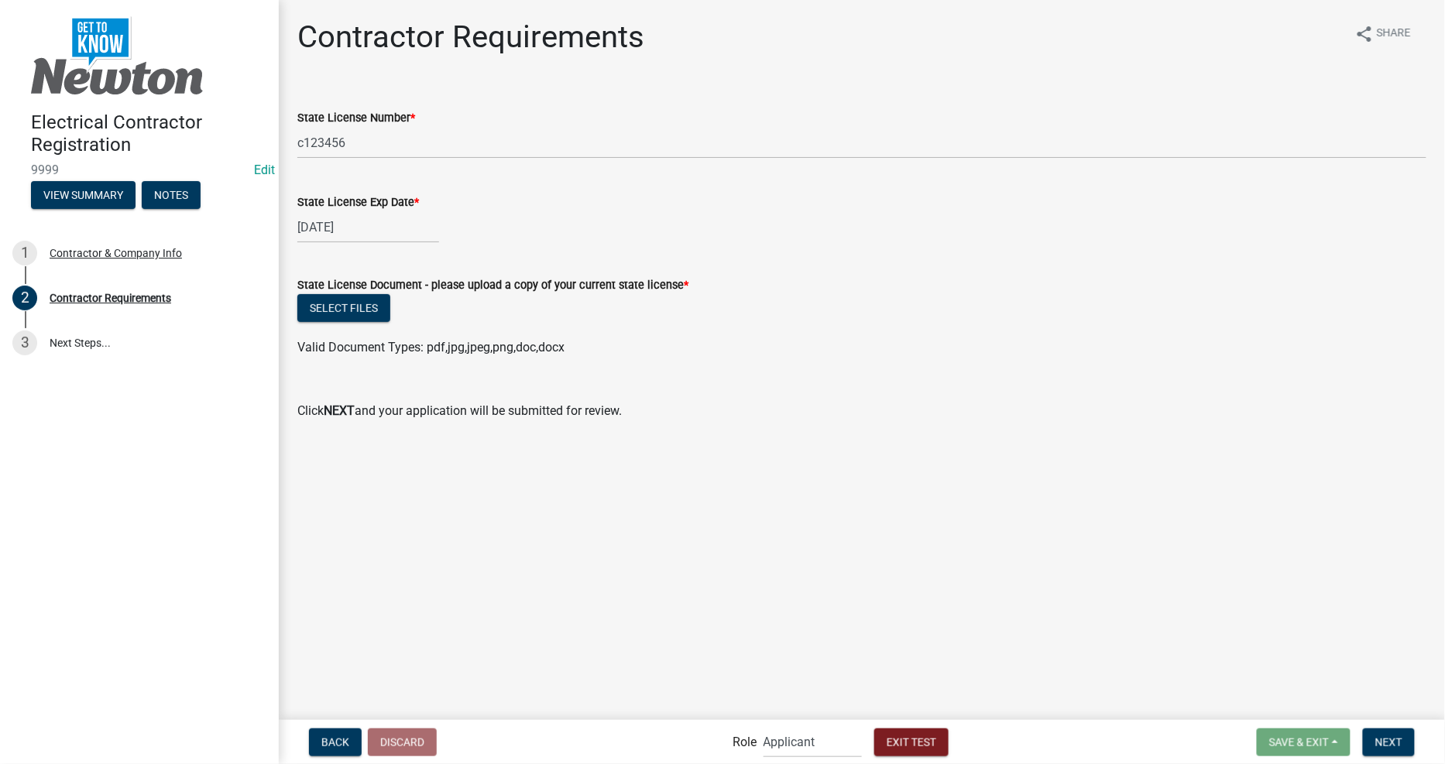
click at [1032, 474] on main "Contractor Requirements share Share State License Number * c123456 State Licens…" at bounding box center [862, 359] width 1166 height 718
click at [1405, 731] on button "Next" at bounding box center [1389, 743] width 52 height 28
click at [324, 295] on button "Select files" at bounding box center [343, 308] width 93 height 28
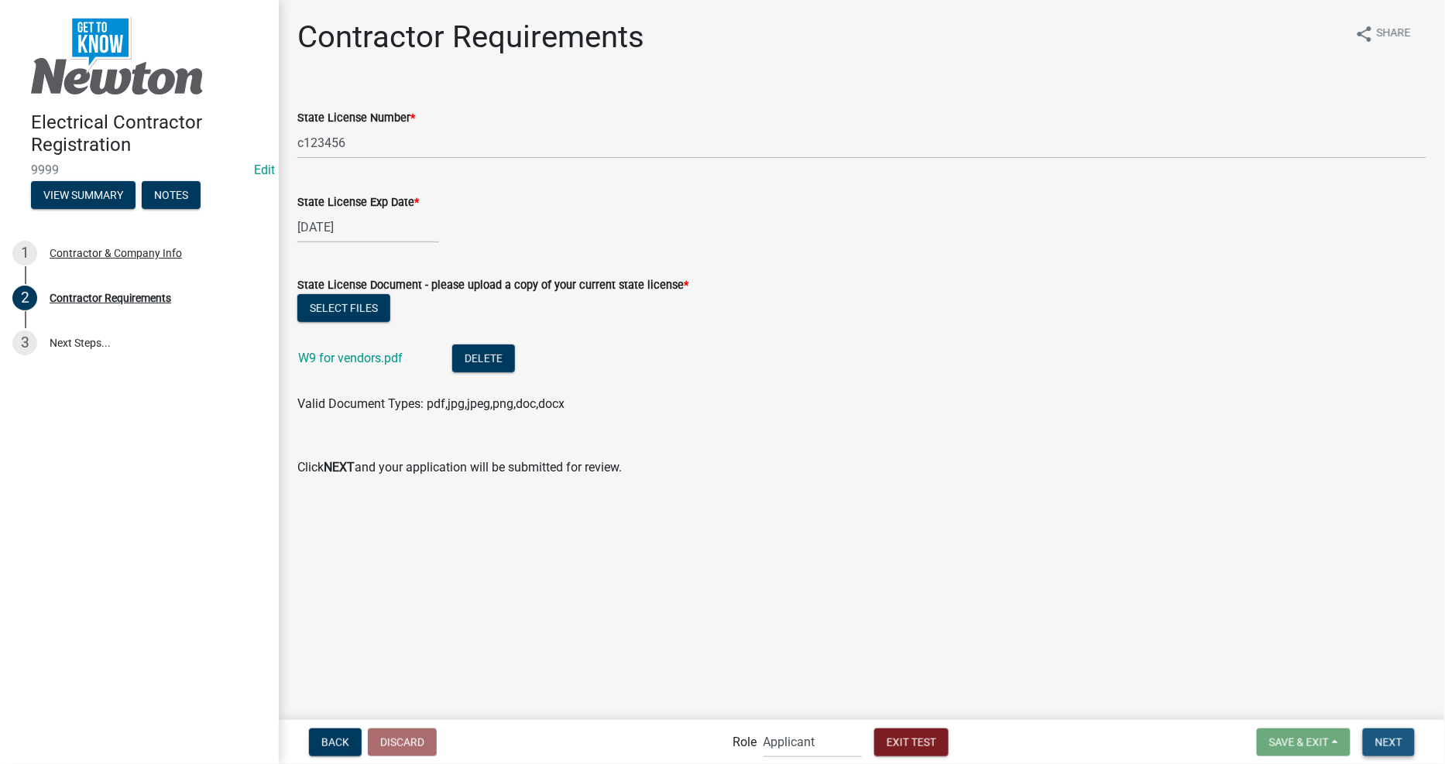
click at [1380, 745] on span "Next" at bounding box center [1388, 742] width 27 height 12
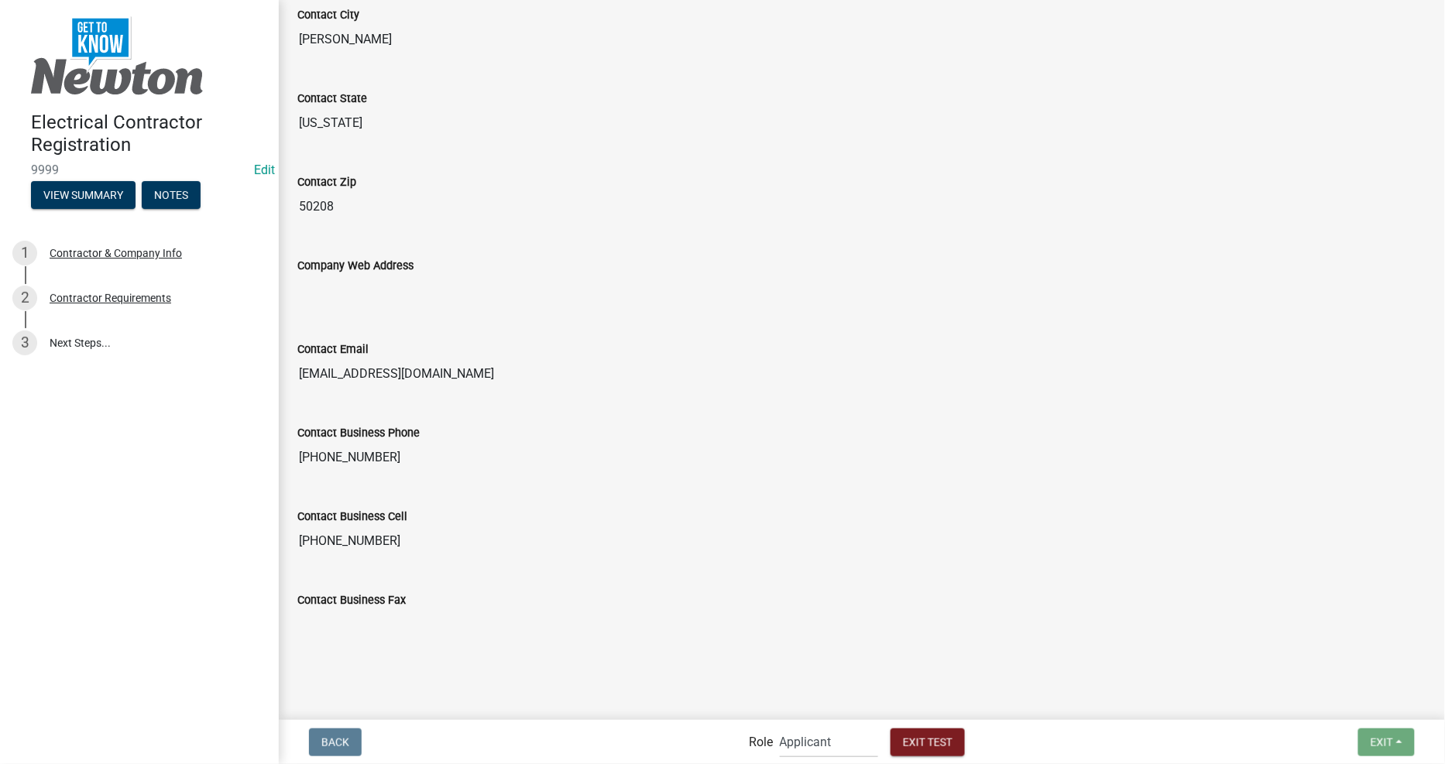
scroll to position [718, 0]
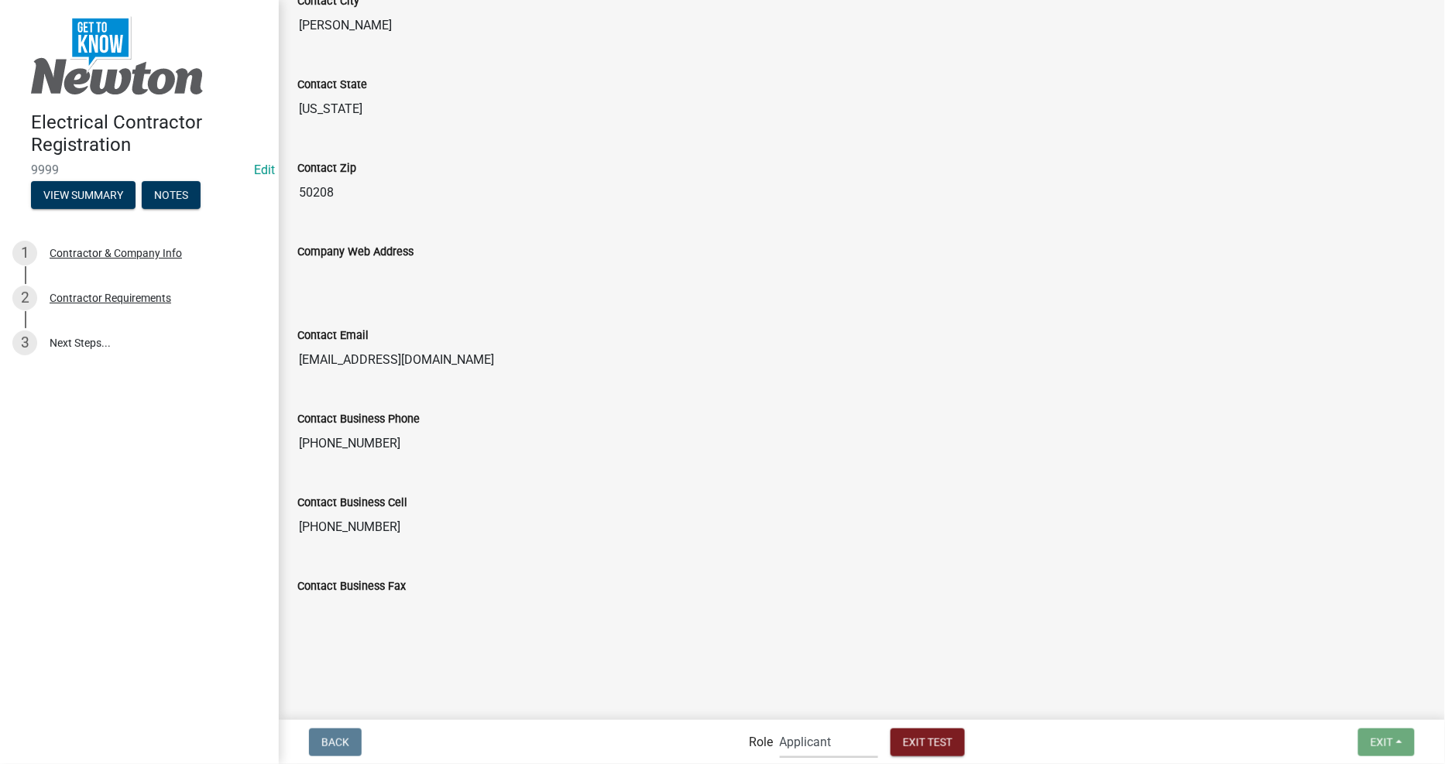
click at [828, 746] on select "Applicant Permit Technician Admin" at bounding box center [829, 742] width 98 height 32
select select "5805852f-8761-4b18-8554-11011ee0aebd"
click at [780, 726] on select "Applicant Permit Technician Admin" at bounding box center [829, 742] width 98 height 32
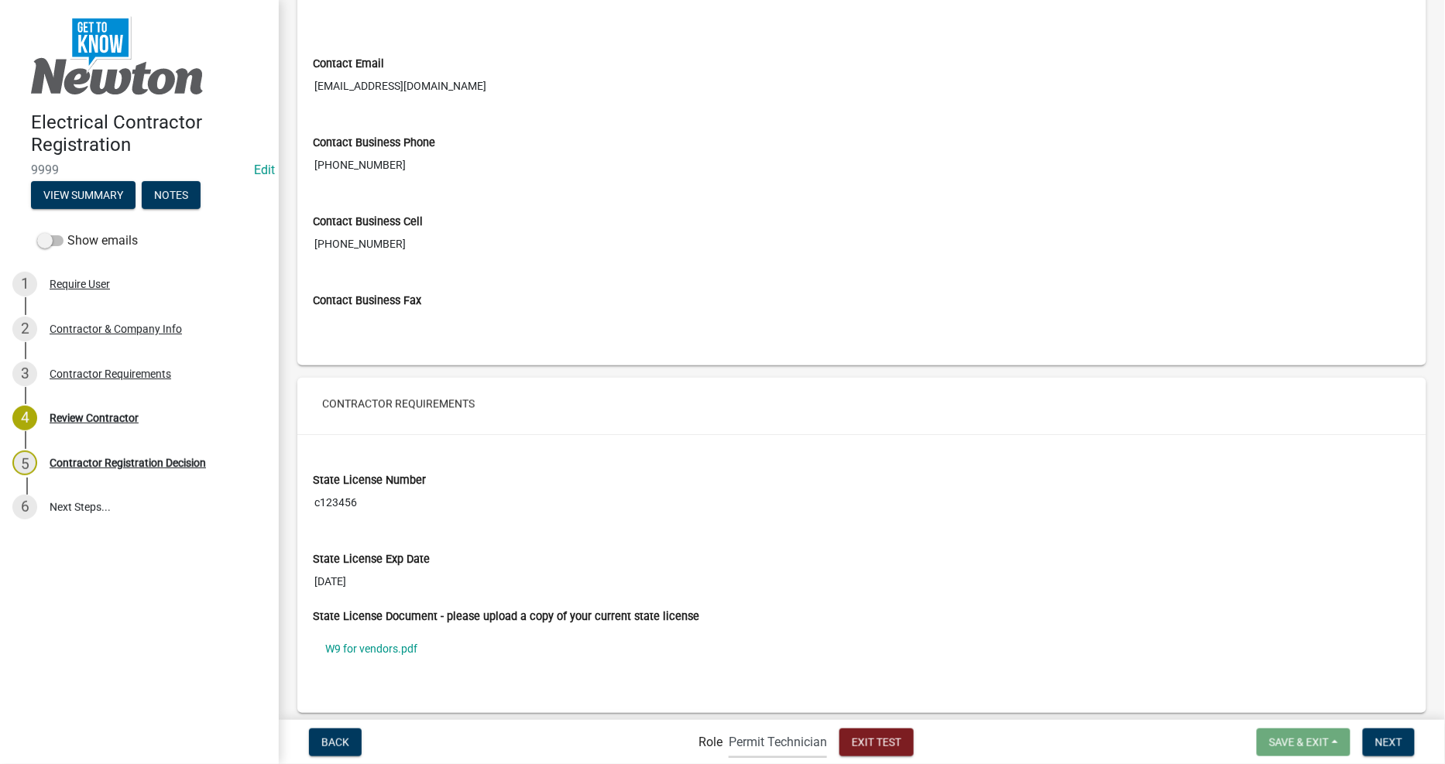
scroll to position [972, 0]
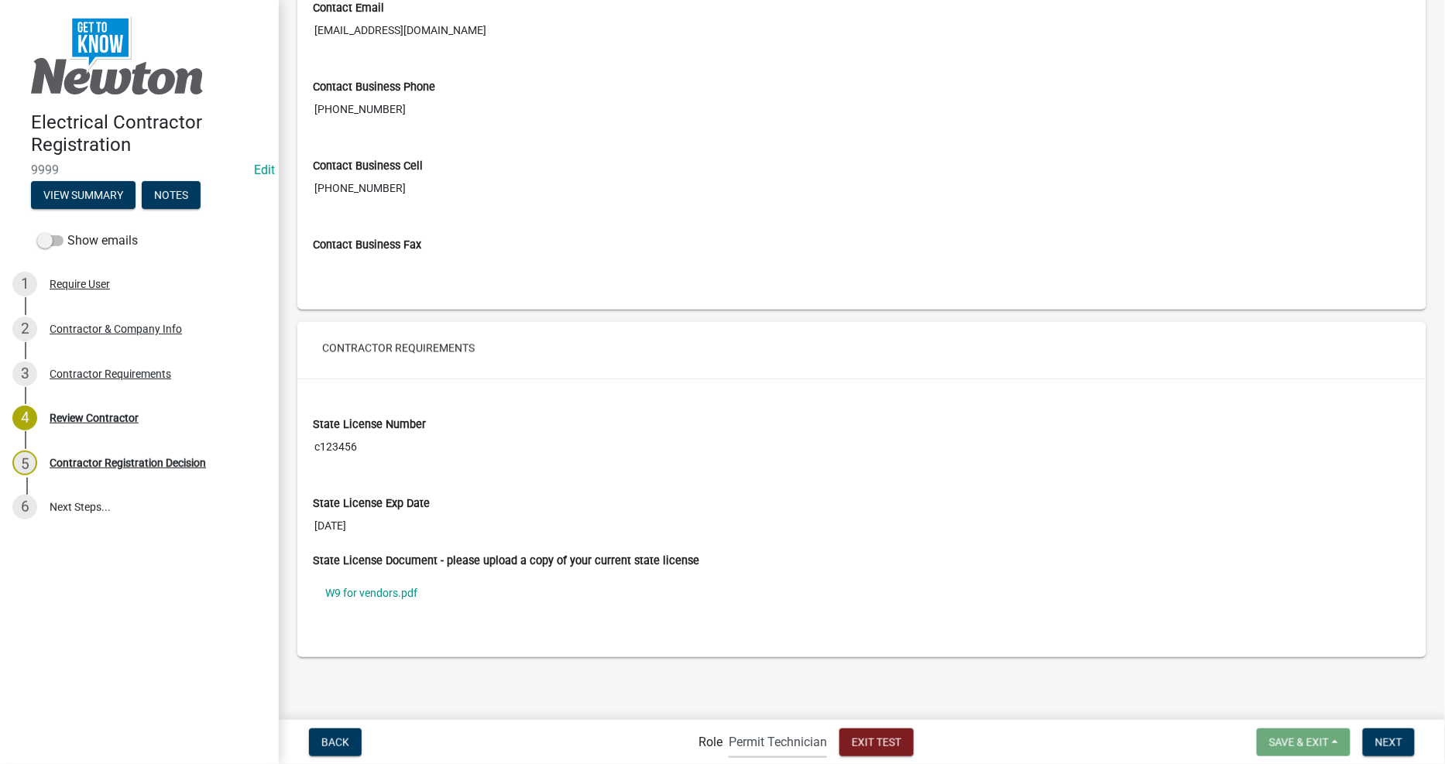
click at [1038, 469] on div "State License Number c123456" at bounding box center [861, 434] width 1121 height 79
click at [1381, 749] on button "Next" at bounding box center [1389, 743] width 52 height 28
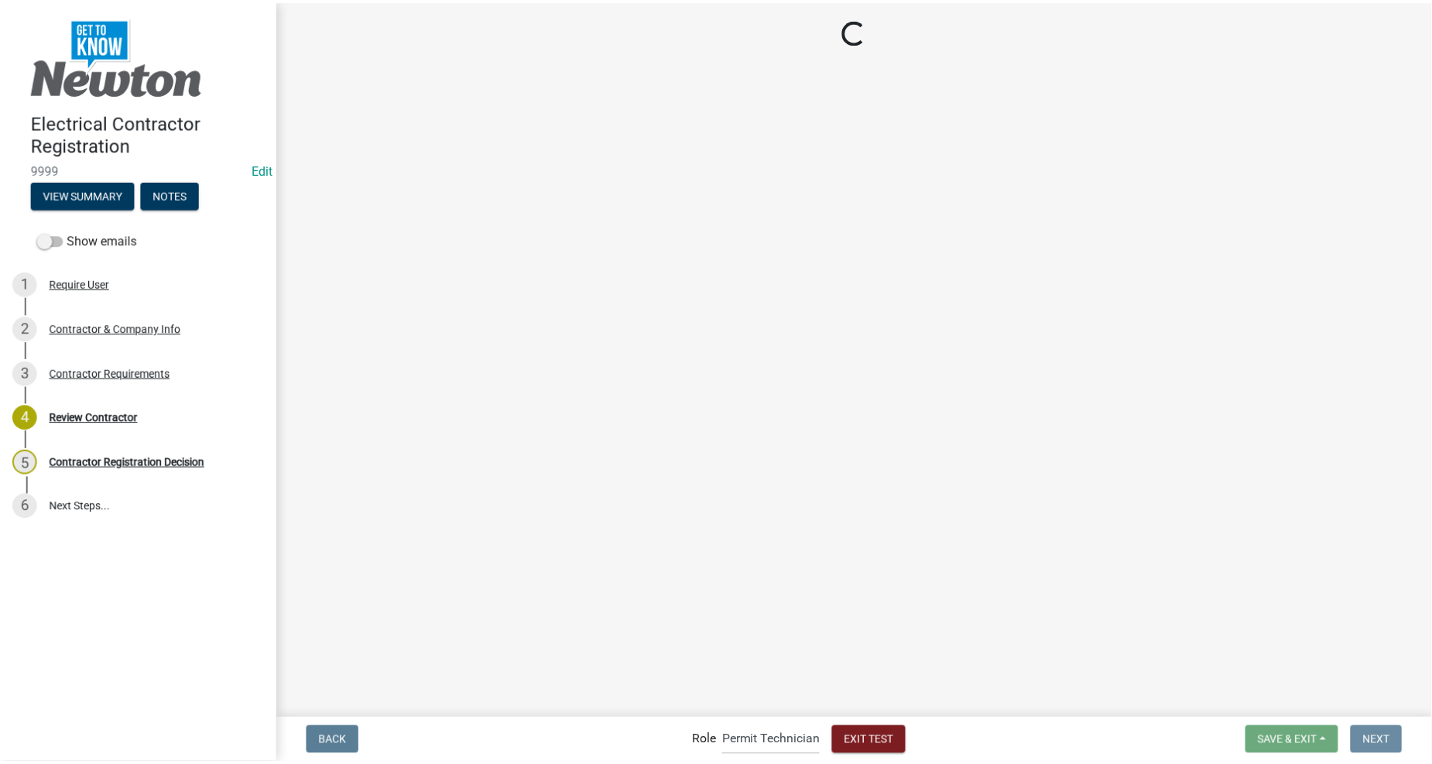
scroll to position [0, 0]
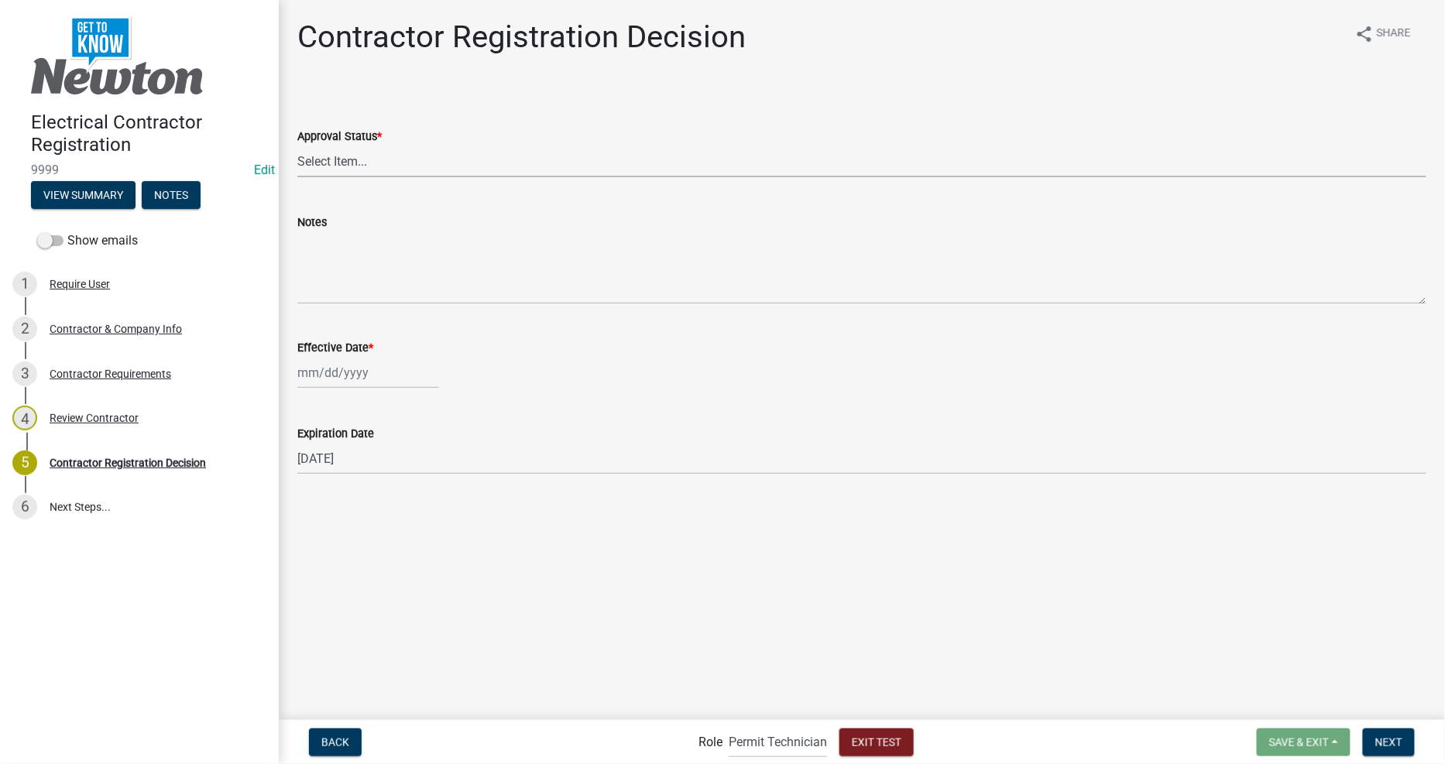
click at [362, 161] on select "Select Item... Approved Denied" at bounding box center [861, 162] width 1129 height 32
click at [297, 146] on select "Select Item... Approved Denied" at bounding box center [861, 162] width 1129 height 32
select select "4b86b809-39dd-4c68-9f3d-fdb3e7050482"
click at [312, 370] on div at bounding box center [368, 373] width 142 height 32
select select "8"
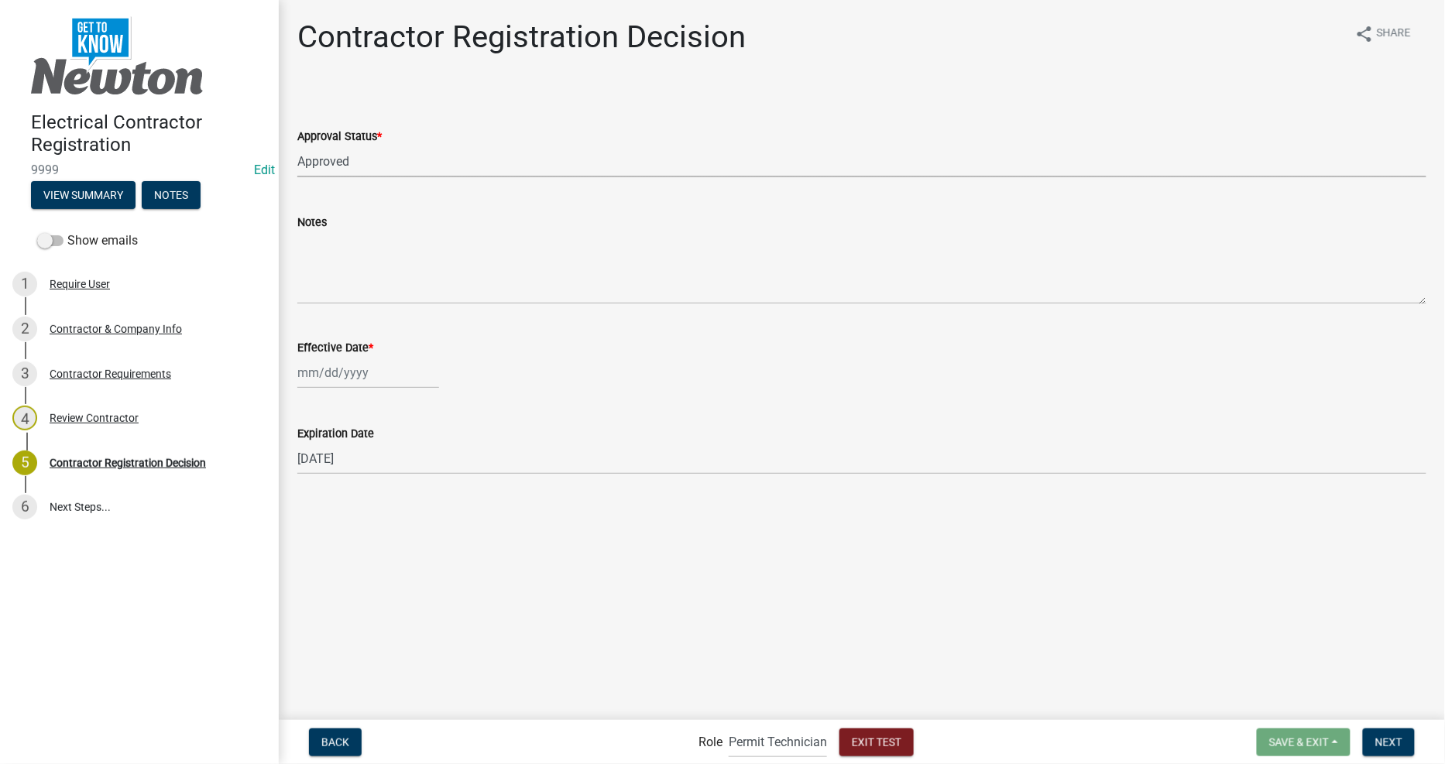
select select "2025"
click at [360, 505] on div "13" at bounding box center [362, 504] width 25 height 25
type input "[DATE]"
click at [501, 559] on main "Contractor Registration Decision share Share Approval Status * Select Item... A…" at bounding box center [862, 359] width 1166 height 718
click at [1384, 737] on span "Next" at bounding box center [1388, 742] width 27 height 12
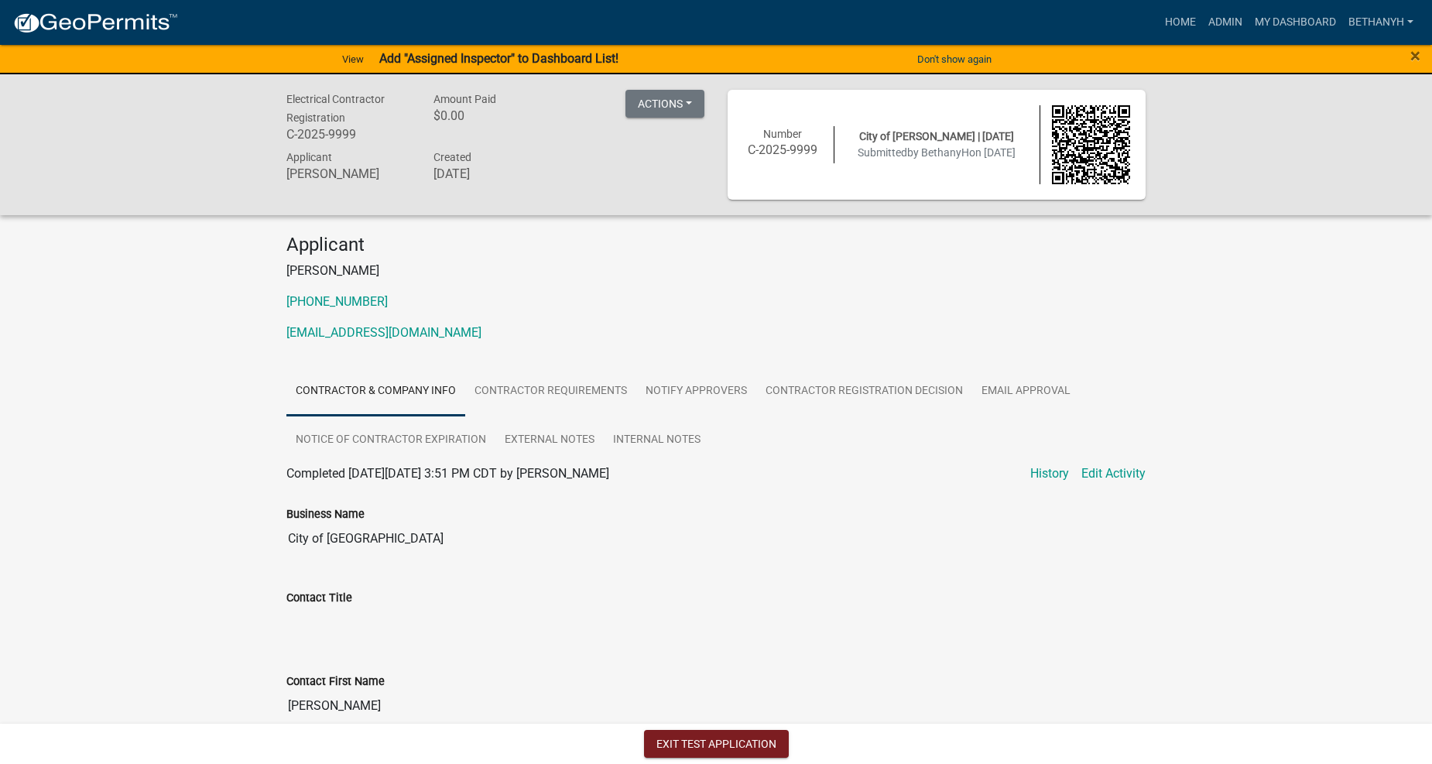
click at [938, 179] on div "Number C-2025-9999 City of [GEOGRAPHIC_DATA] | [DATE] Submitted by BethanyH on …" at bounding box center [937, 144] width 410 height 79
click at [1044, 125] on div at bounding box center [1091, 144] width 103 height 79
drag, startPoint x: 943, startPoint y: 133, endPoint x: 788, endPoint y: 141, distance: 155.0
click at [942, 133] on span "City of [PERSON_NAME] | [DATE]" at bounding box center [936, 136] width 155 height 12
click at [767, 146] on h6 "C-2025-9999" at bounding box center [782, 149] width 79 height 15
